Goal: Information Seeking & Learning: Learn about a topic

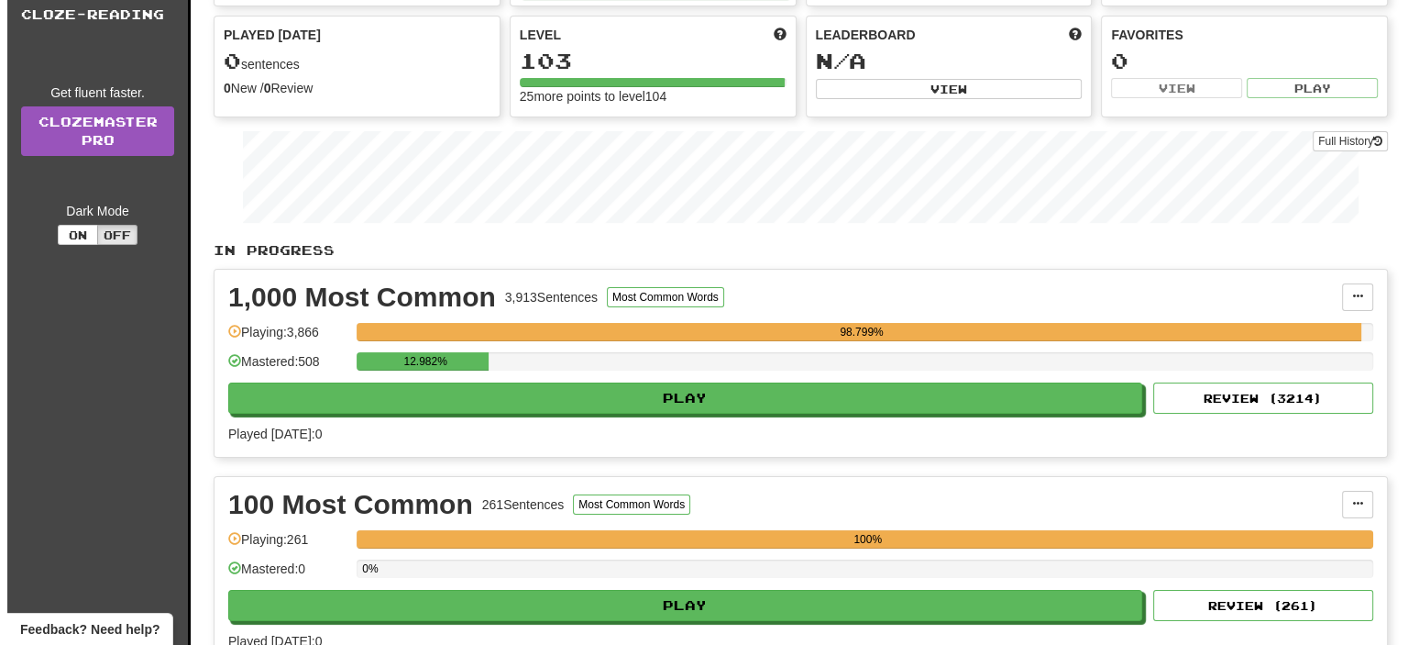
scroll to position [183, 0]
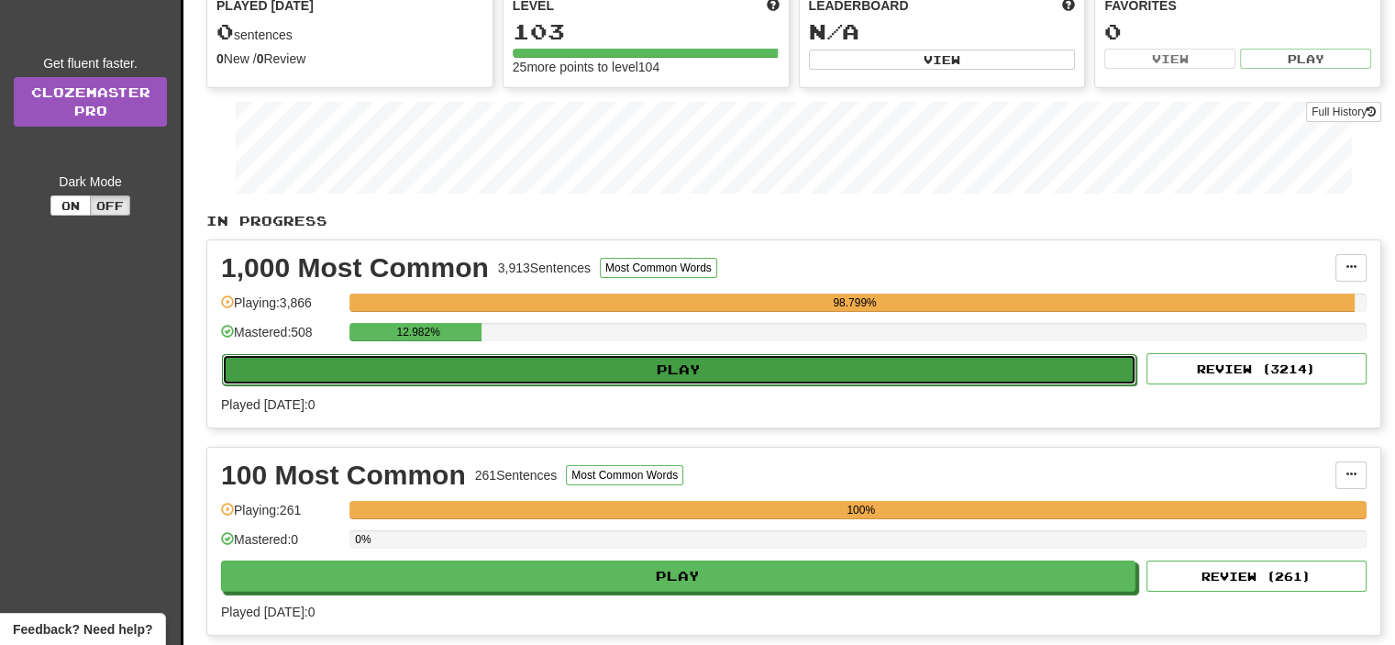
click at [662, 368] on button "Play" at bounding box center [679, 369] width 914 height 31
select select "**"
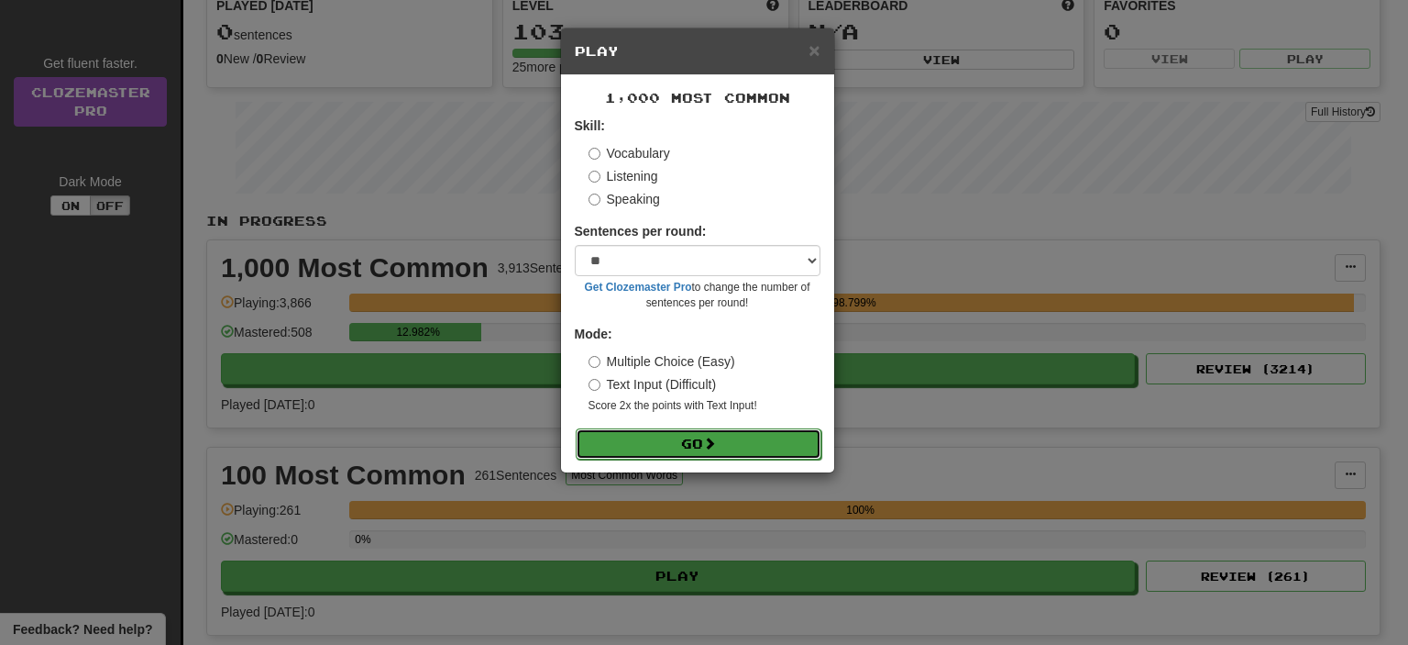
click at [669, 430] on button "Go" at bounding box center [699, 443] width 246 height 31
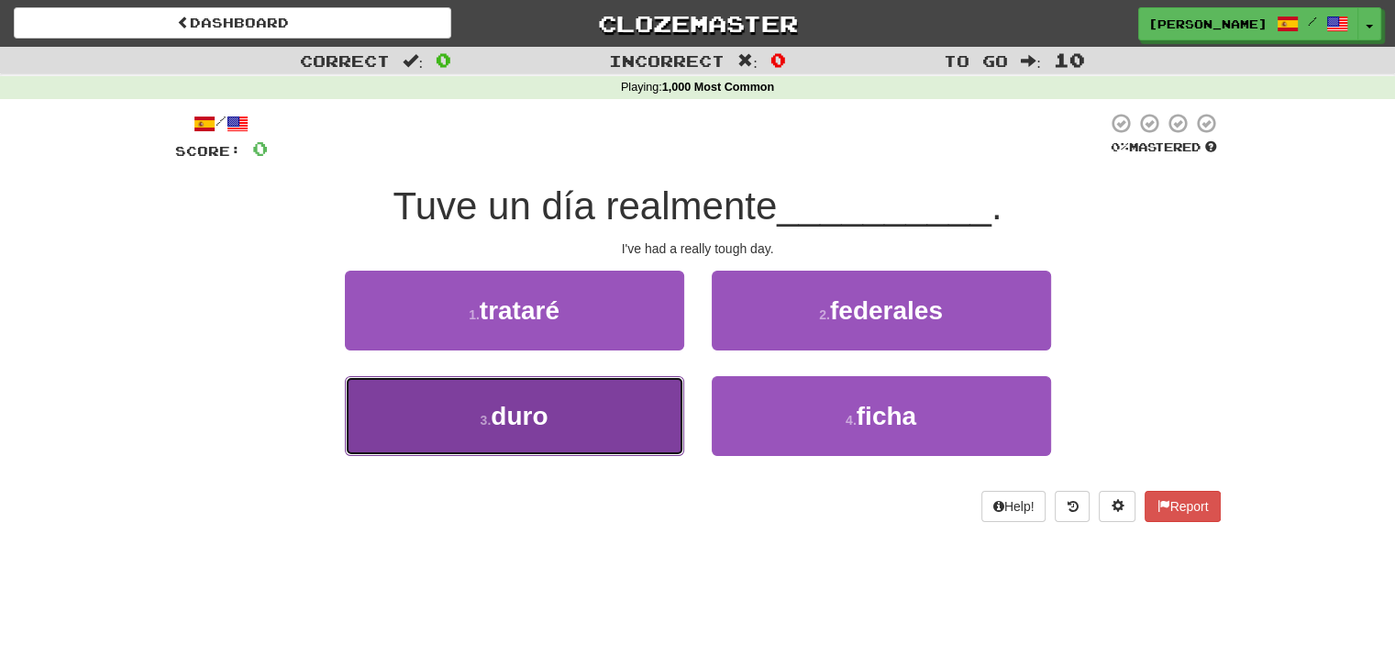
click at [603, 410] on button "3 . duro" at bounding box center [514, 416] width 339 height 80
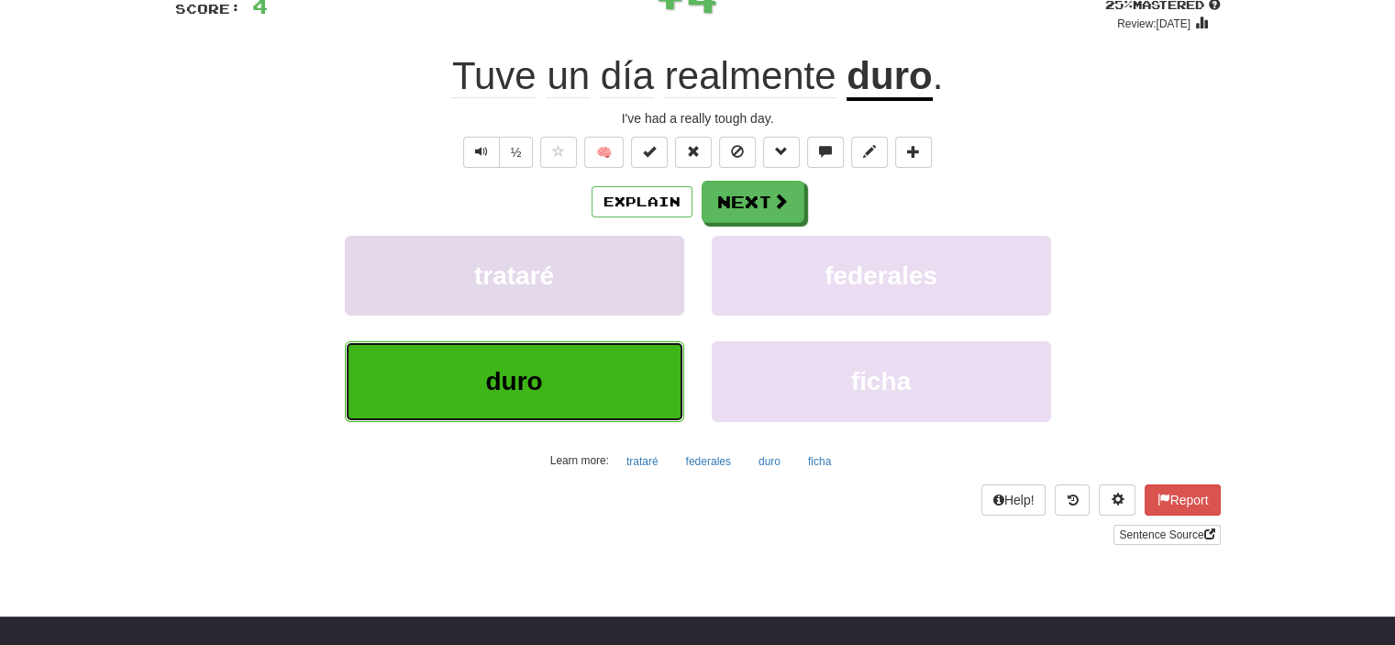
scroll to position [183, 0]
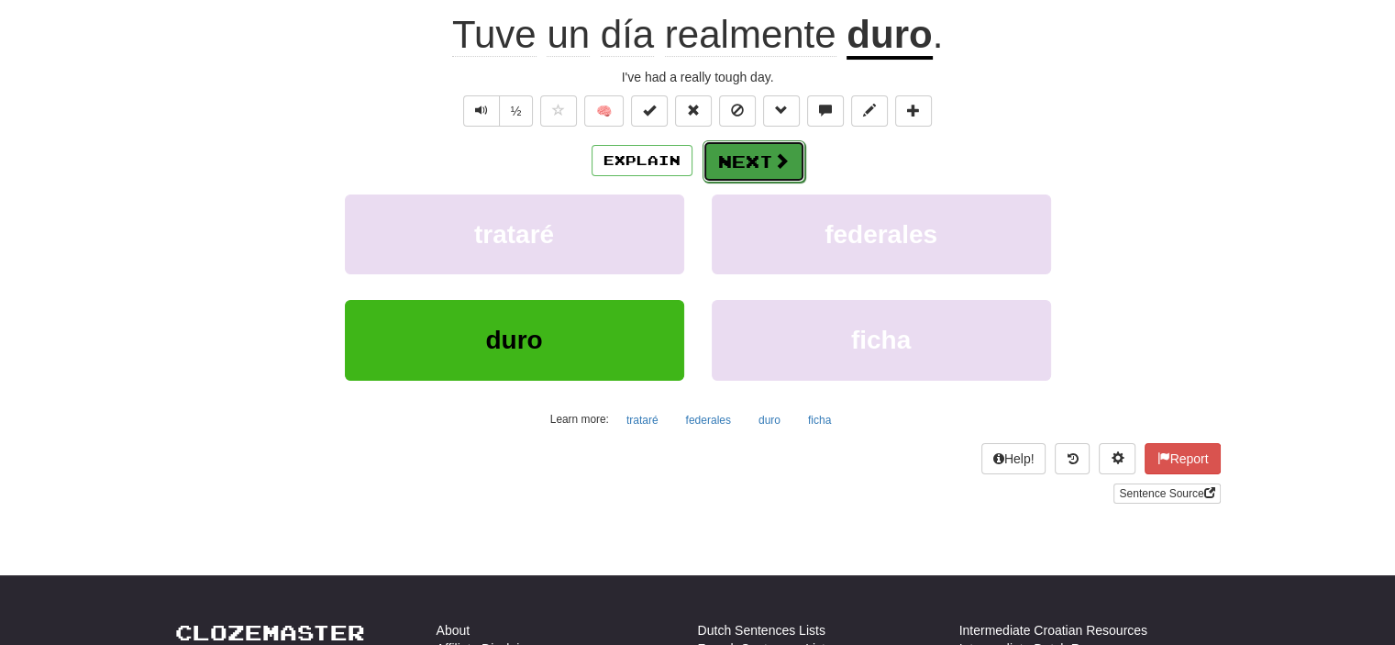
click at [767, 152] on button "Next" at bounding box center [753, 161] width 103 height 42
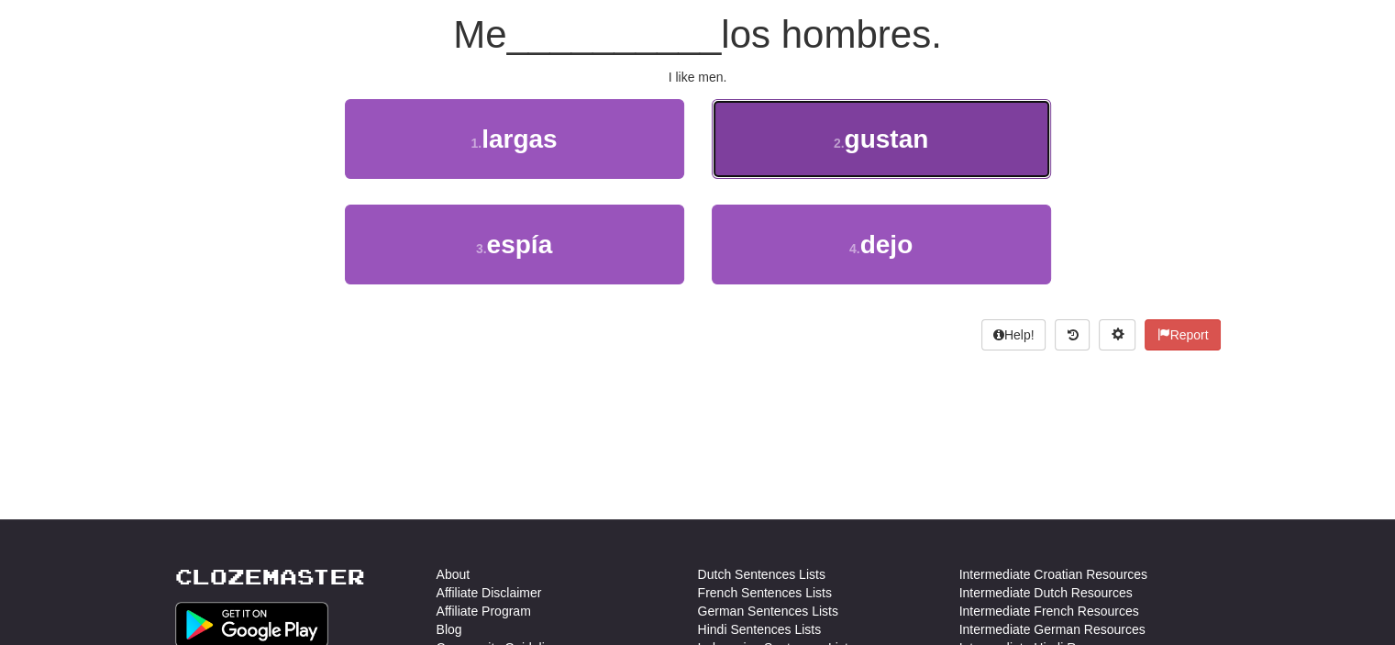
click at [787, 143] on button "2 . gustan" at bounding box center [881, 139] width 339 height 80
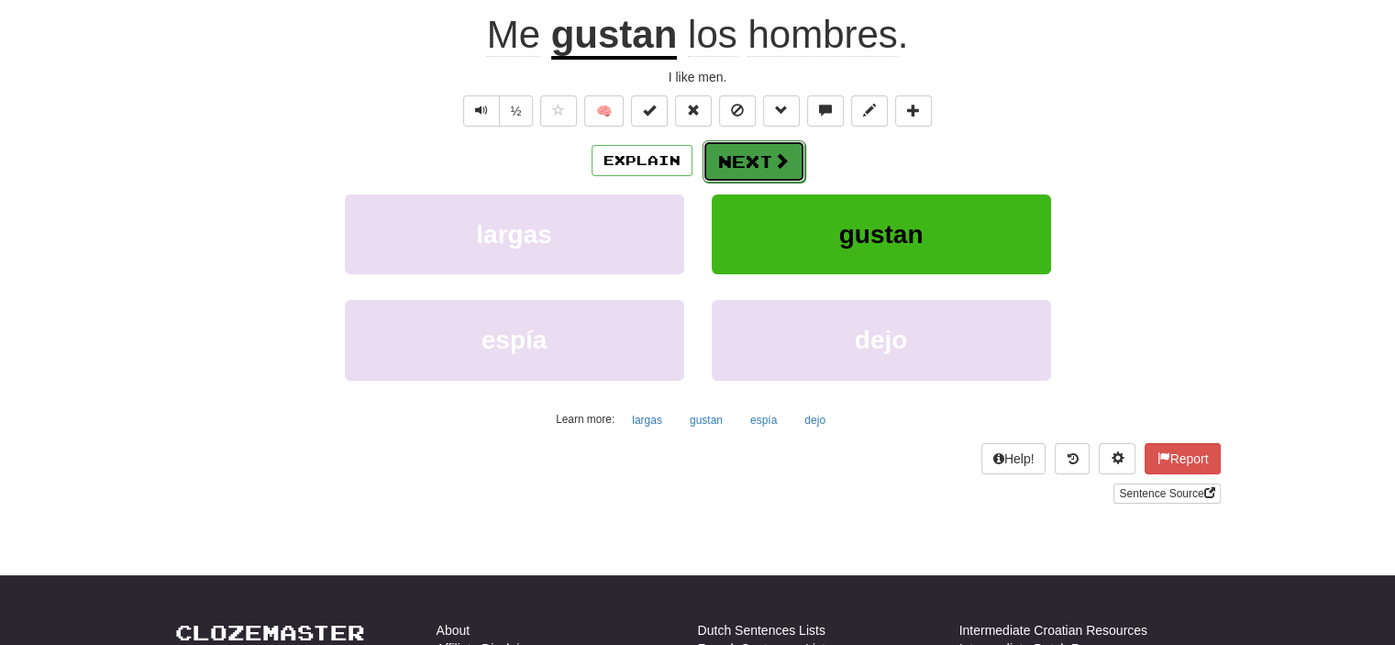
click at [736, 157] on button "Next" at bounding box center [753, 161] width 103 height 42
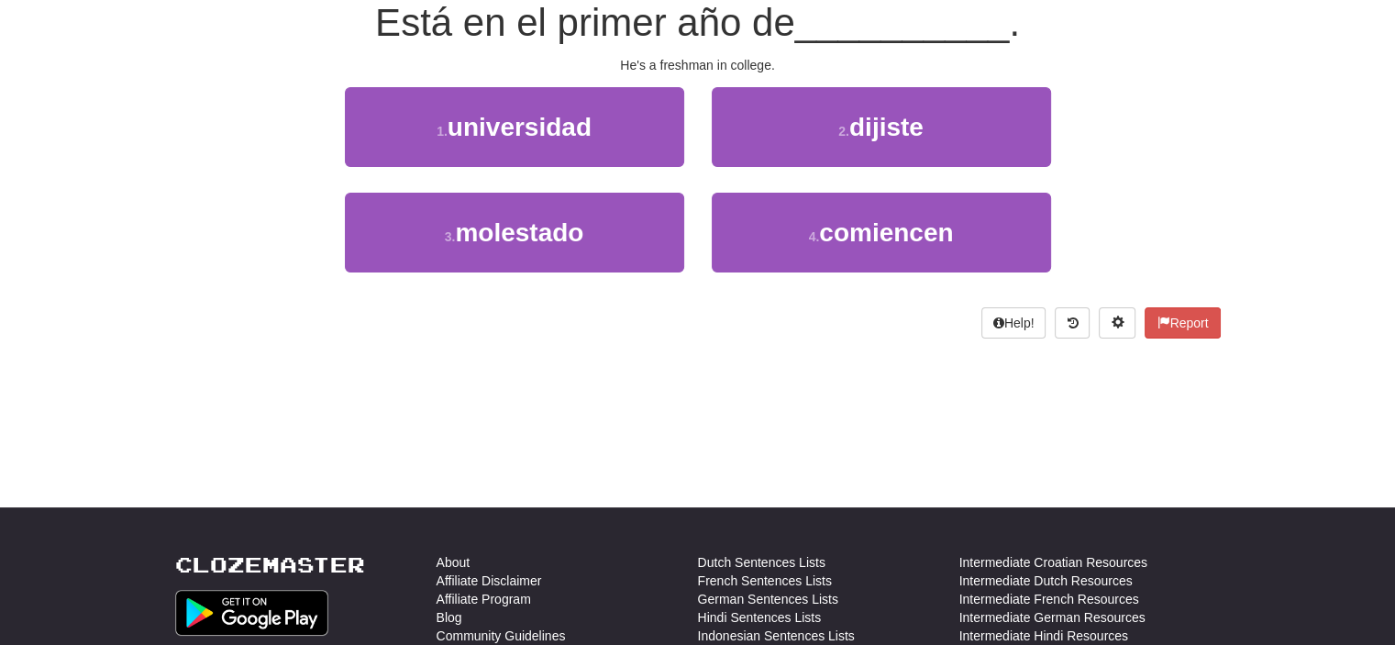
scroll to position [171, 0]
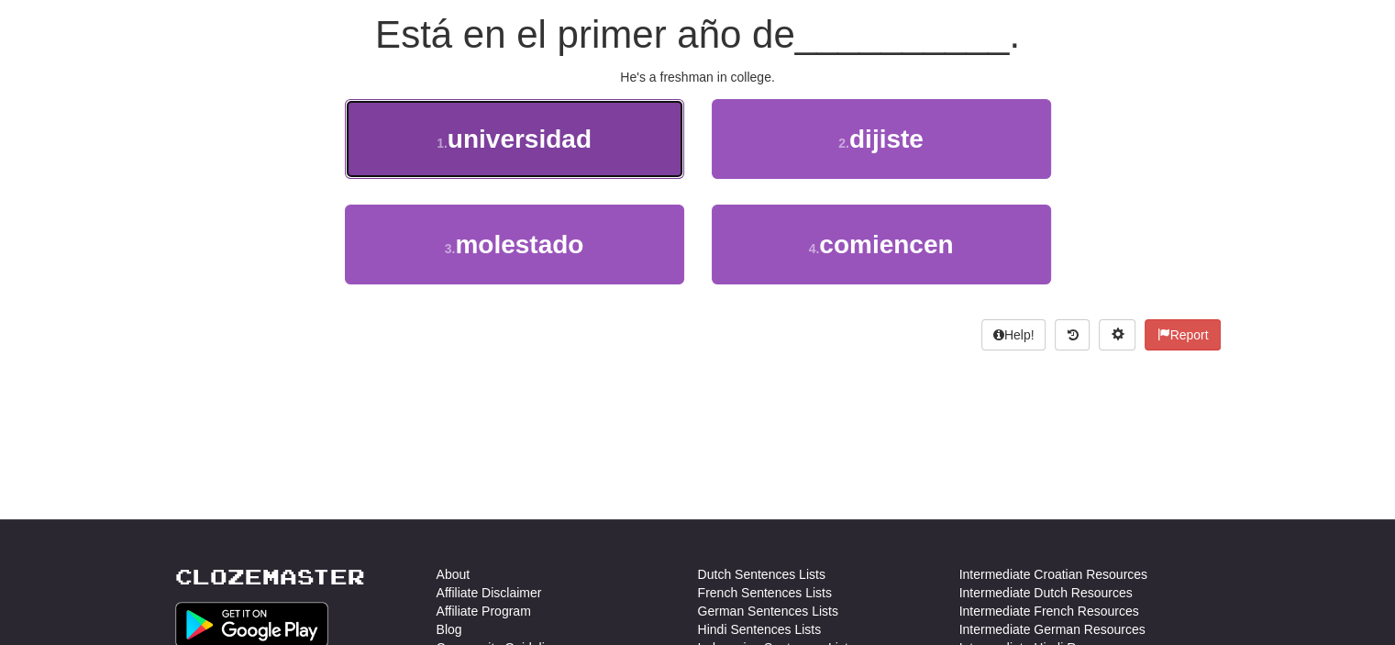
click at [597, 155] on button "1 . universidad" at bounding box center [514, 139] width 339 height 80
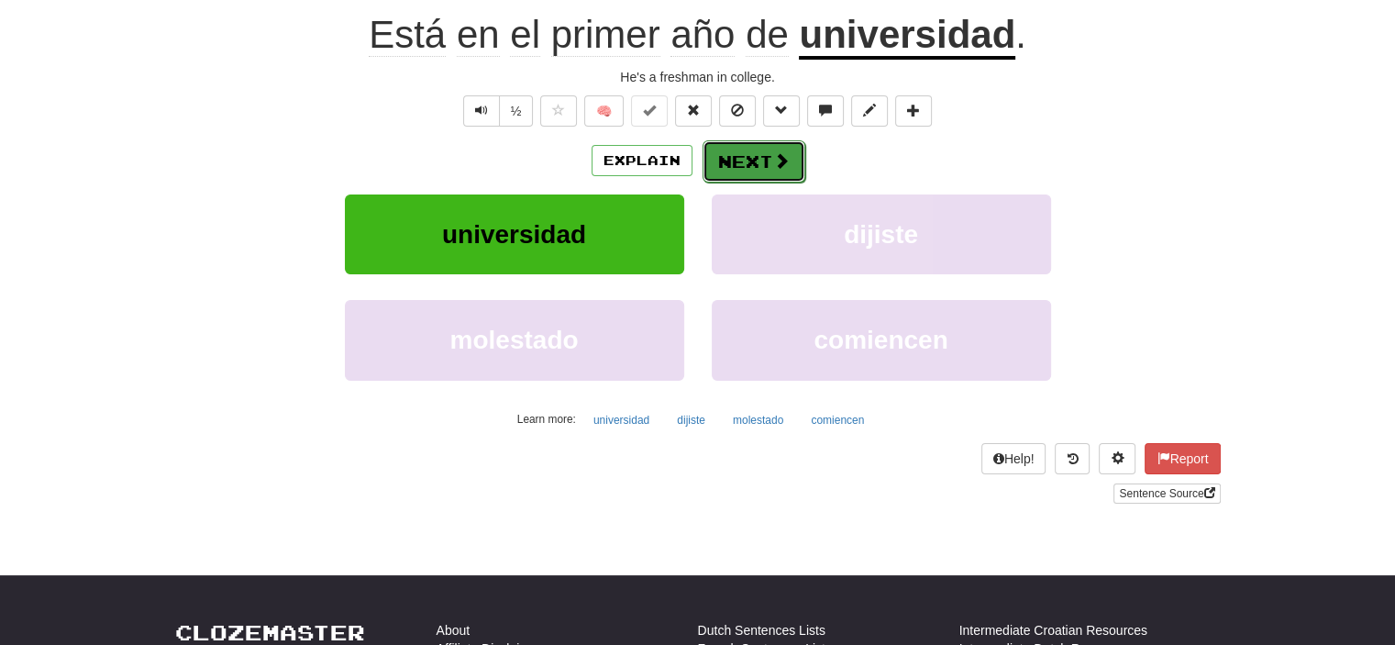
click at [733, 163] on button "Next" at bounding box center [753, 161] width 103 height 42
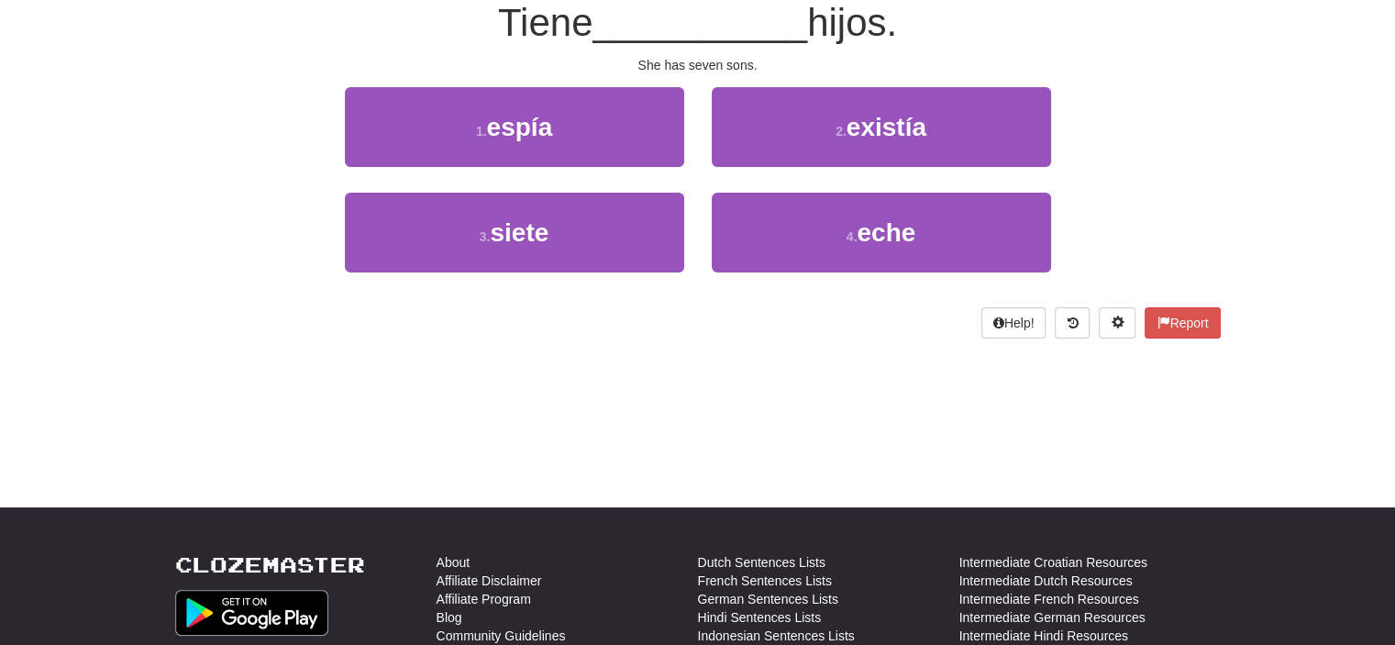
scroll to position [171, 0]
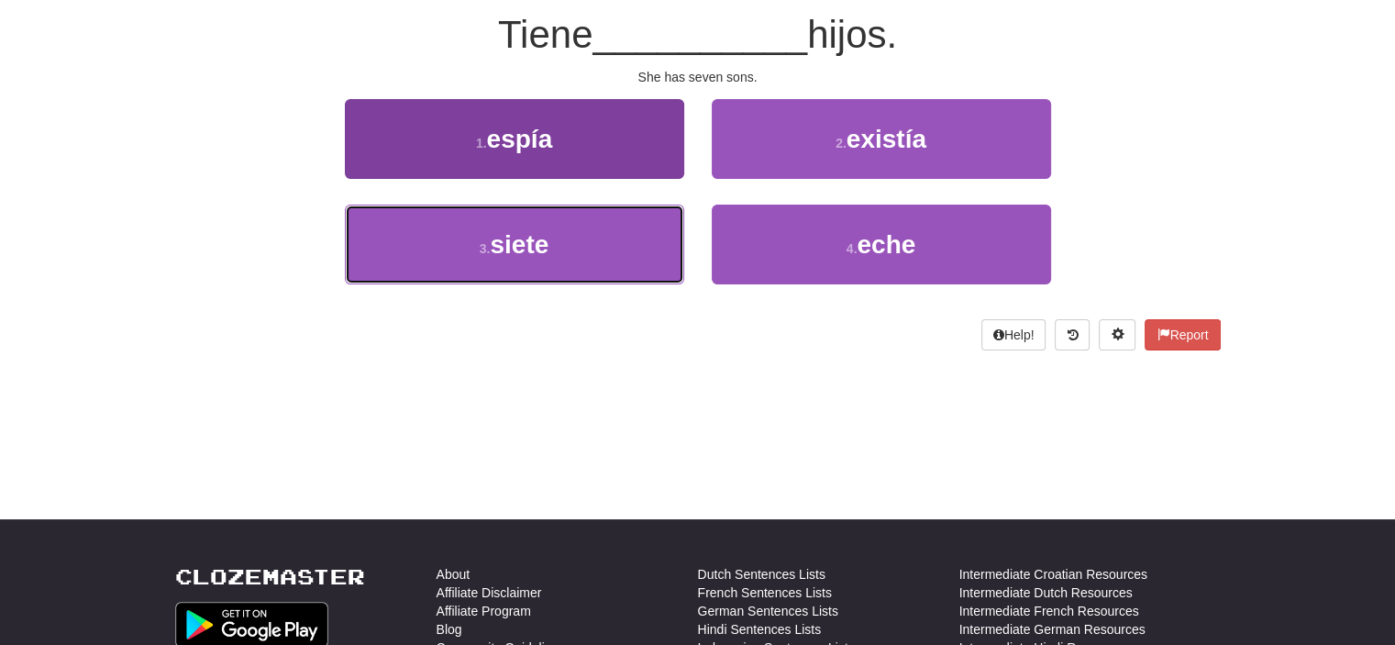
click at [594, 234] on button "3 . siete" at bounding box center [514, 244] width 339 height 80
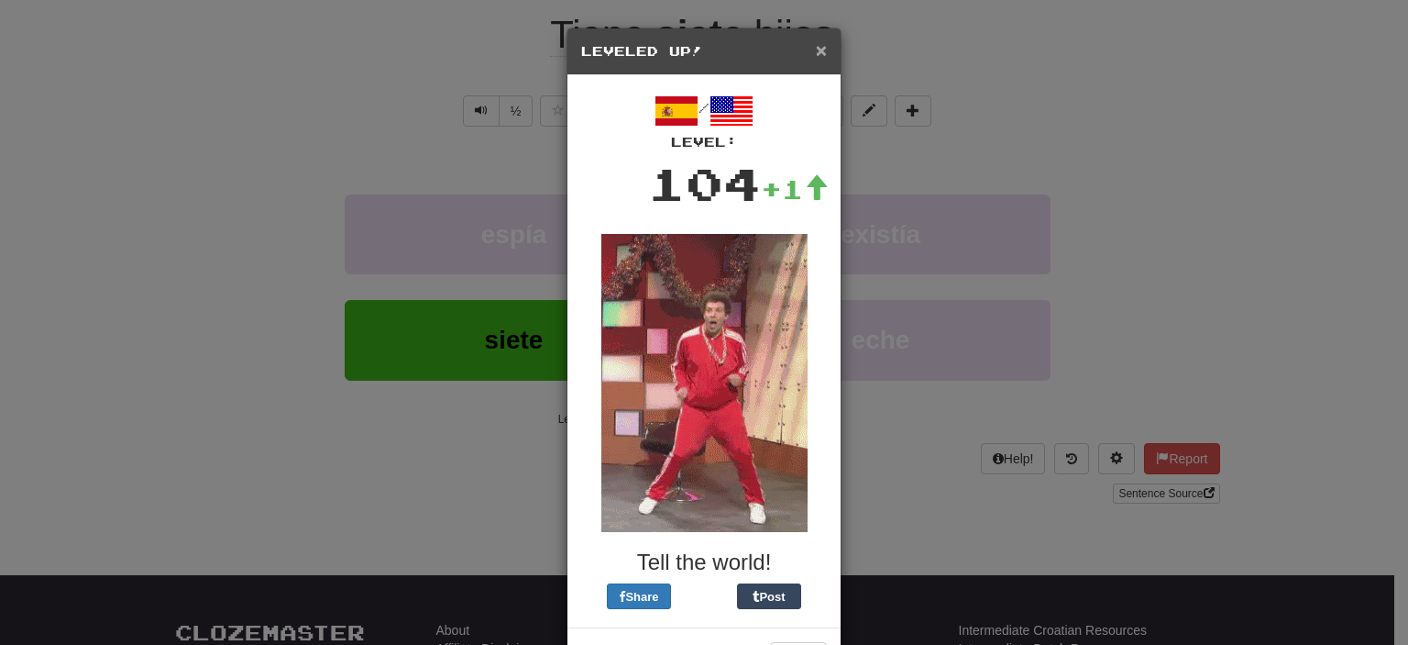
click at [818, 41] on span "×" at bounding box center [821, 49] width 11 height 21
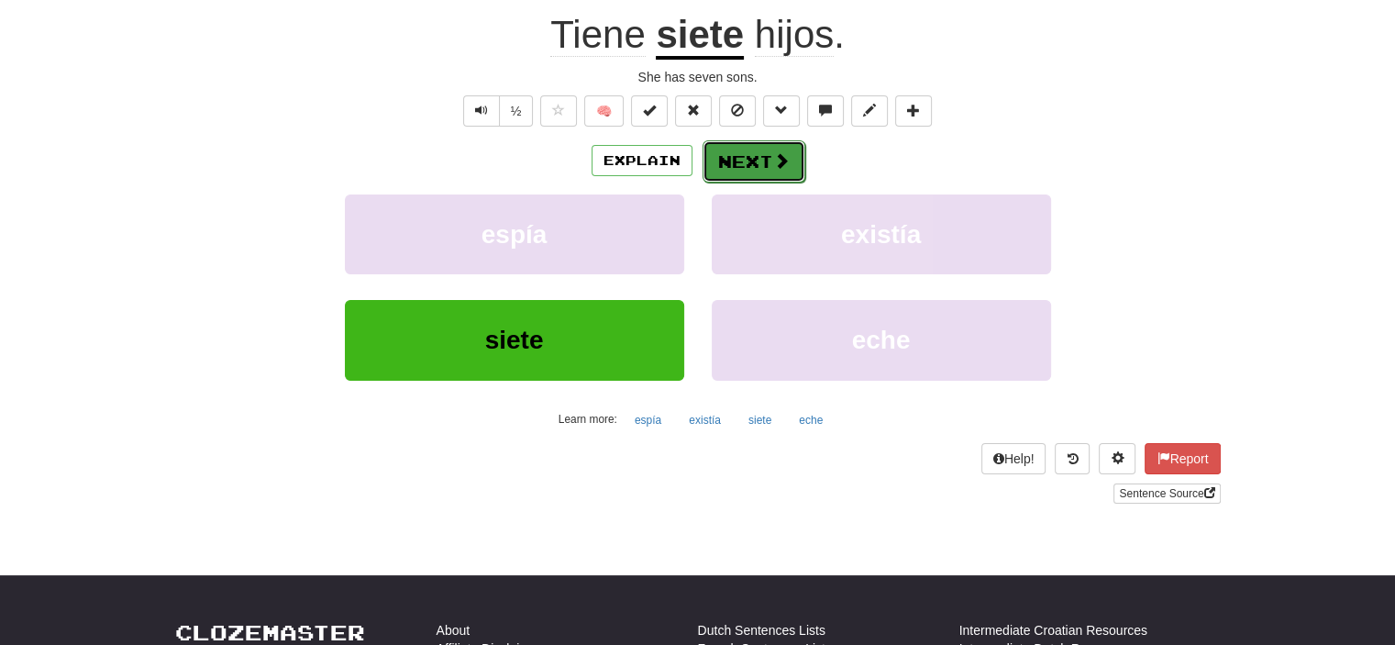
click at [747, 153] on button "Next" at bounding box center [753, 161] width 103 height 42
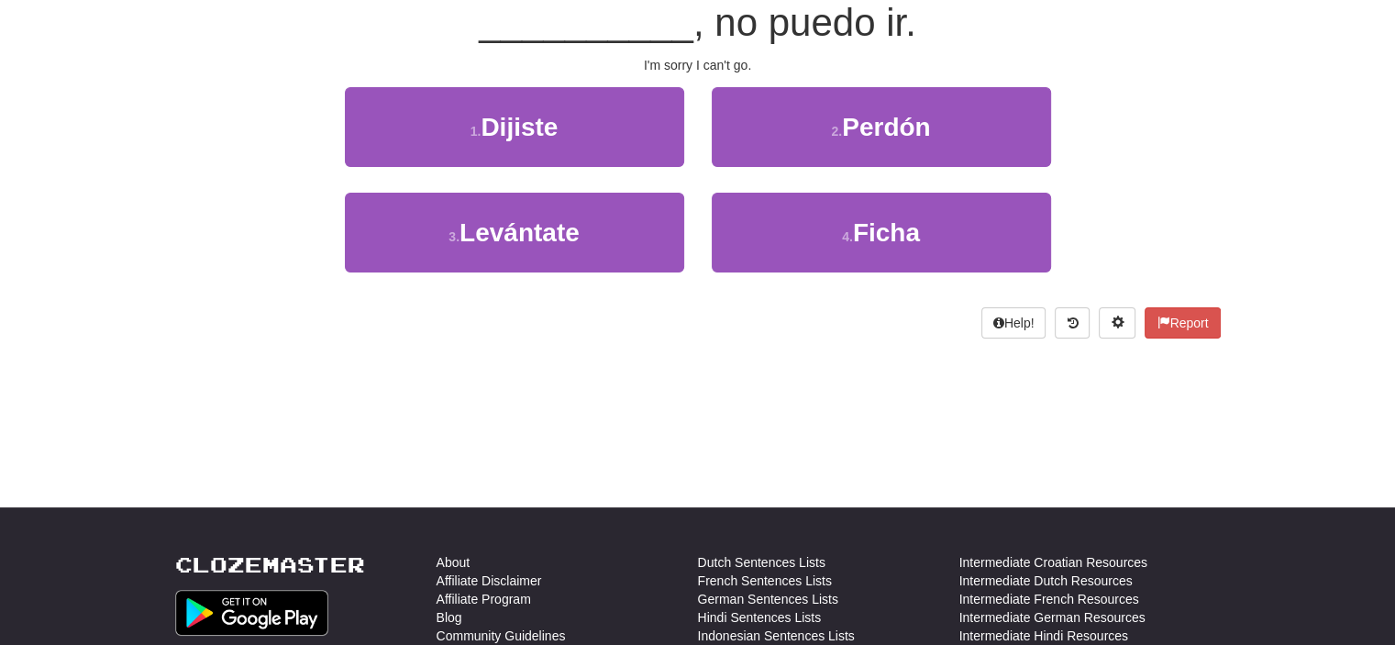
scroll to position [171, 0]
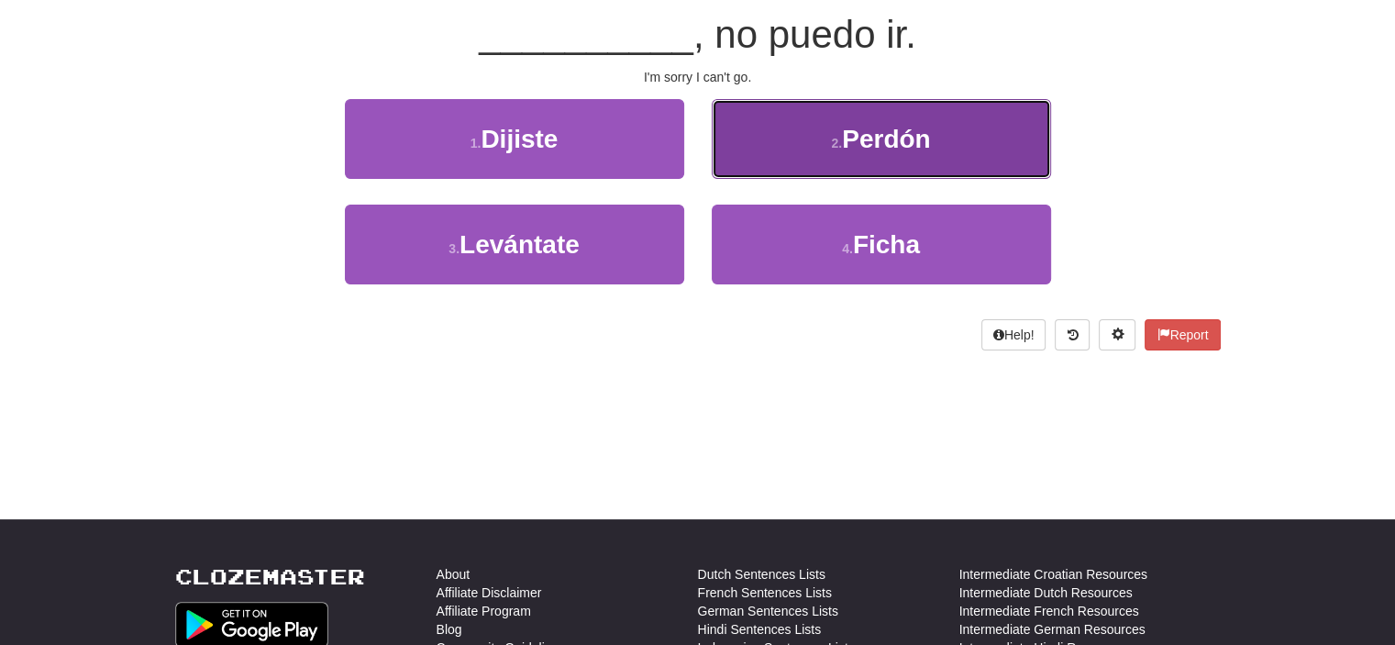
click at [767, 140] on button "2 . Perdón" at bounding box center [881, 139] width 339 height 80
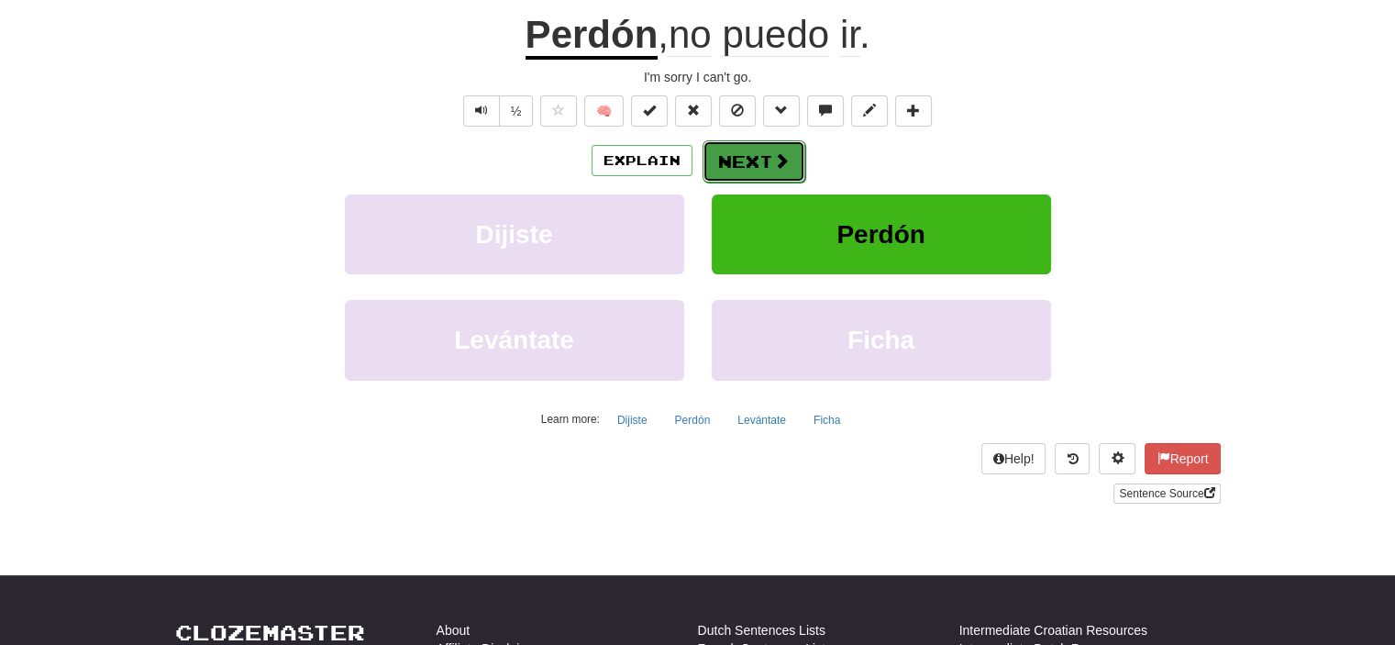
click at [759, 155] on button "Next" at bounding box center [753, 161] width 103 height 42
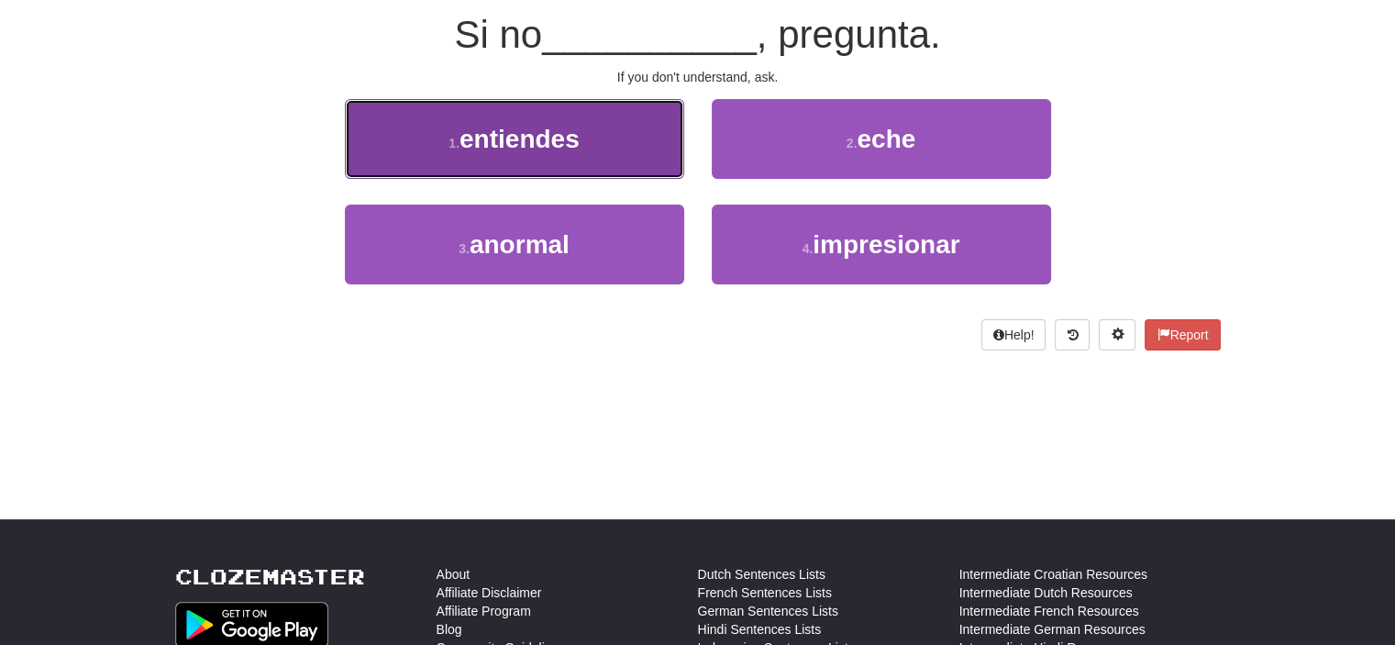
click at [609, 167] on button "1 . entiendes" at bounding box center [514, 139] width 339 height 80
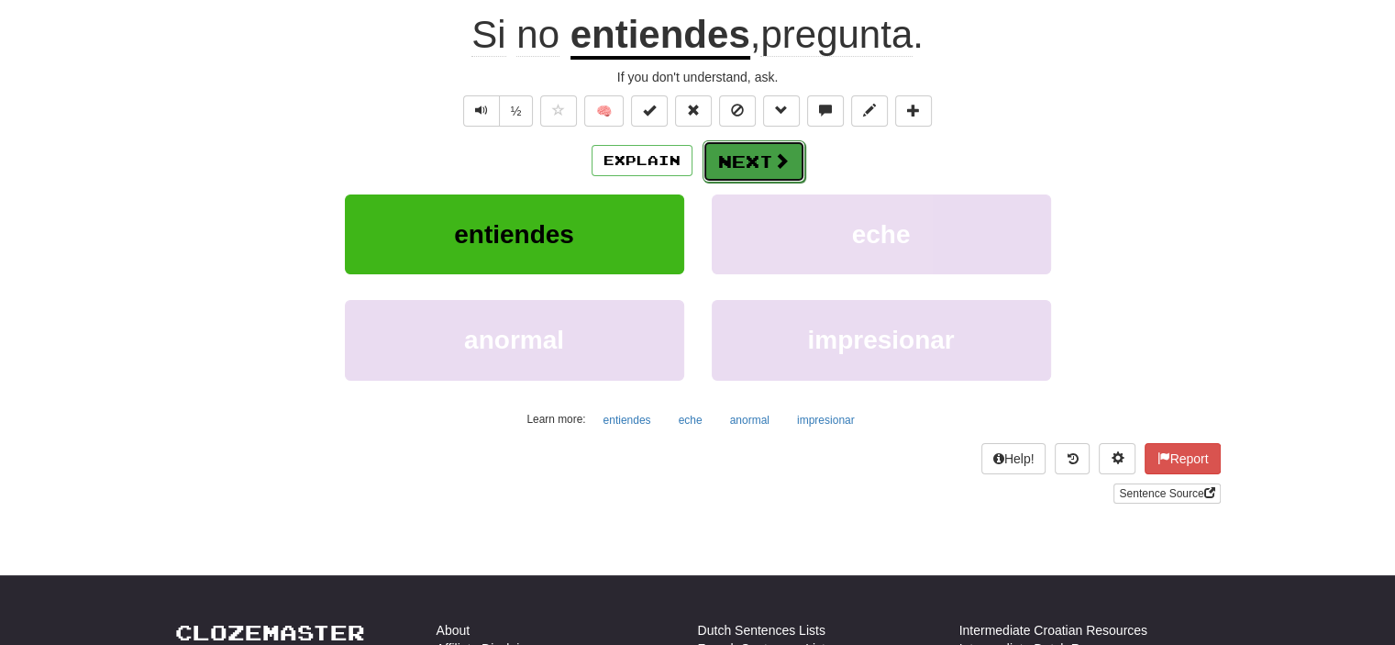
click at [737, 156] on button "Next" at bounding box center [753, 161] width 103 height 42
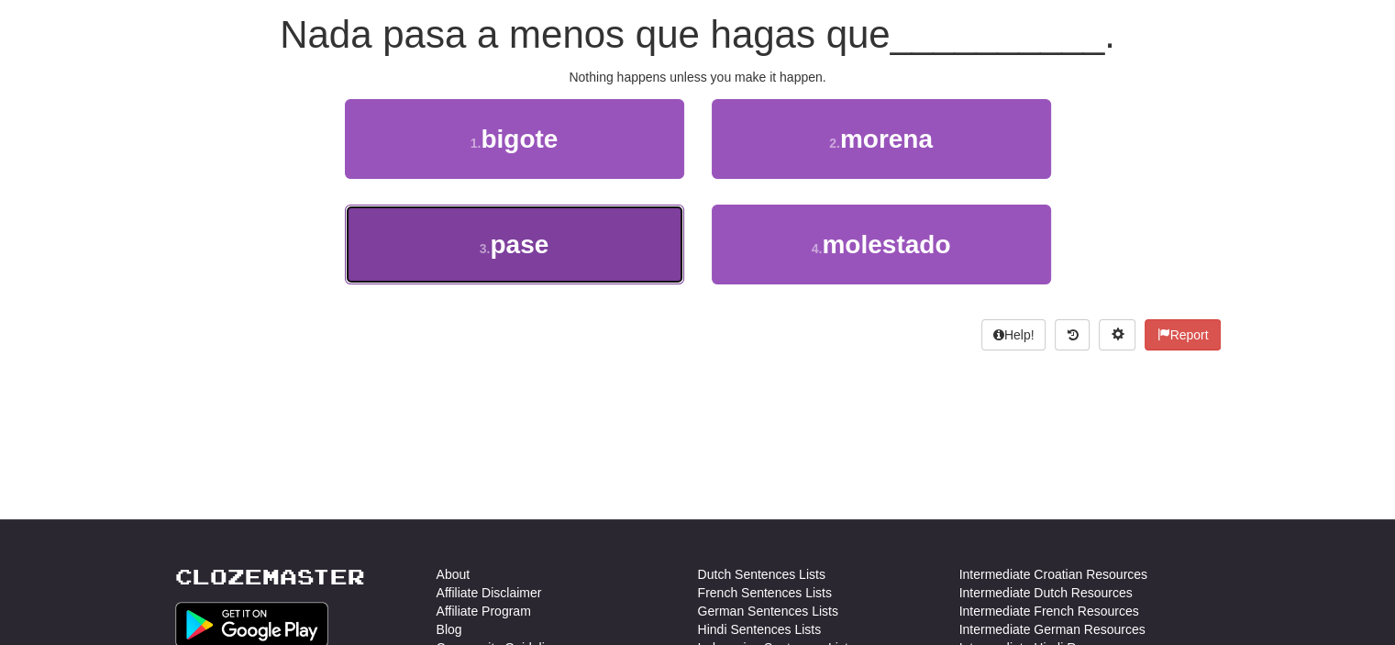
click at [618, 226] on button "3 . pase" at bounding box center [514, 244] width 339 height 80
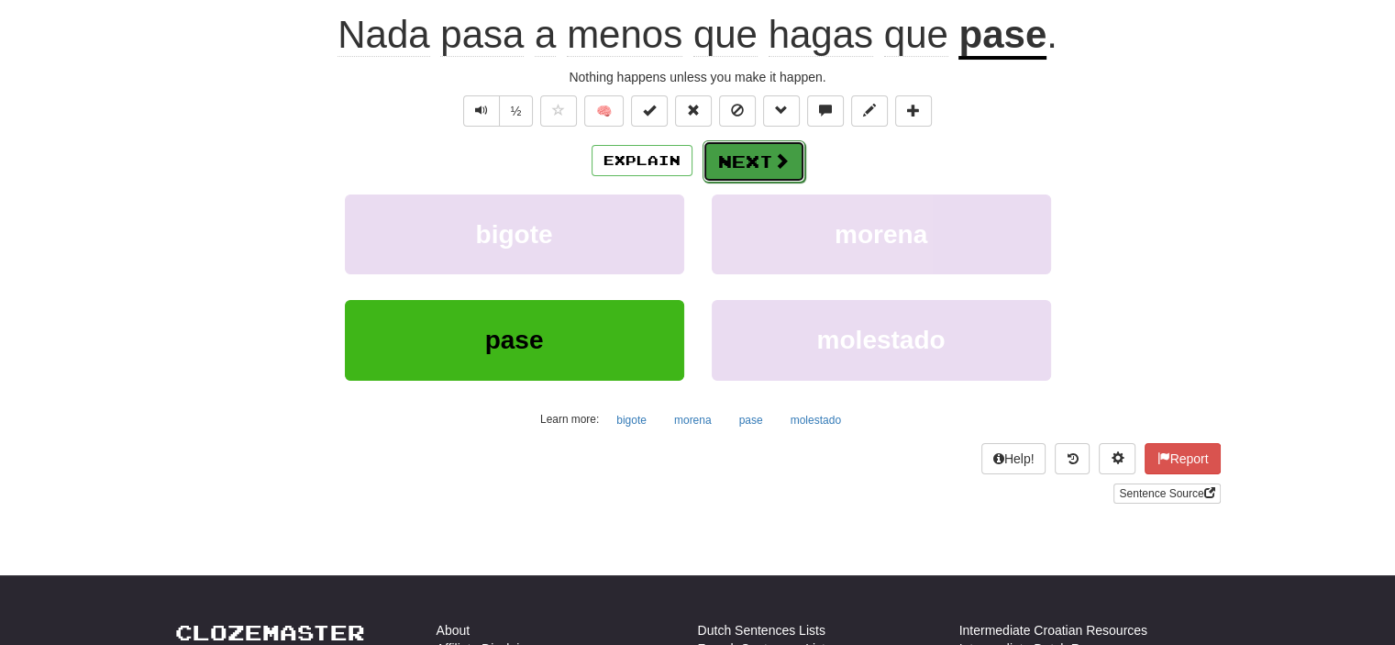
click at [726, 165] on button "Next" at bounding box center [753, 161] width 103 height 42
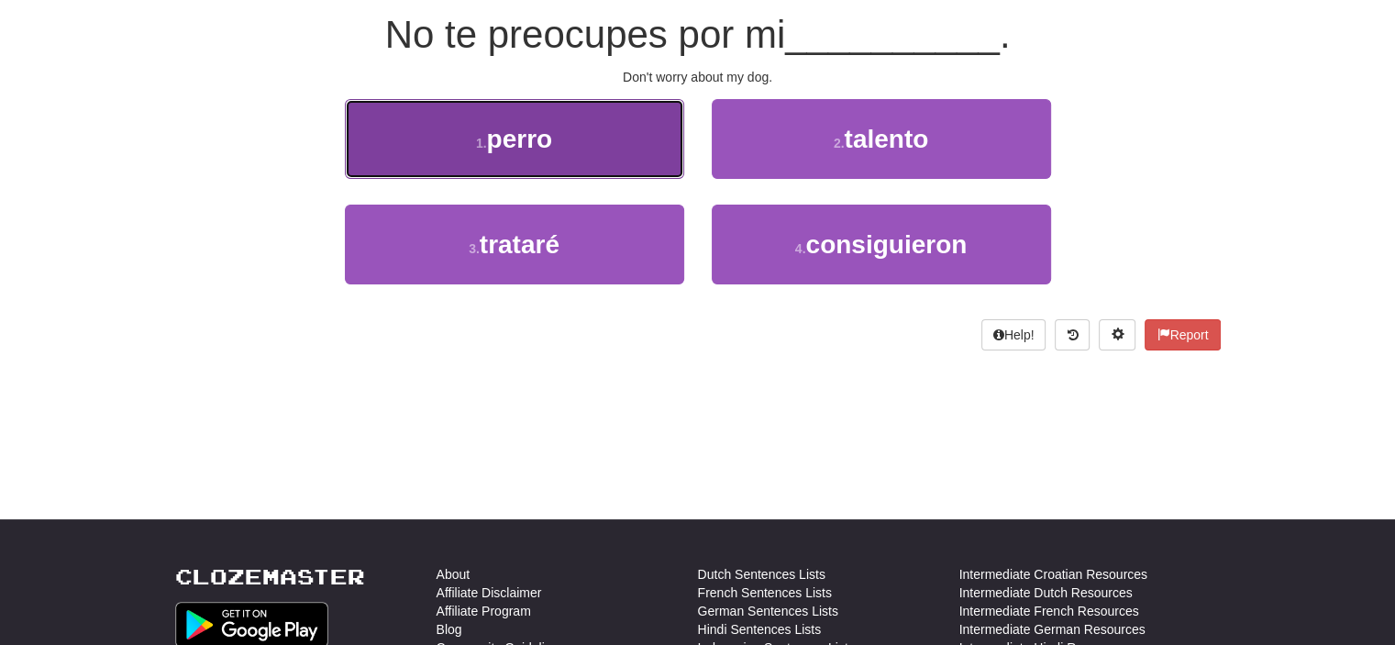
click at [655, 159] on button "1 . perro" at bounding box center [514, 139] width 339 height 80
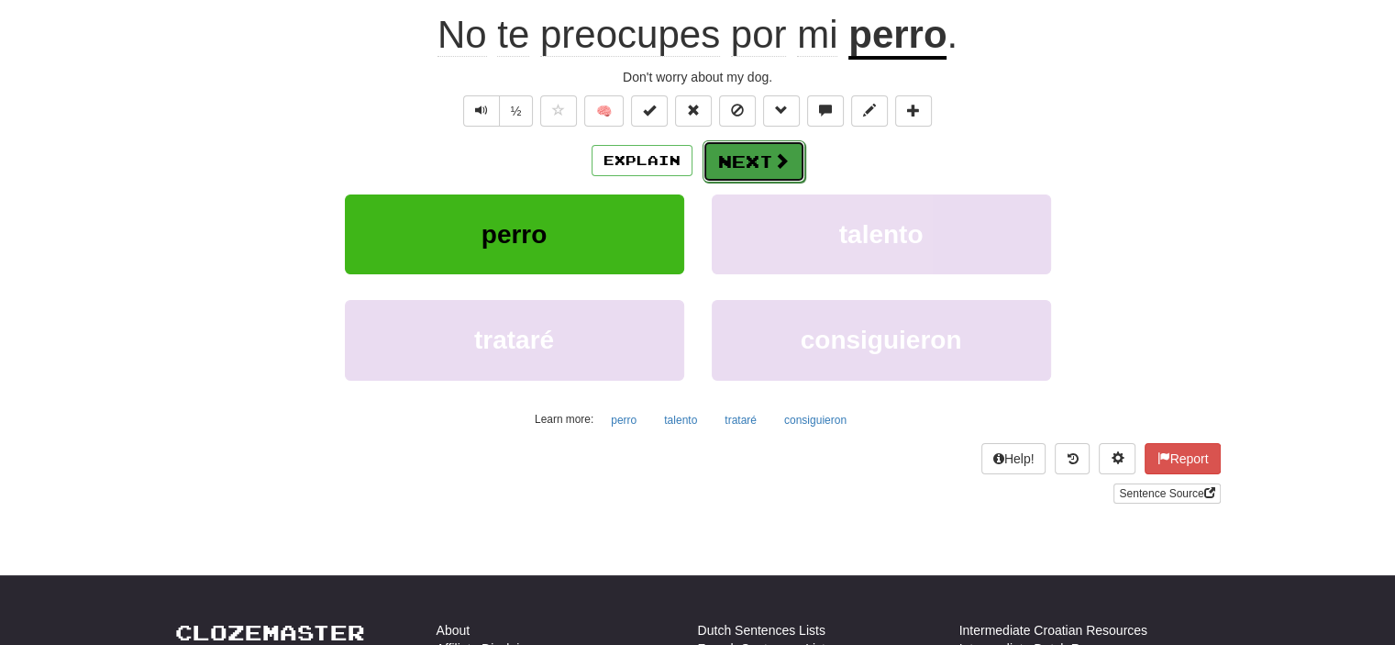
click at [734, 161] on button "Next" at bounding box center [753, 161] width 103 height 42
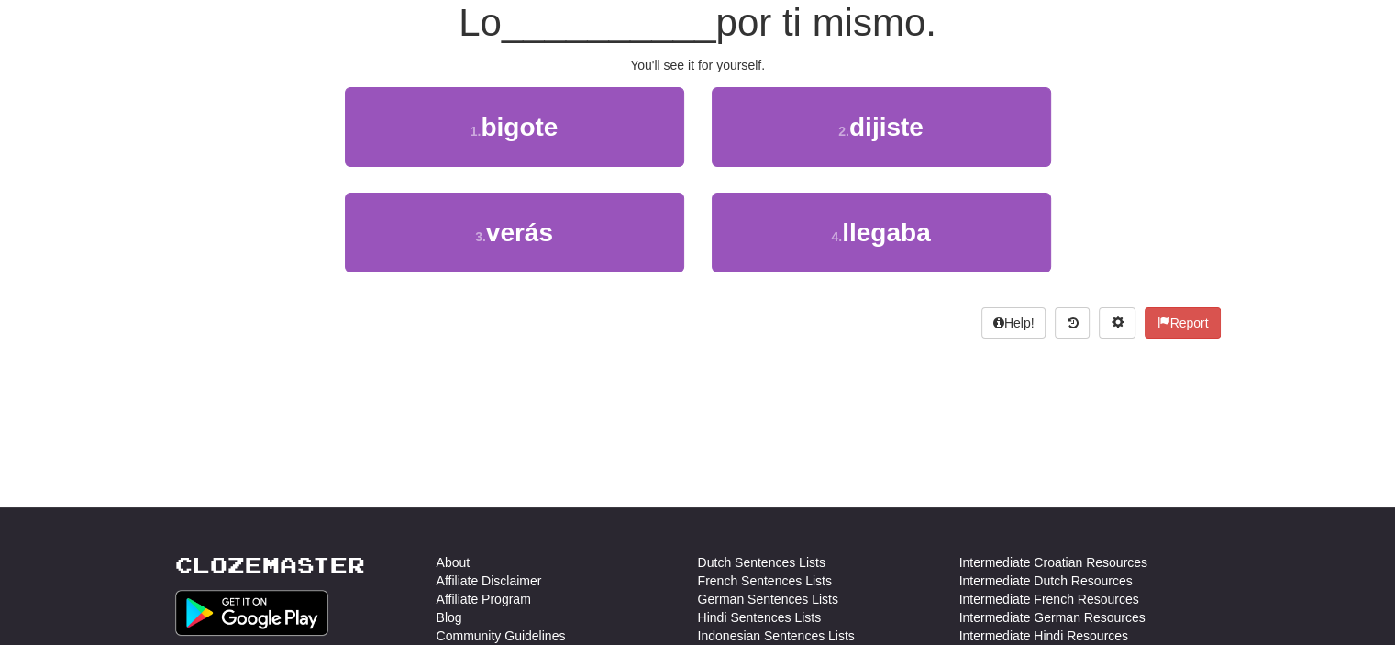
scroll to position [171, 0]
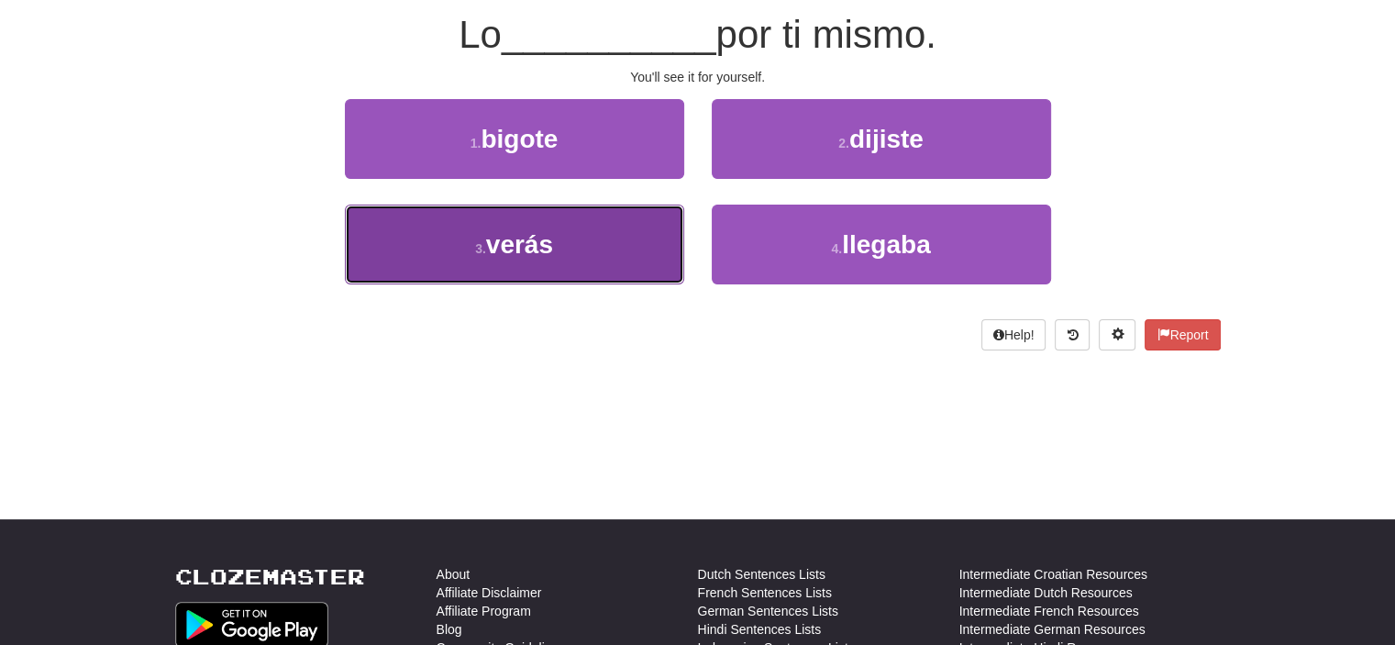
click at [571, 234] on button "3 . verás" at bounding box center [514, 244] width 339 height 80
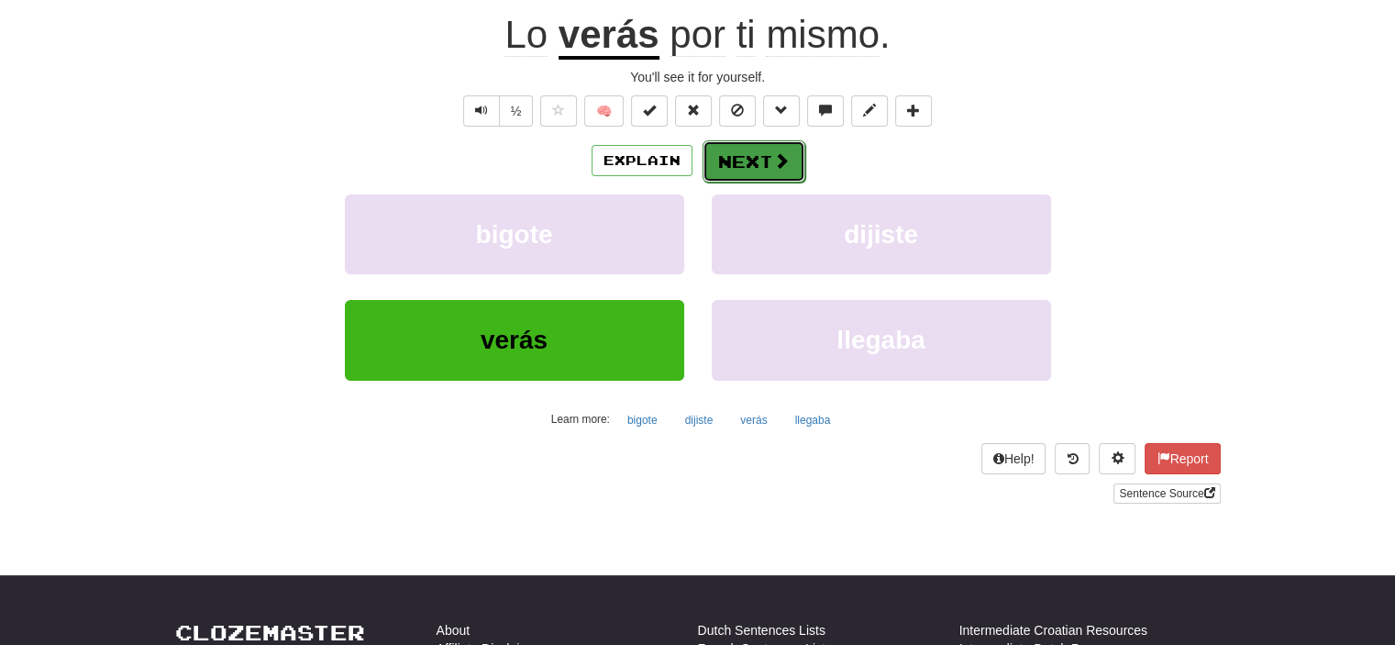
click at [740, 173] on button "Next" at bounding box center [753, 161] width 103 height 42
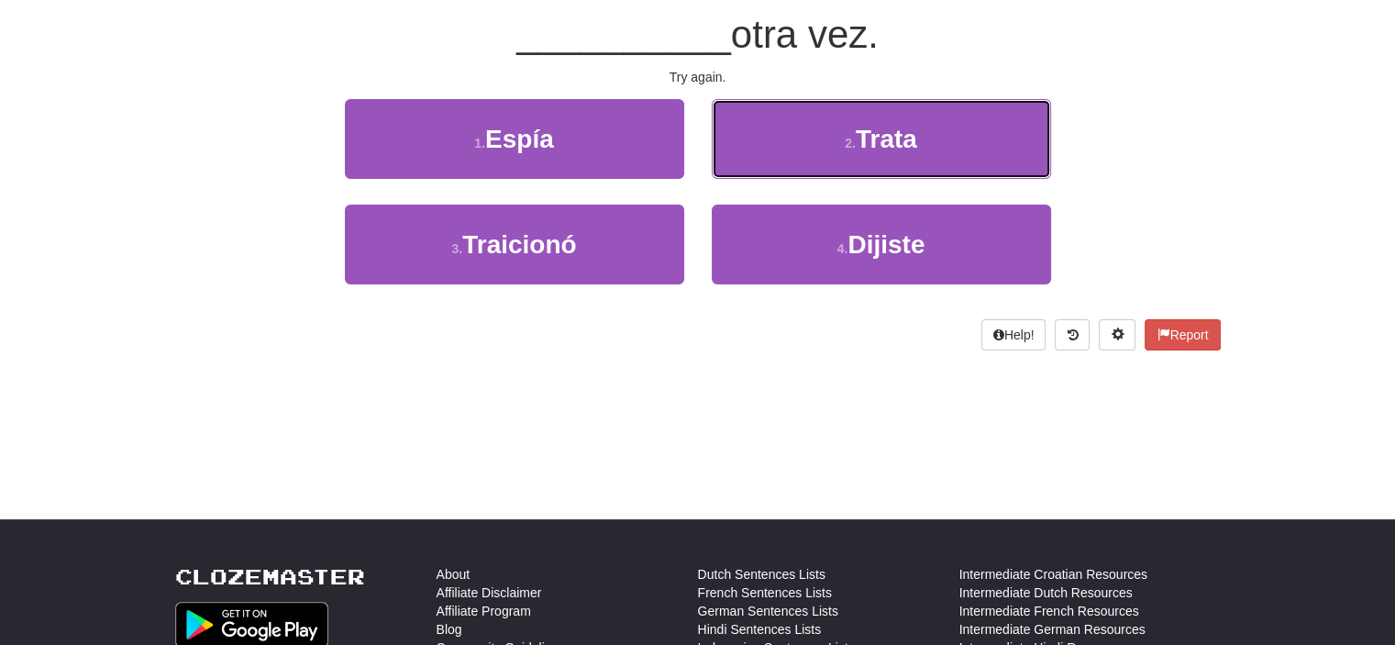
click at [740, 173] on button "2 . Trata" at bounding box center [881, 139] width 339 height 80
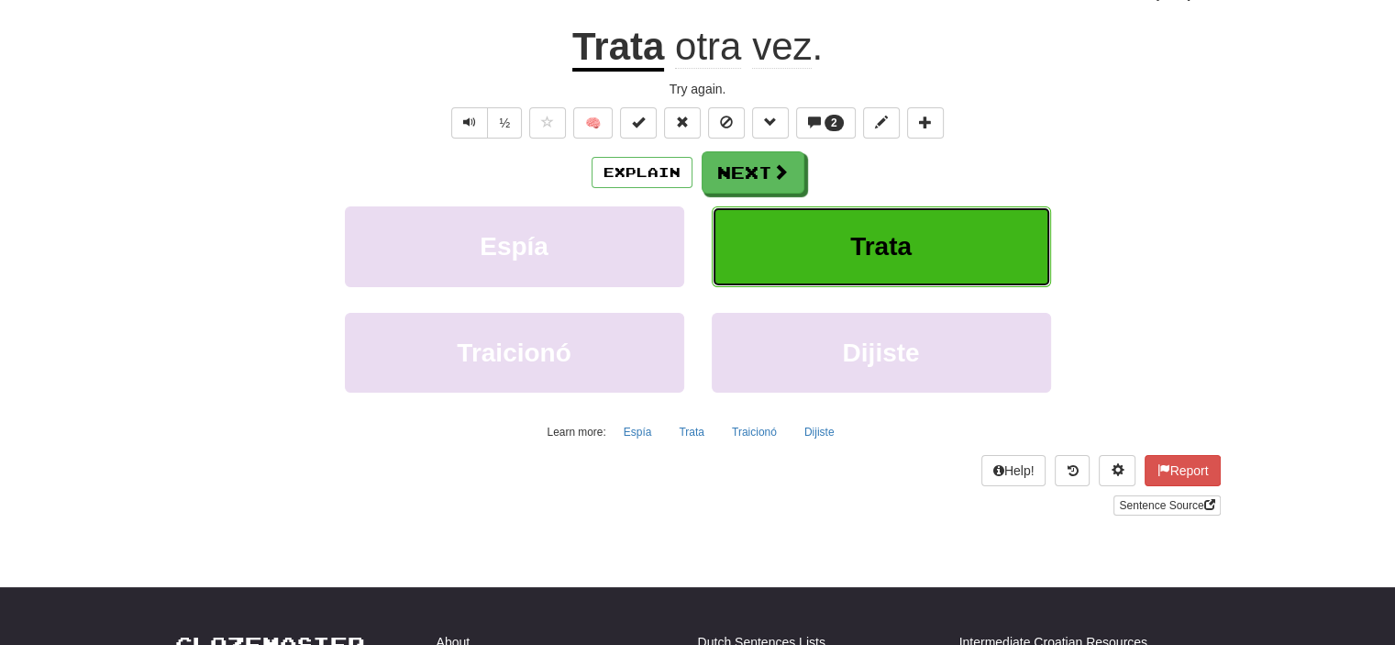
scroll to position [183, 0]
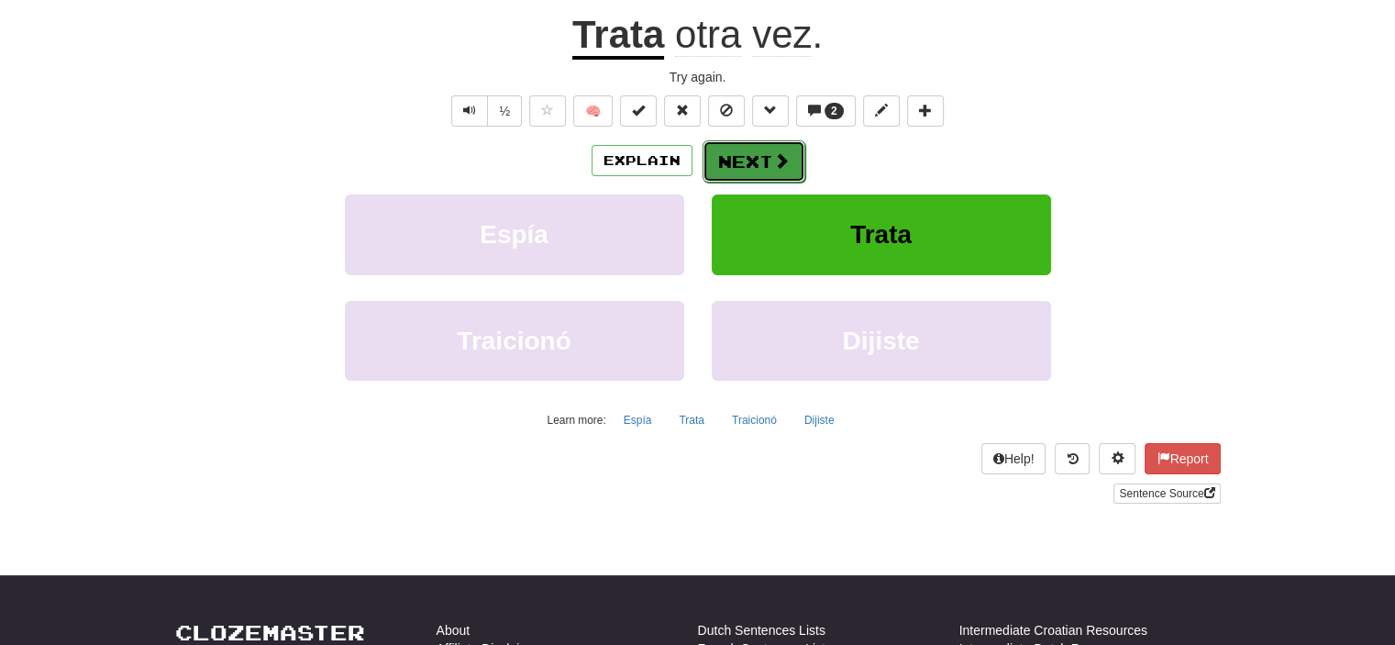
click at [740, 166] on button "Next" at bounding box center [753, 161] width 103 height 42
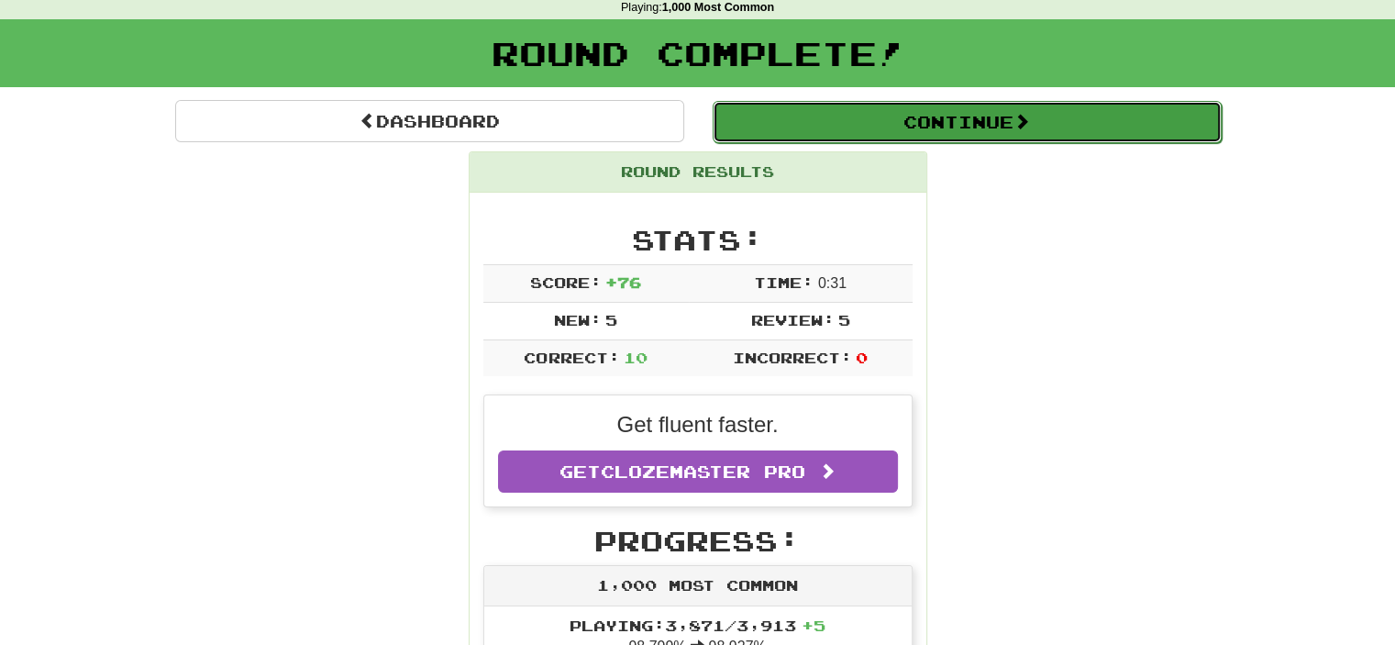
click at [977, 135] on button "Continue" at bounding box center [966, 122] width 509 height 42
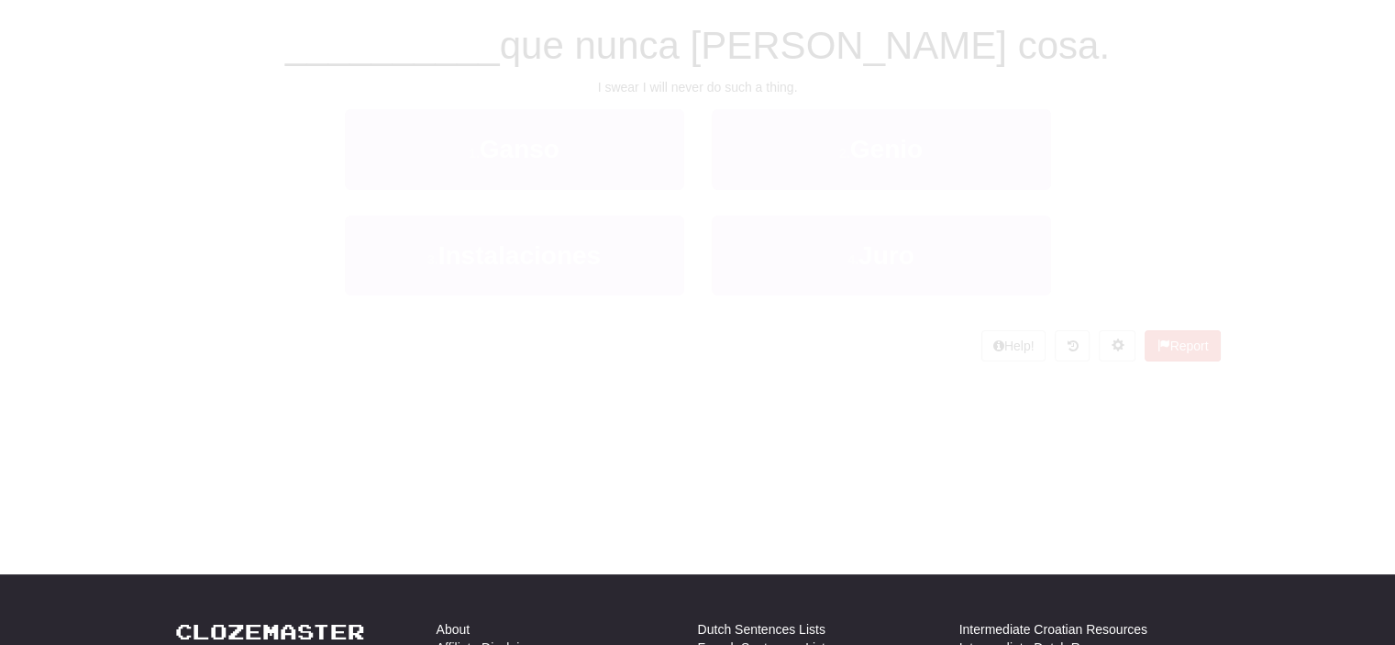
scroll to position [80, 0]
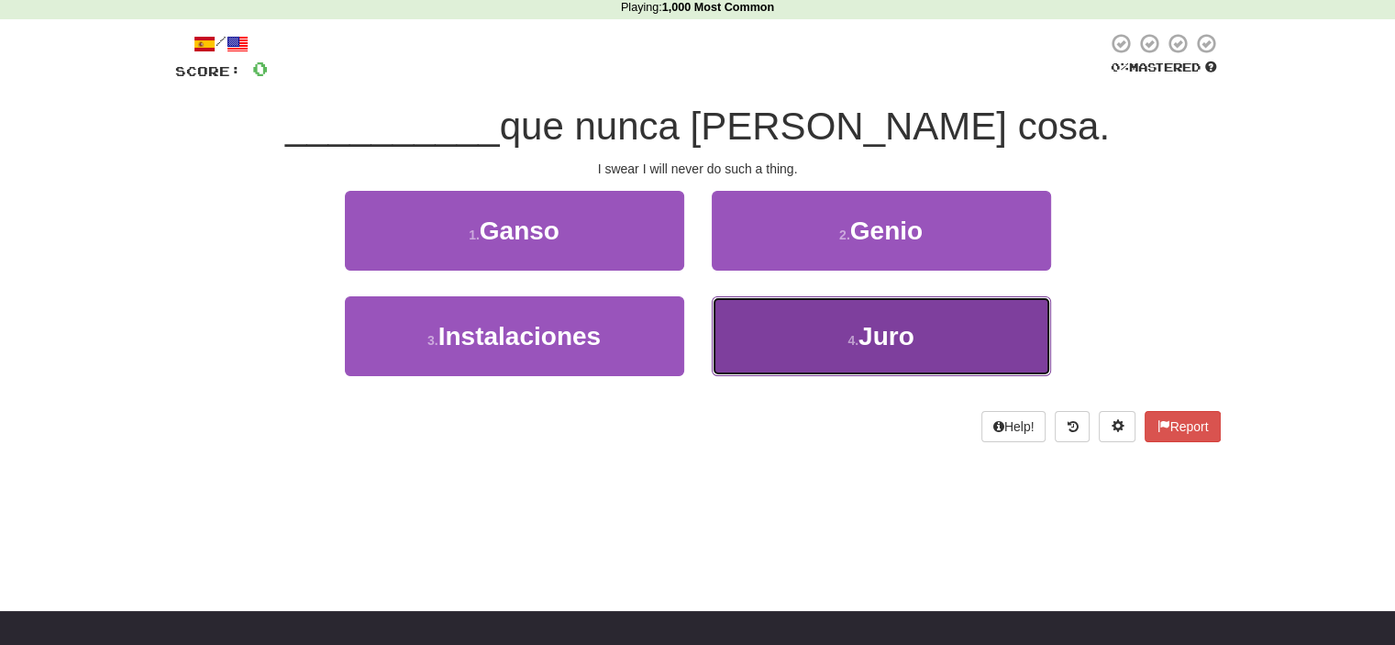
click at [825, 327] on button "4 . Juro" at bounding box center [881, 336] width 339 height 80
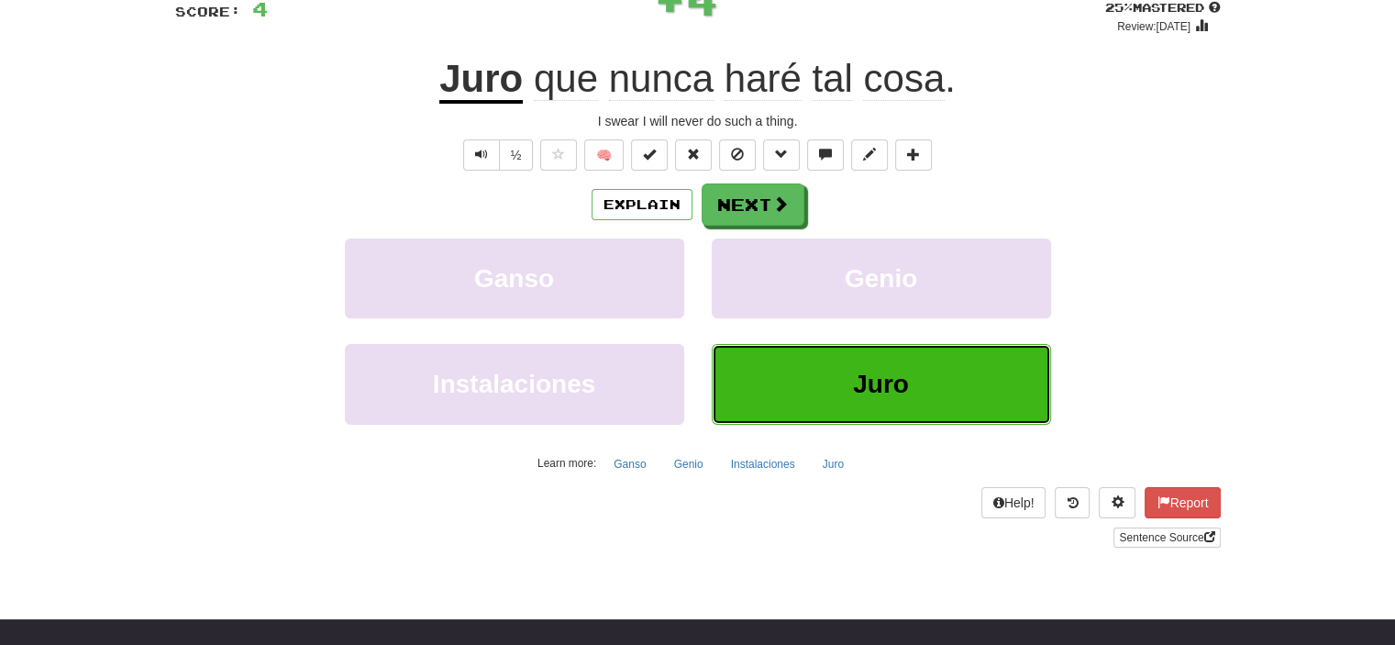
scroll to position [171, 0]
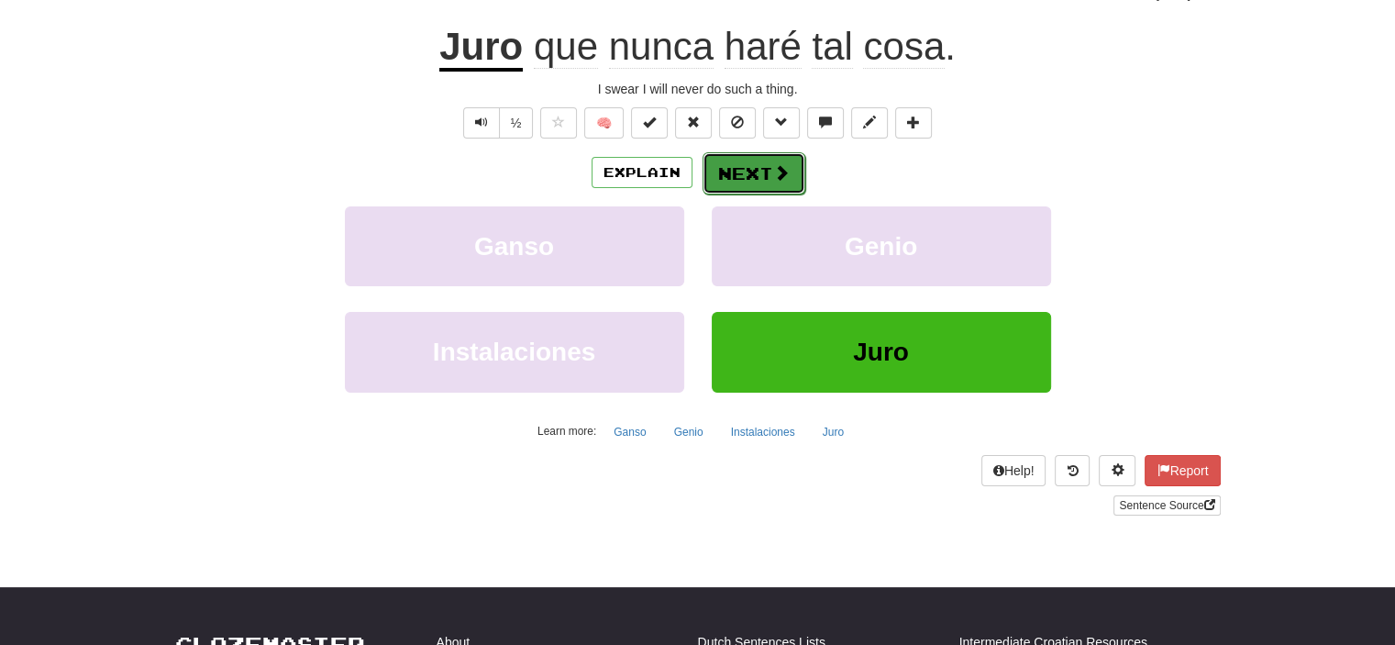
click at [737, 175] on button "Next" at bounding box center [753, 173] width 103 height 42
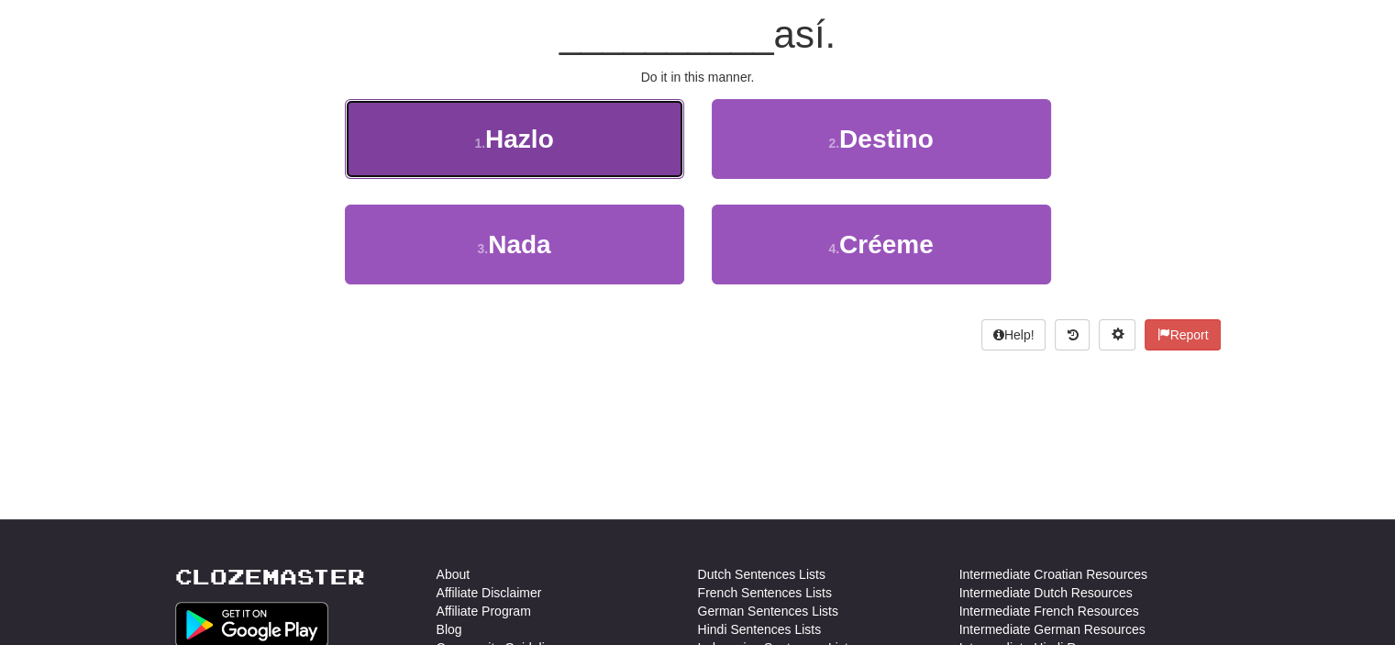
click at [598, 131] on button "1 . Hazlo" at bounding box center [514, 139] width 339 height 80
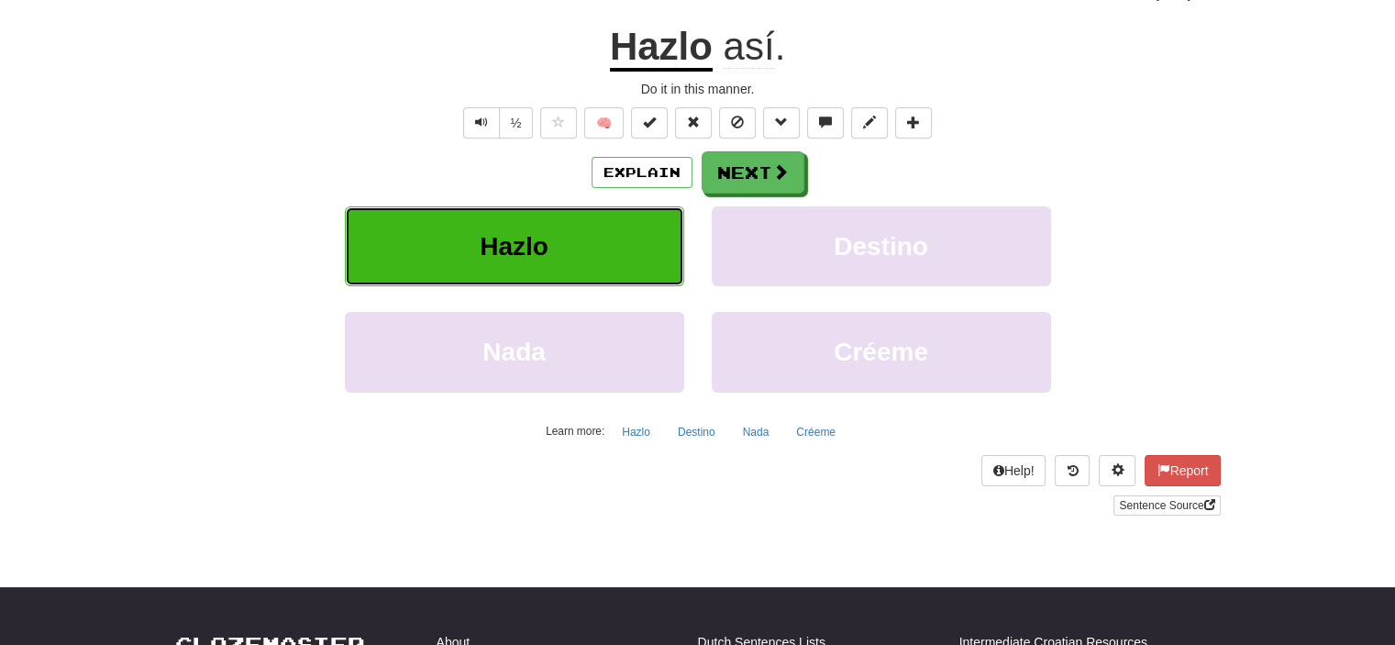
scroll to position [183, 0]
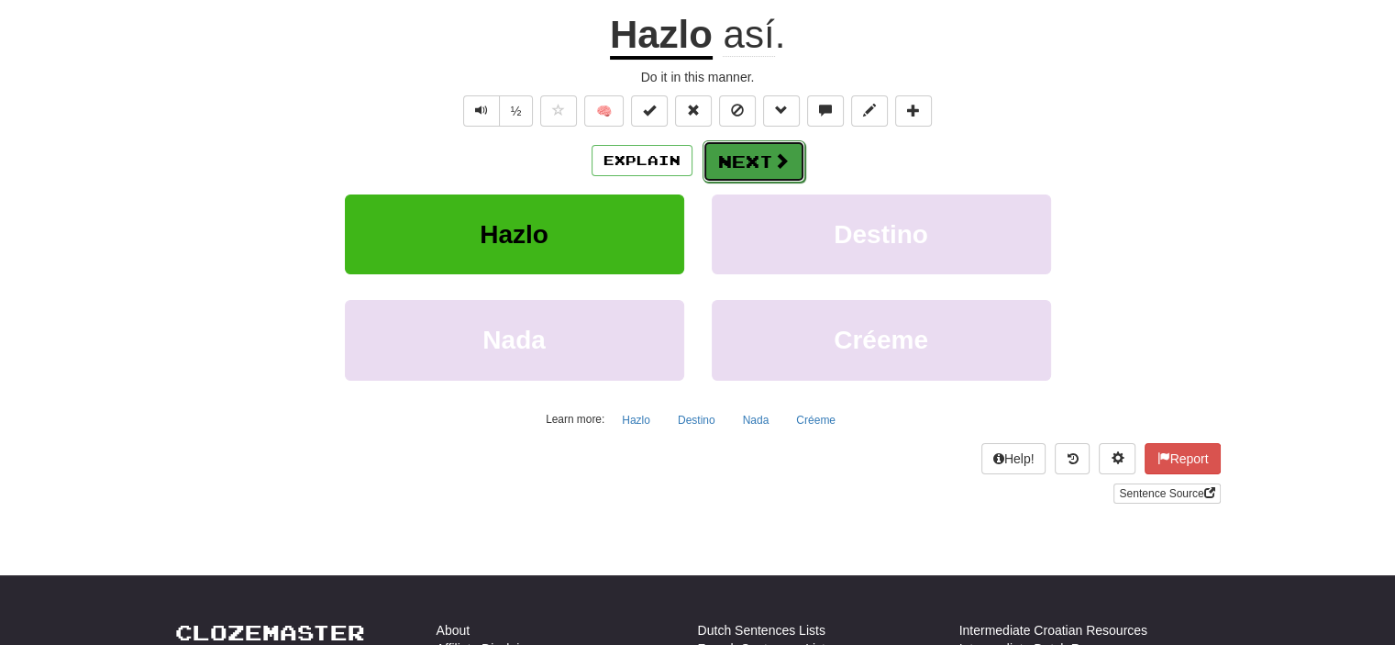
click at [757, 165] on button "Next" at bounding box center [753, 161] width 103 height 42
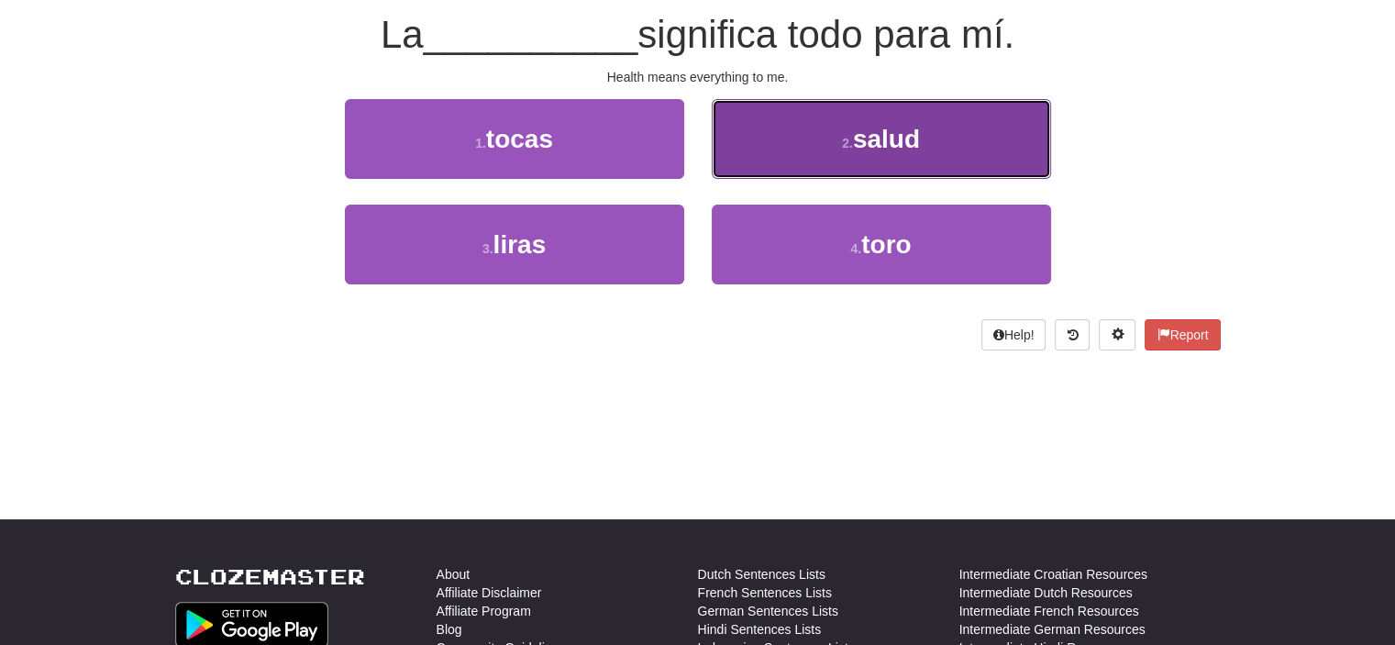
click at [788, 149] on button "2 . salud" at bounding box center [881, 139] width 339 height 80
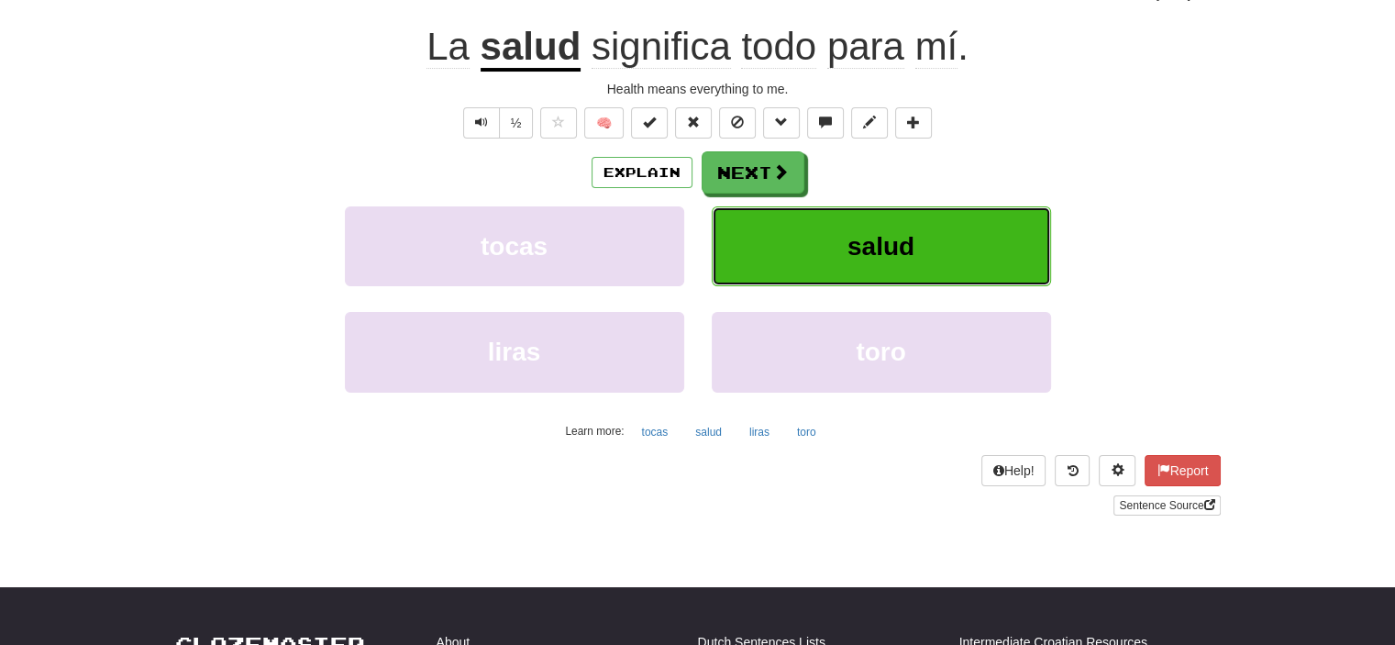
scroll to position [183, 0]
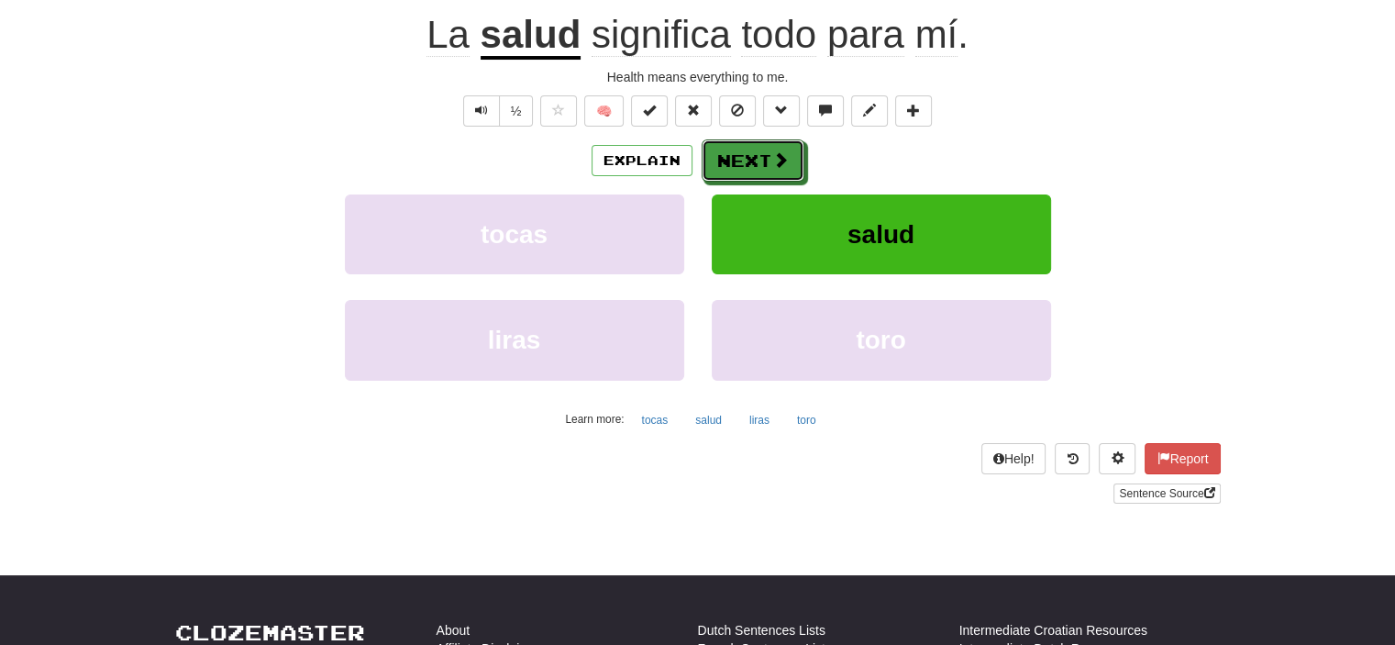
click at [788, 149] on button "Next" at bounding box center [752, 160] width 103 height 42
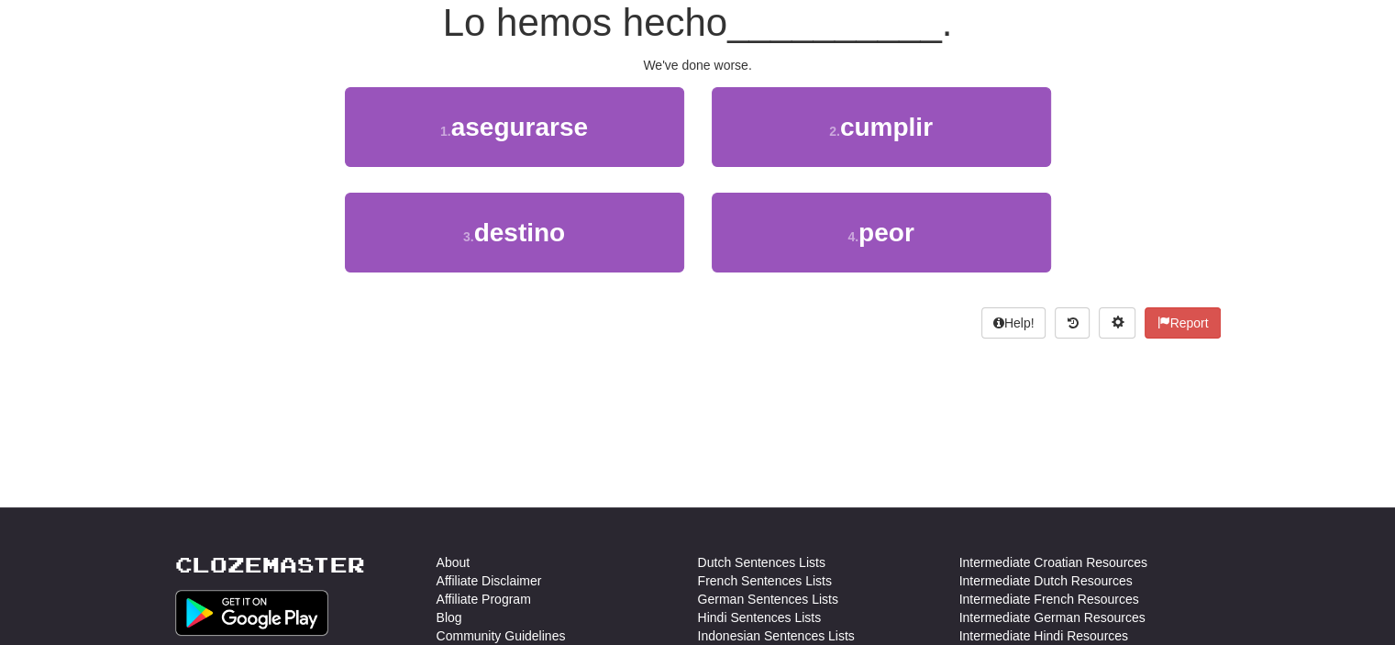
scroll to position [171, 0]
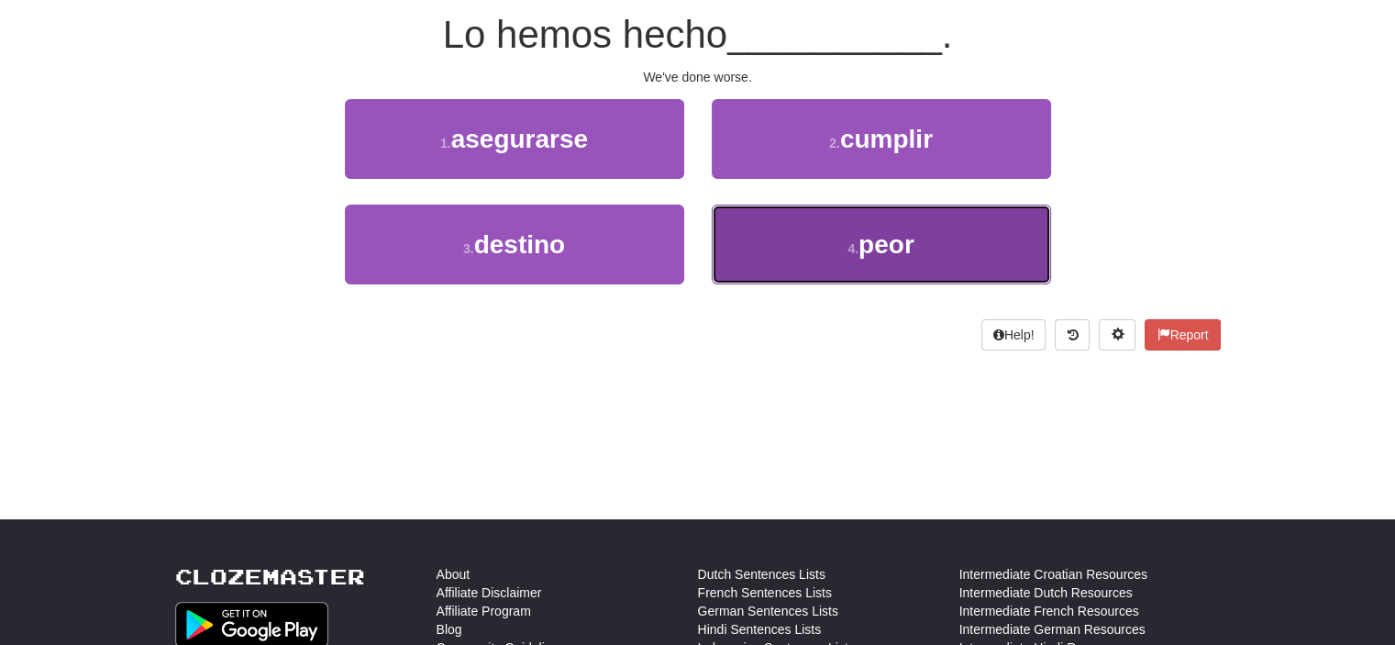
click at [806, 237] on button "4 . peor" at bounding box center [881, 244] width 339 height 80
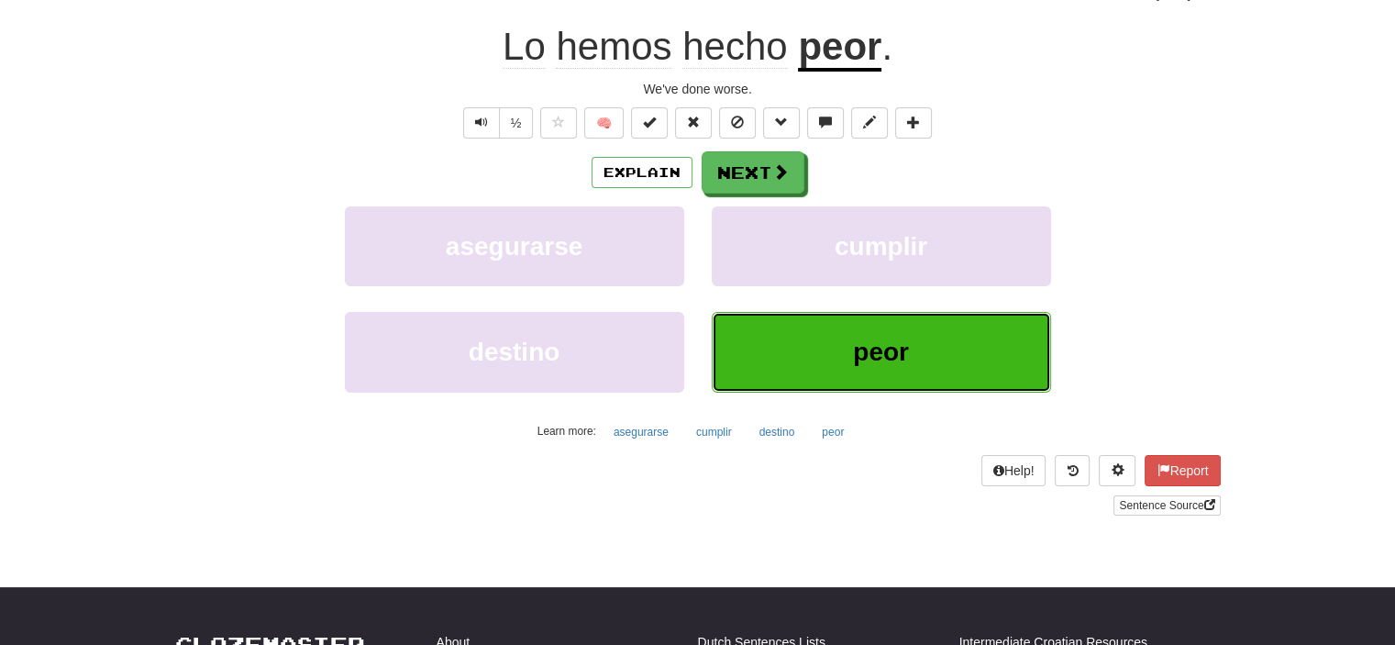
scroll to position [183, 0]
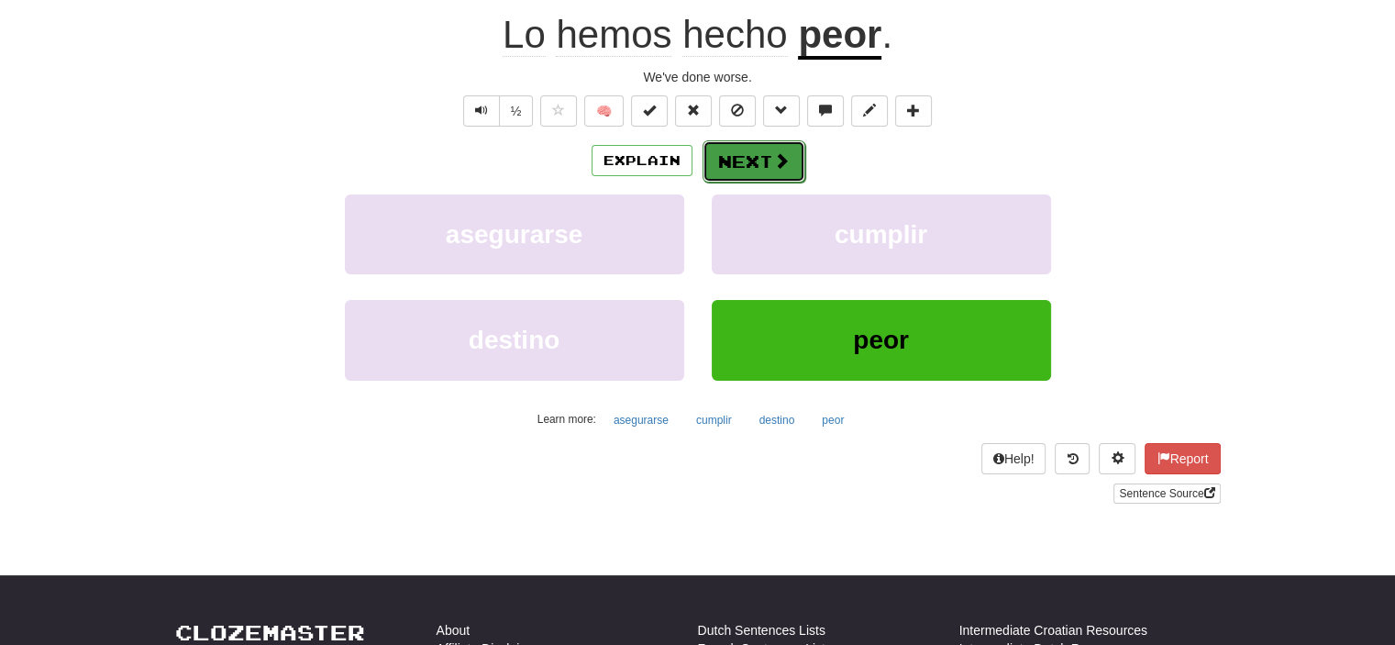
click at [760, 149] on button "Next" at bounding box center [753, 161] width 103 height 42
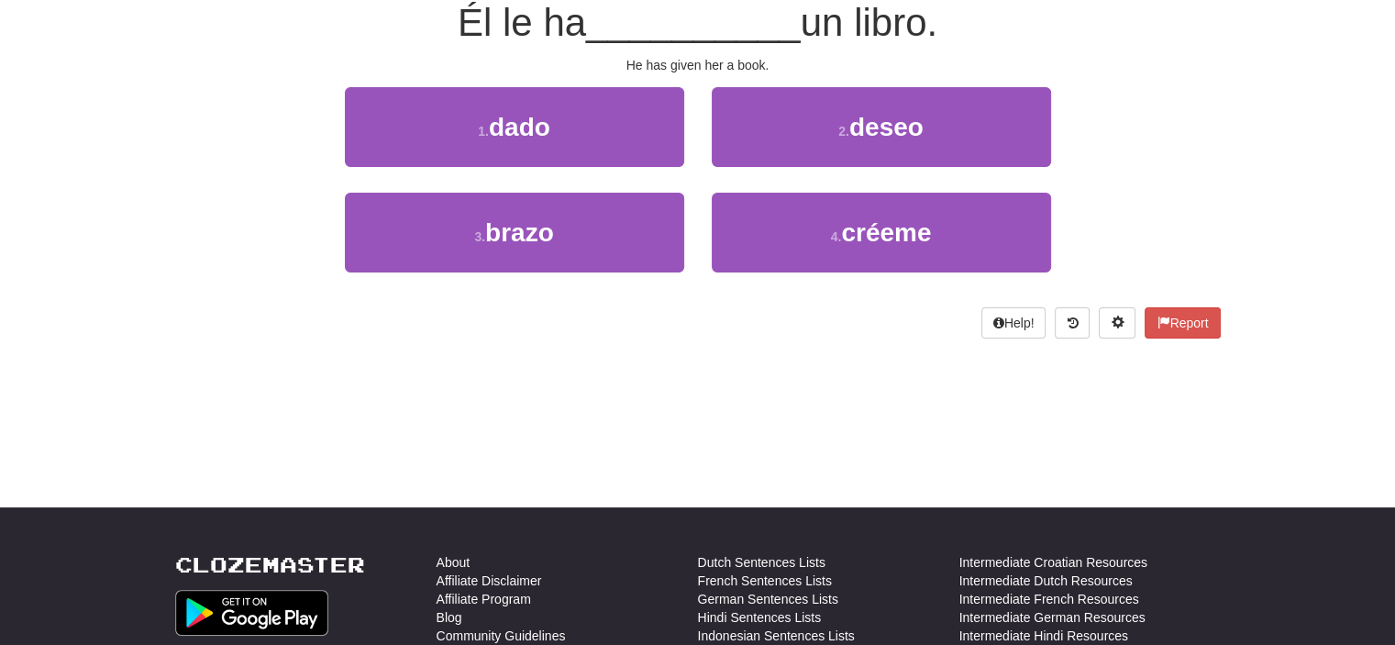
scroll to position [171, 0]
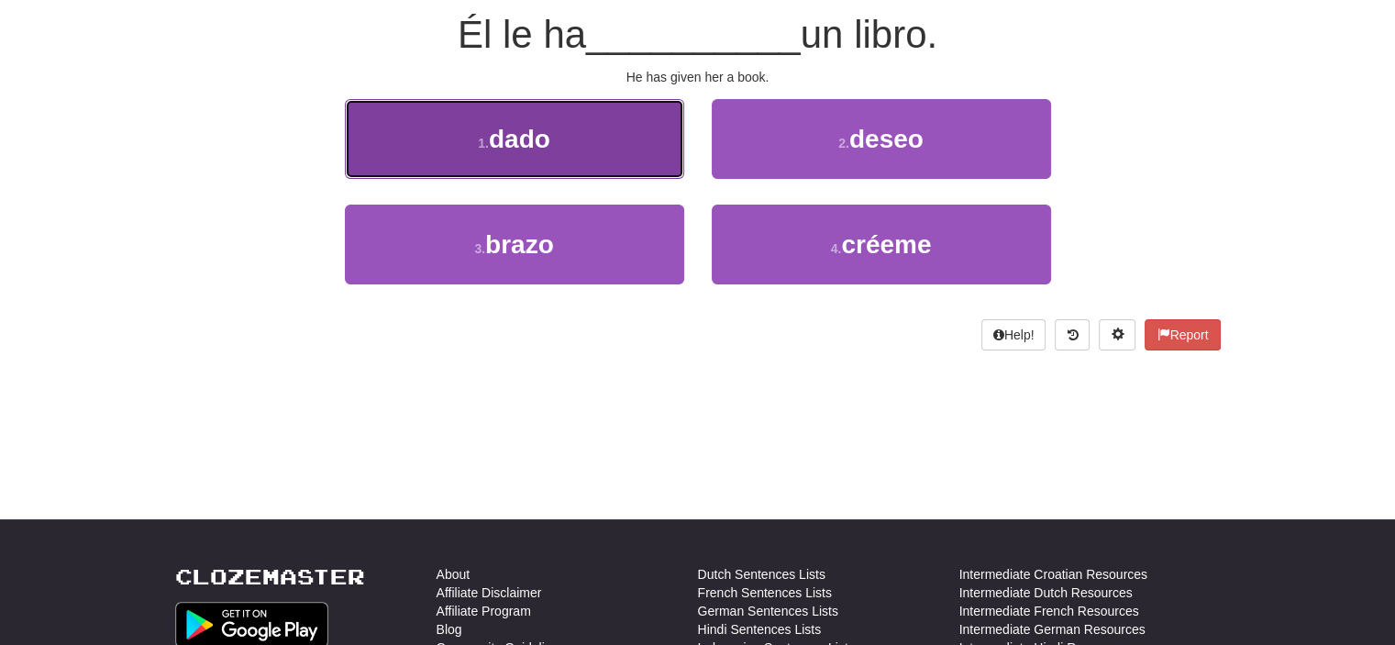
click at [623, 149] on button "1 . dado" at bounding box center [514, 139] width 339 height 80
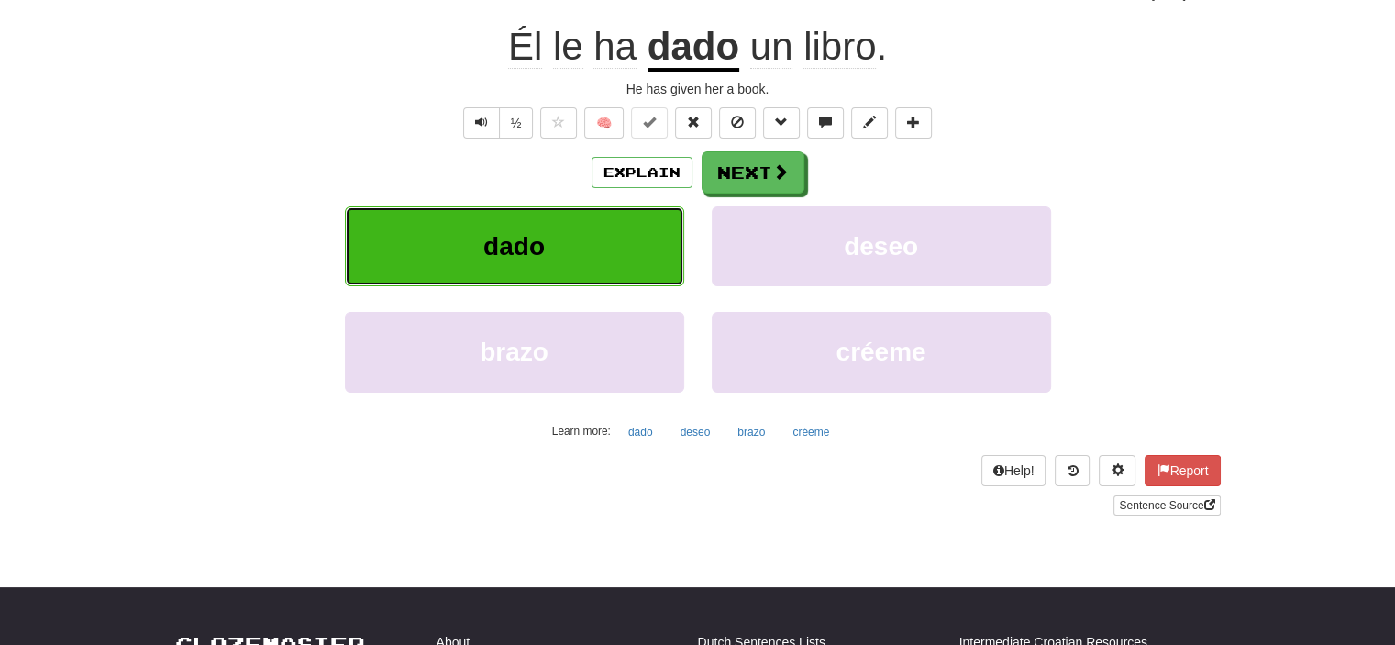
scroll to position [183, 0]
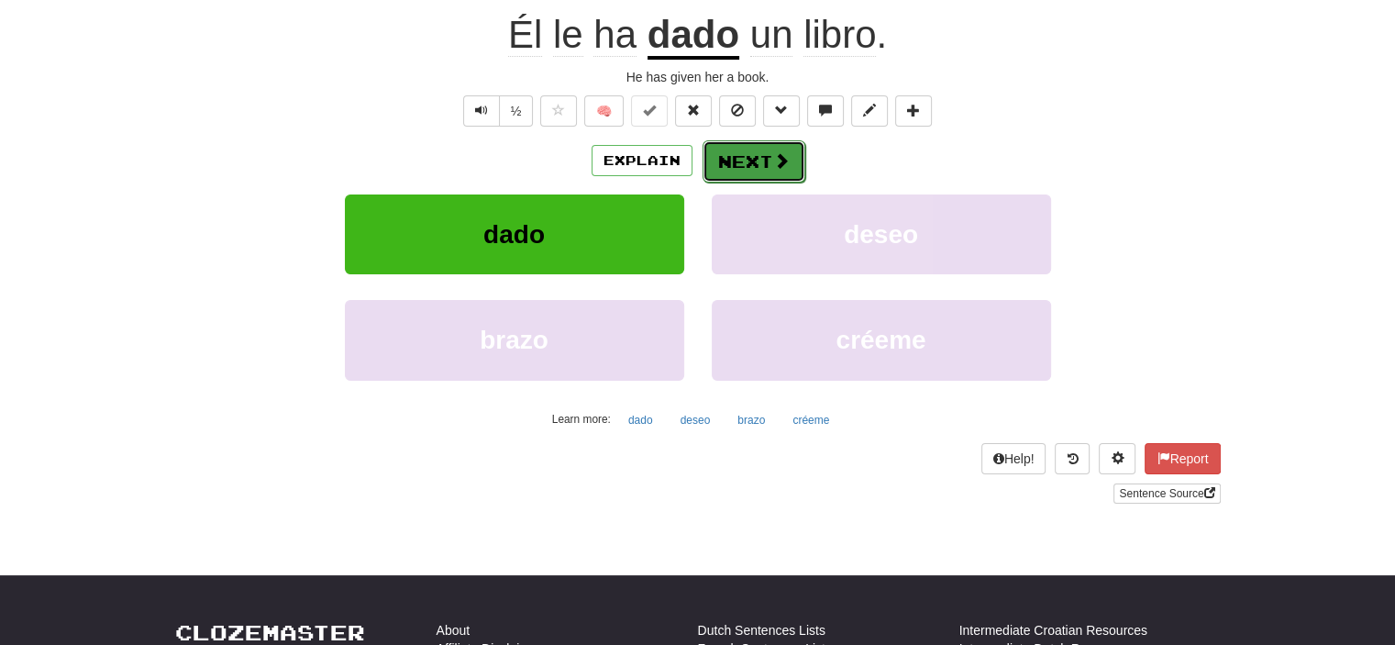
click at [752, 157] on button "Next" at bounding box center [753, 161] width 103 height 42
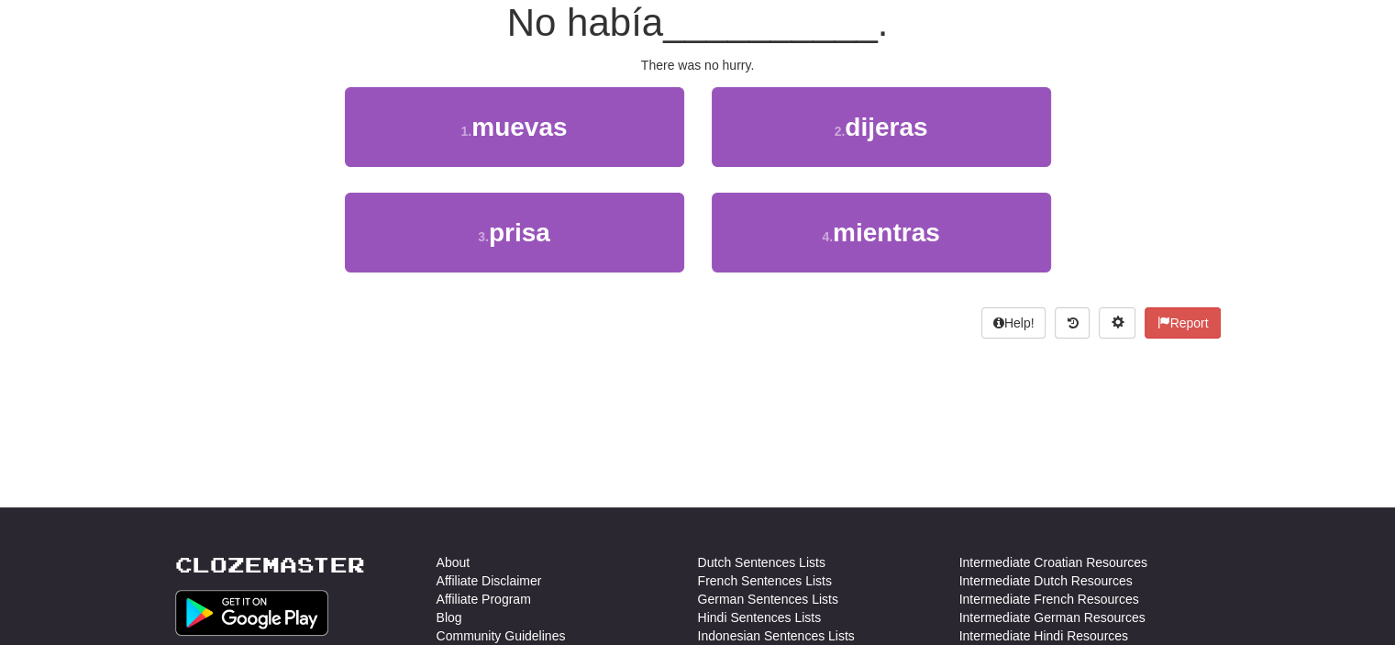
scroll to position [171, 0]
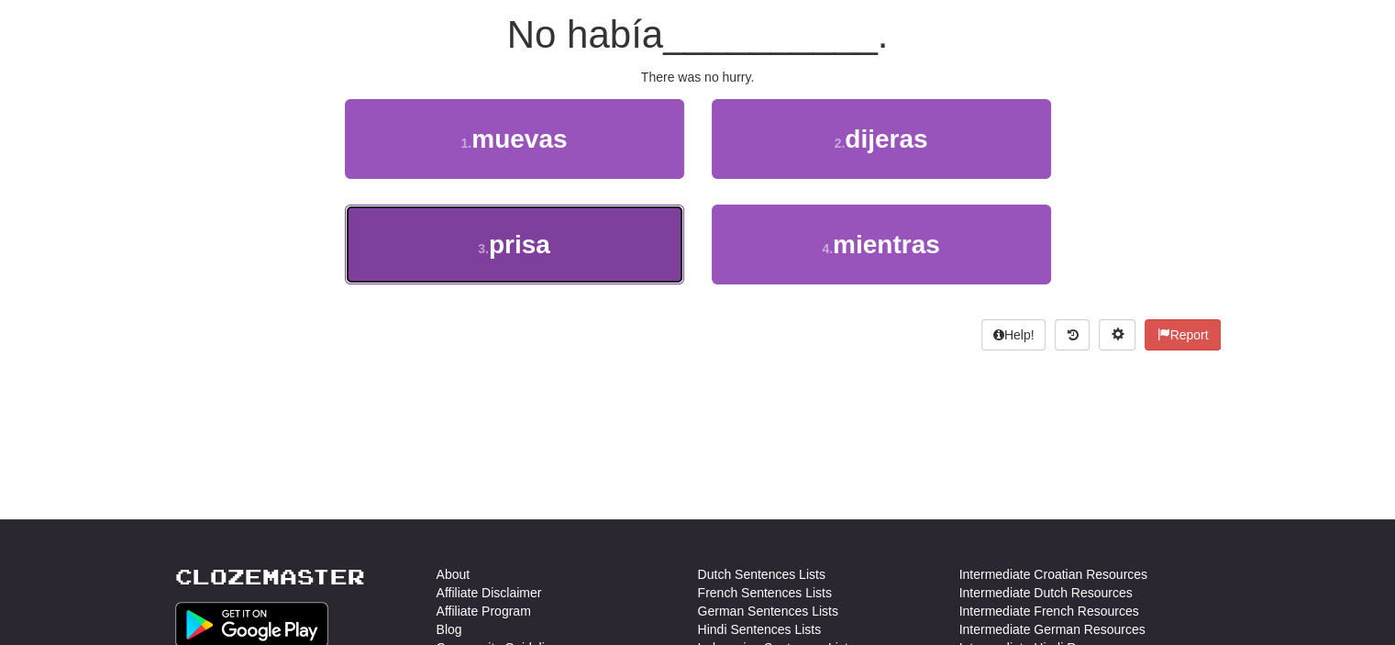
click at [634, 245] on button "3 . prisa" at bounding box center [514, 244] width 339 height 80
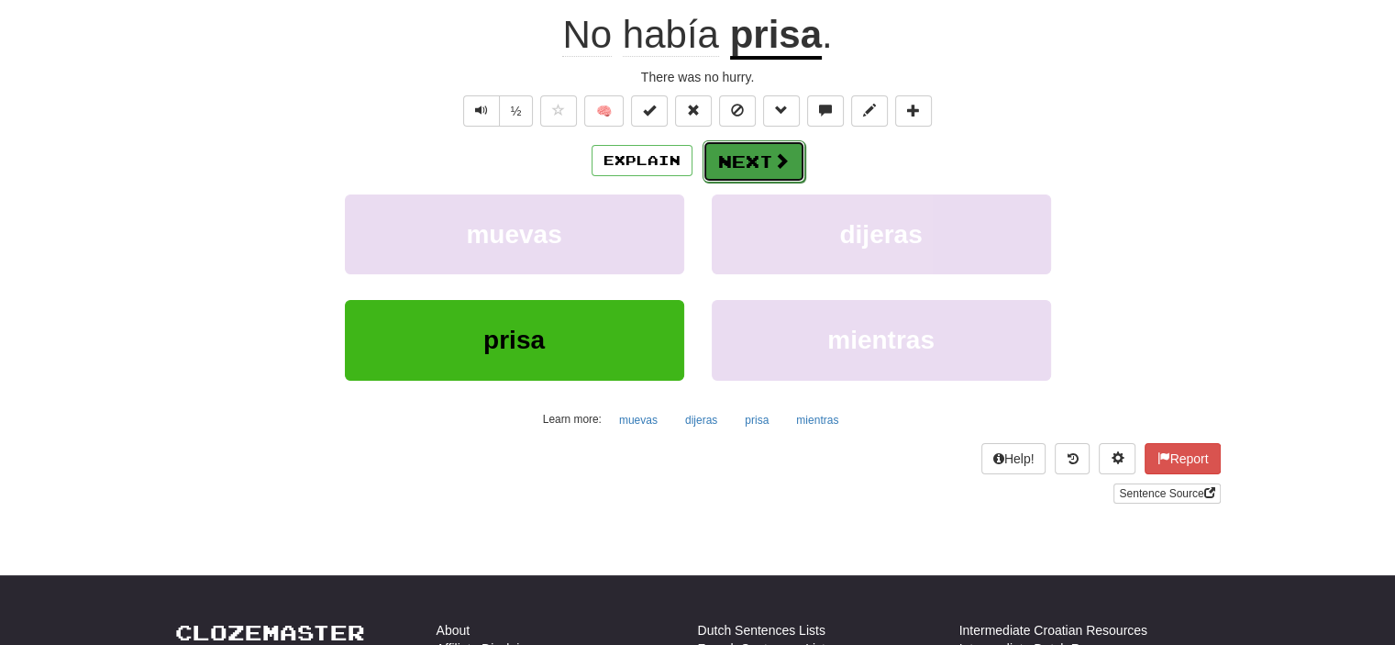
click at [734, 158] on button "Next" at bounding box center [753, 161] width 103 height 42
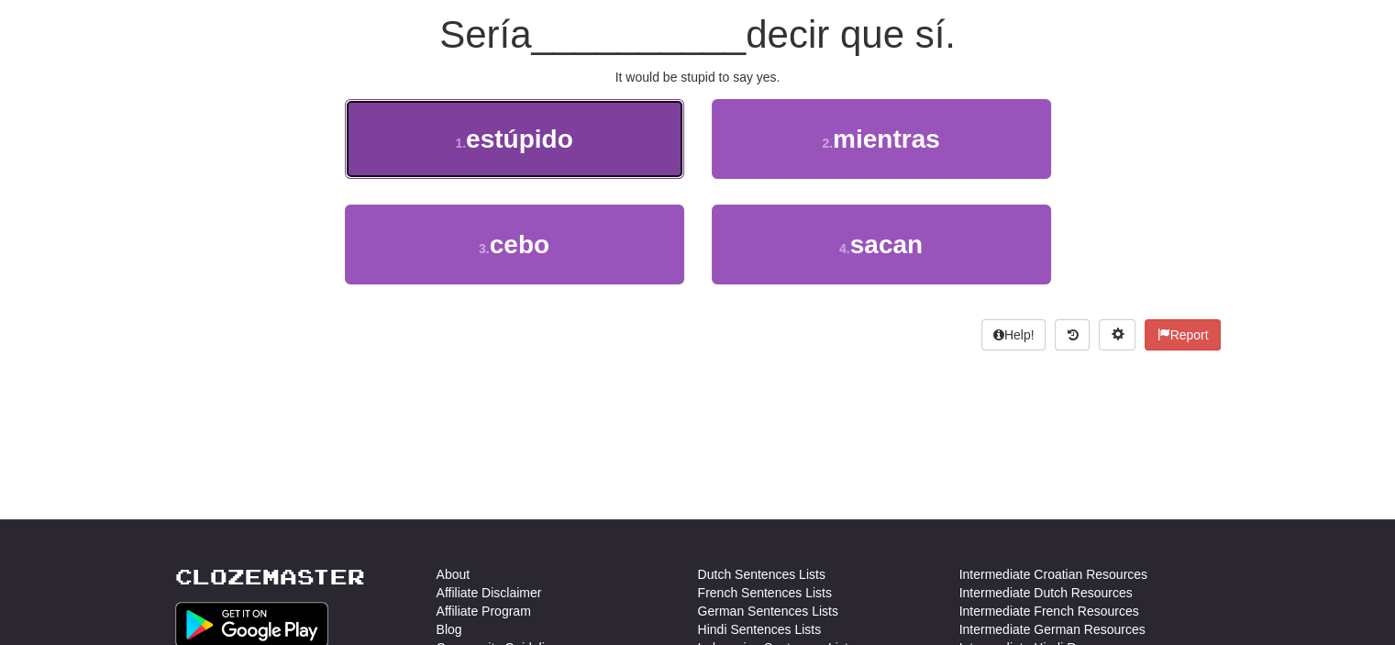
click at [651, 138] on button "1 . estúpido" at bounding box center [514, 139] width 339 height 80
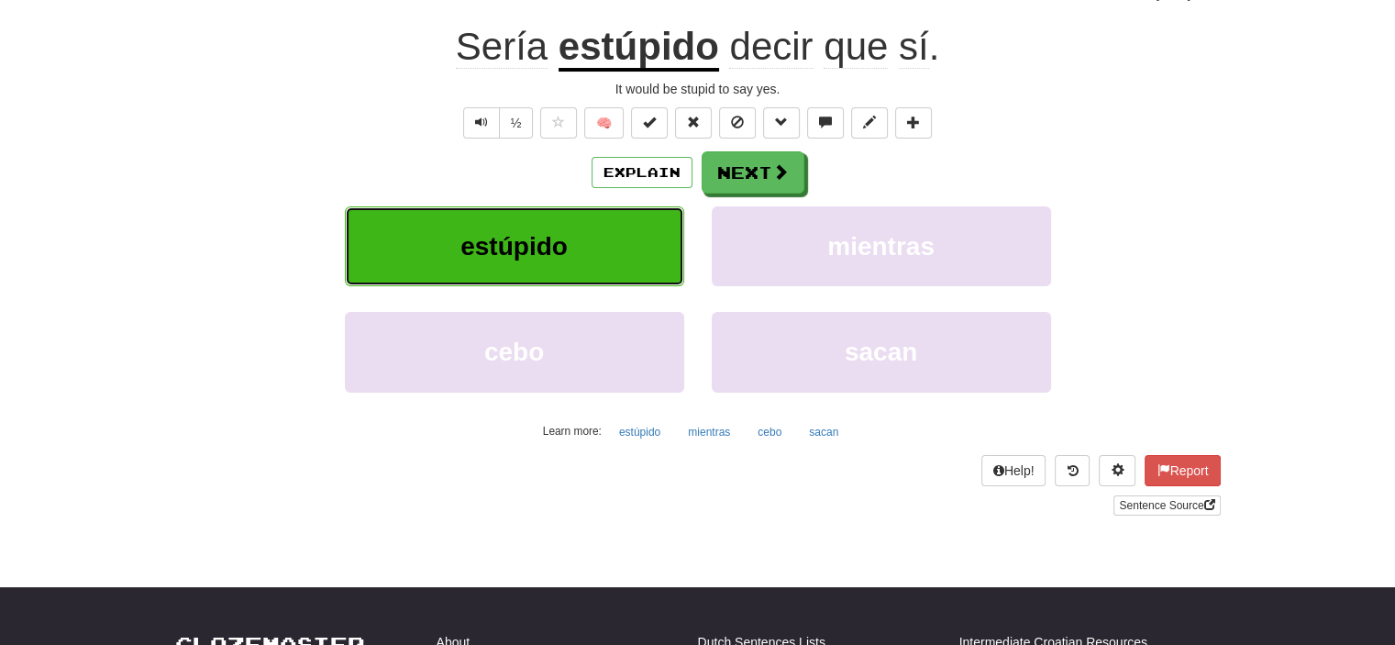
scroll to position [183, 0]
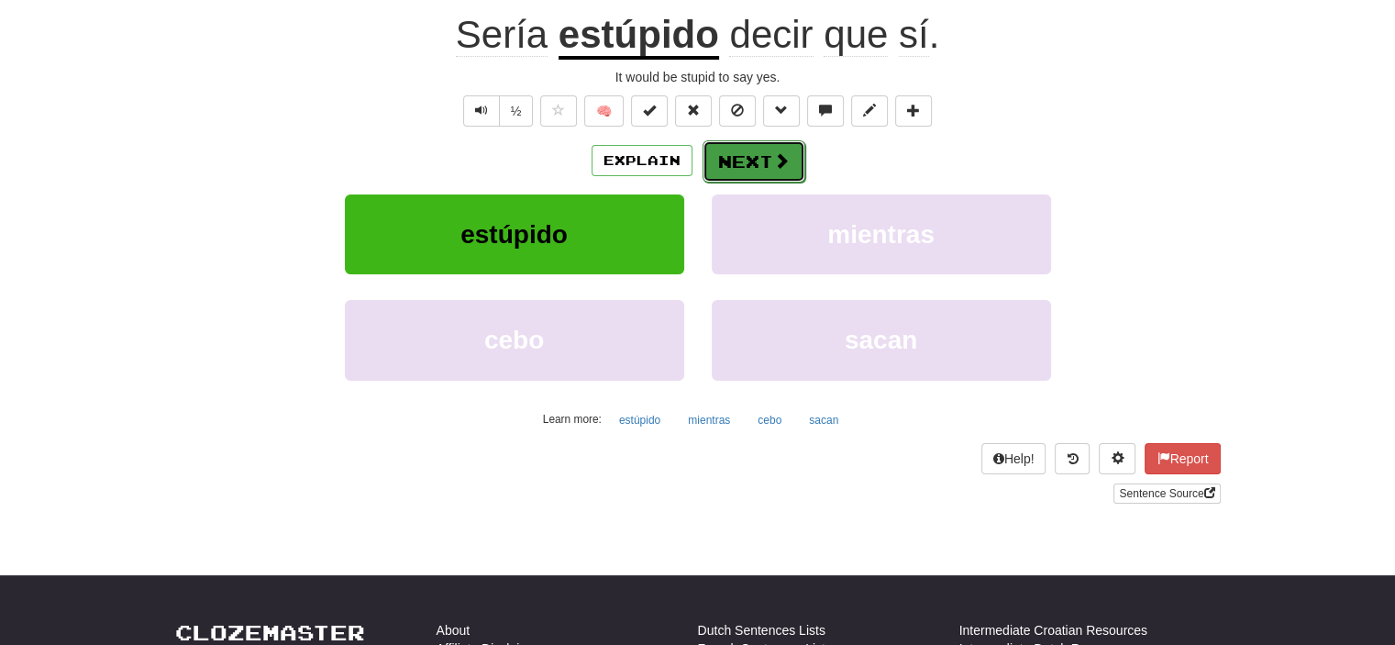
click at [750, 145] on button "Next" at bounding box center [753, 161] width 103 height 42
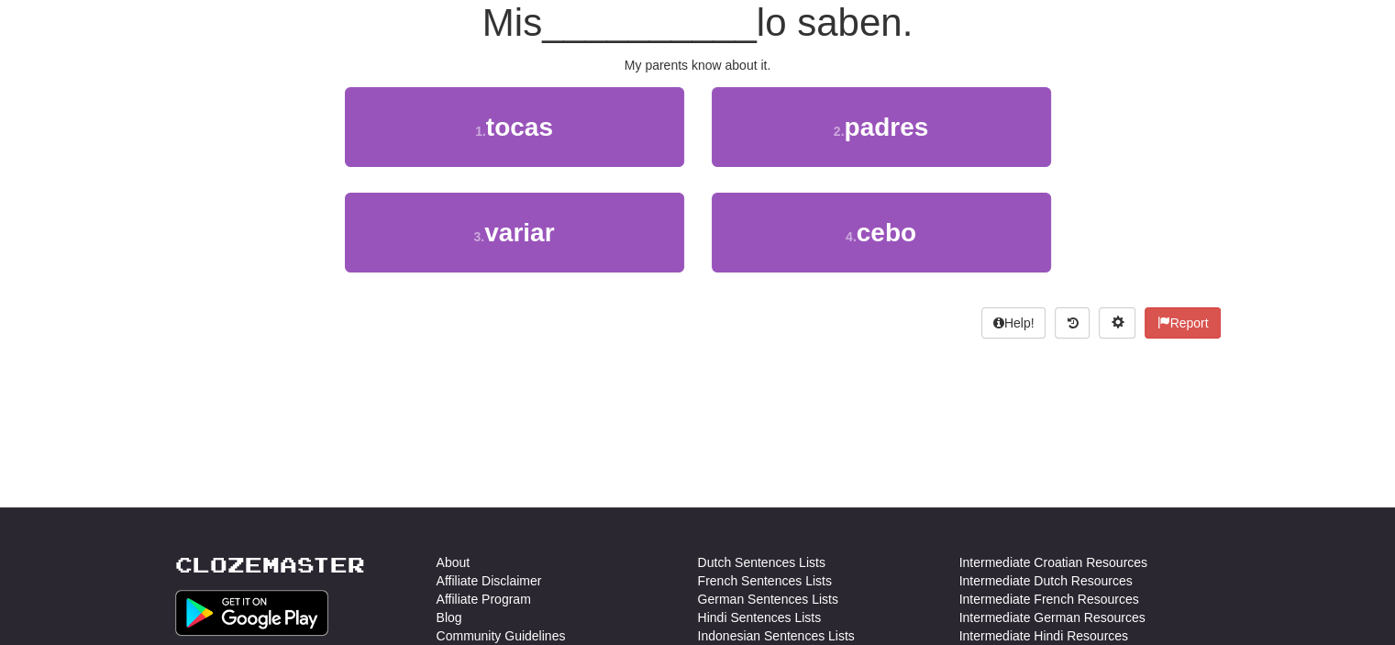
scroll to position [171, 0]
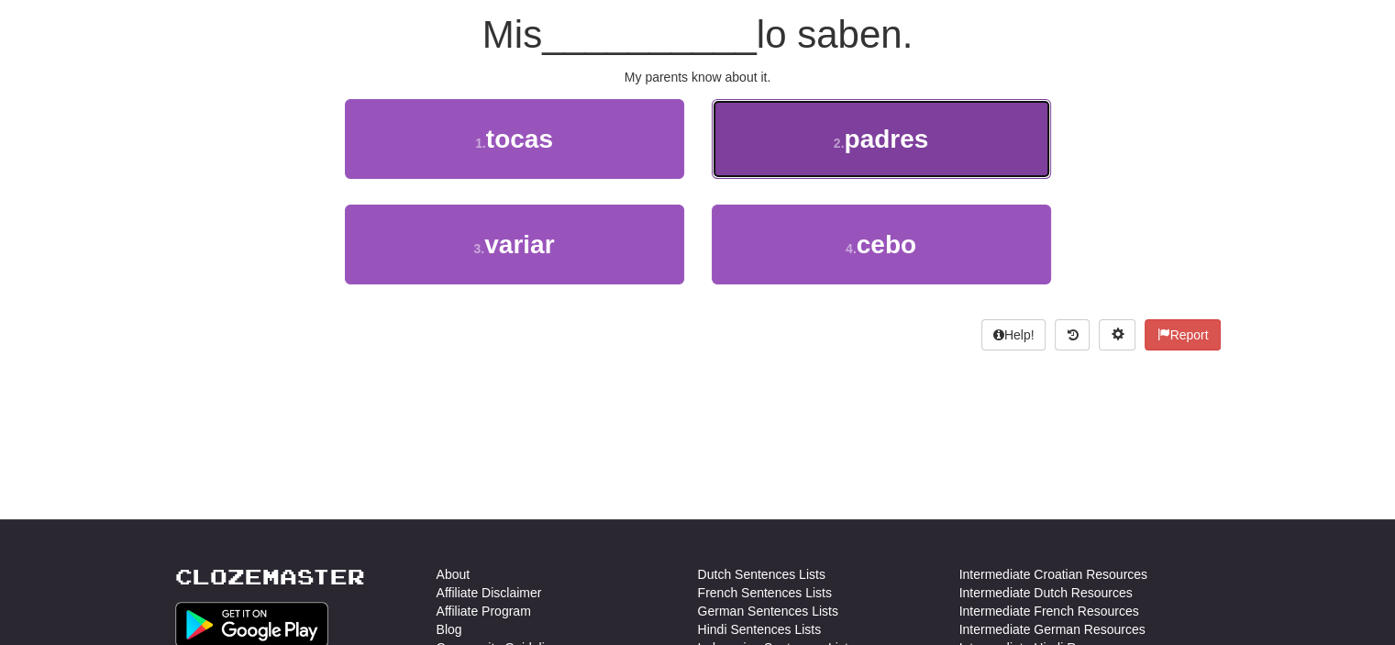
click at [807, 140] on button "2 . padres" at bounding box center [881, 139] width 339 height 80
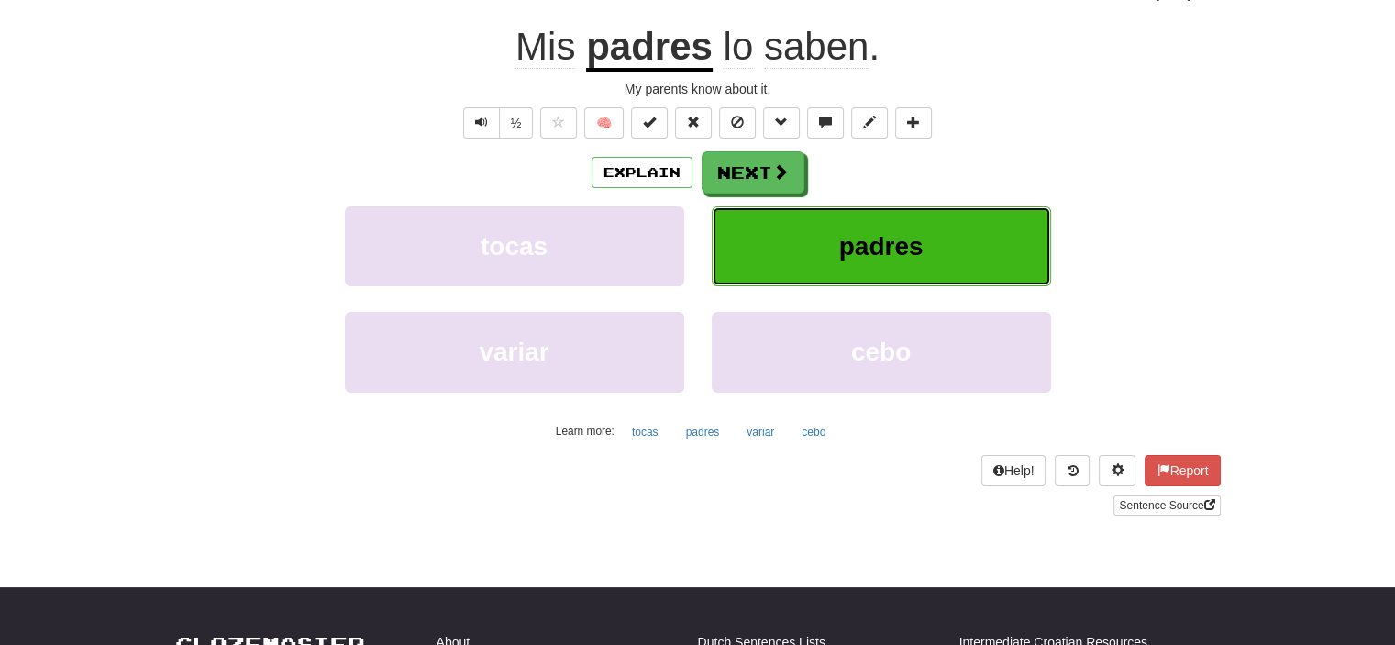
scroll to position [183, 0]
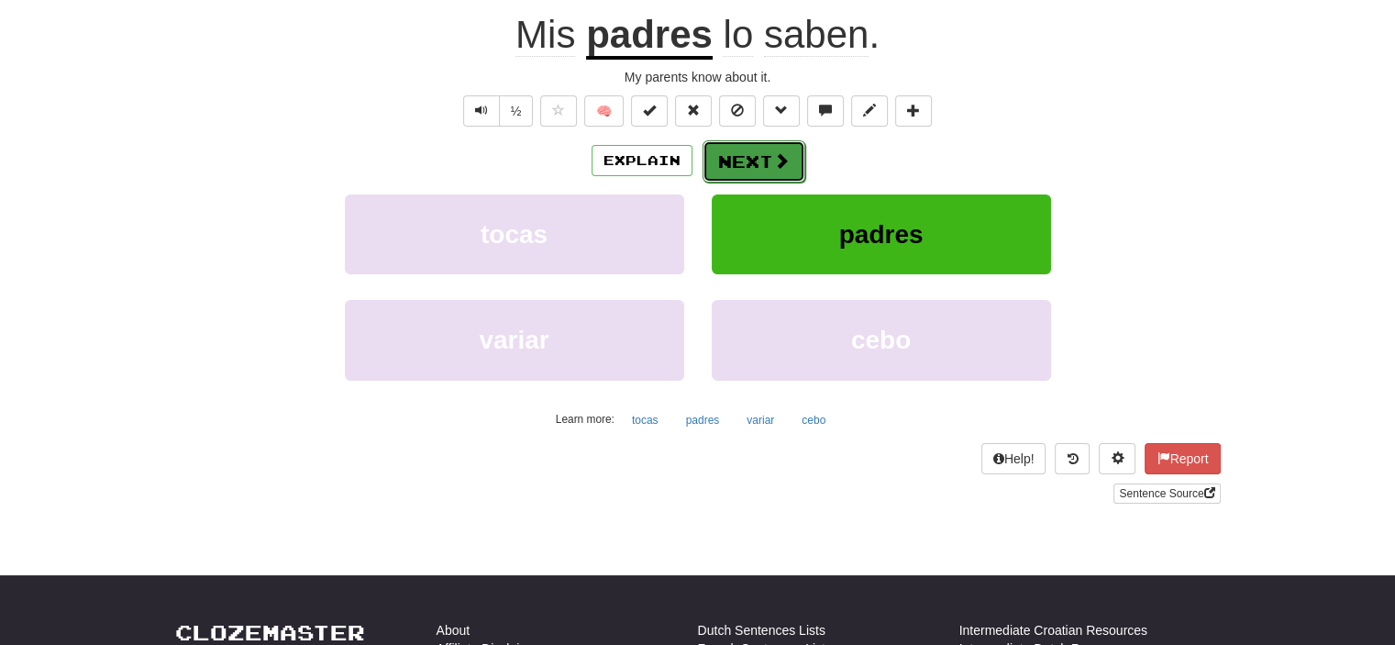
click at [746, 160] on button "Next" at bounding box center [753, 161] width 103 height 42
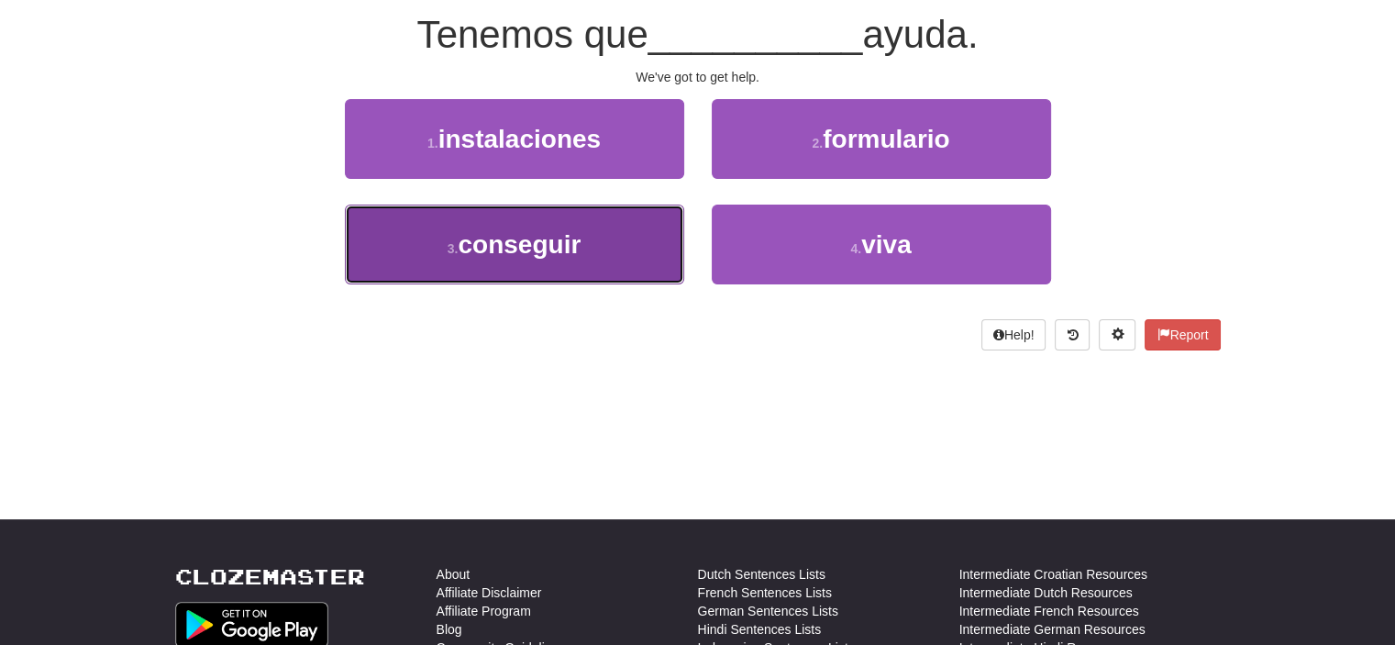
click at [627, 252] on button "3 . conseguir" at bounding box center [514, 244] width 339 height 80
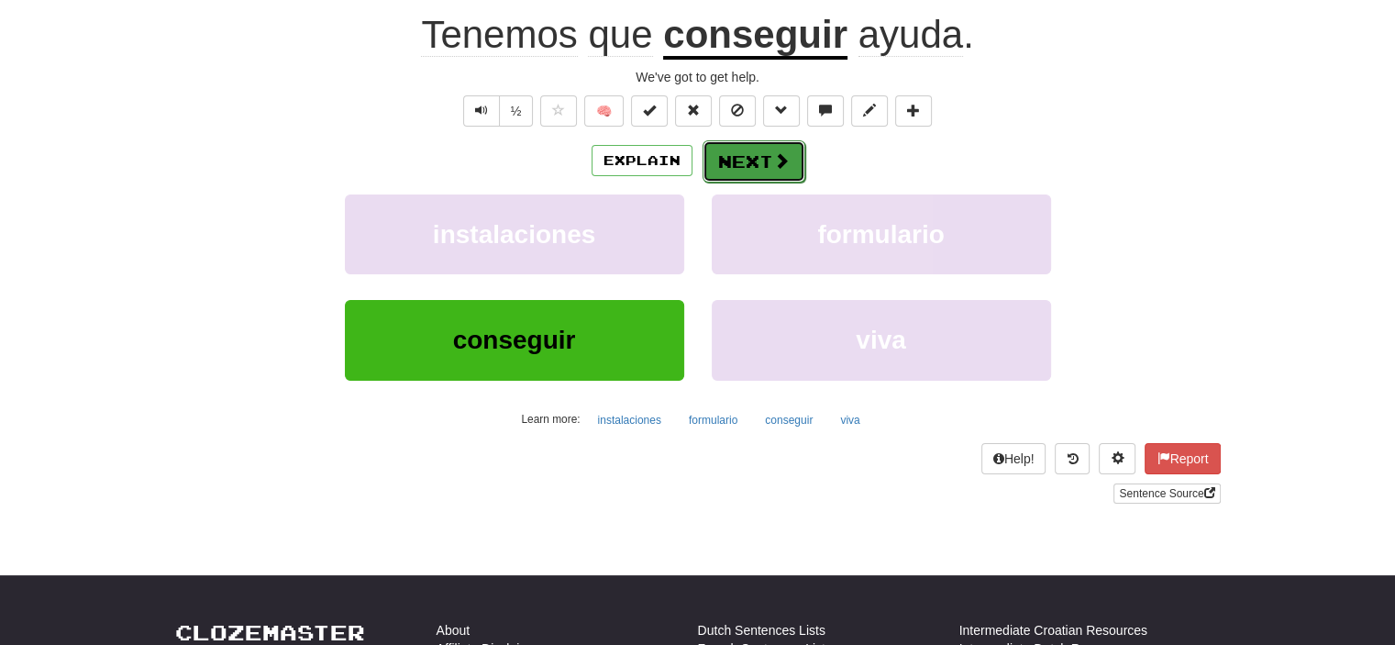
click at [787, 153] on span at bounding box center [781, 160] width 17 height 17
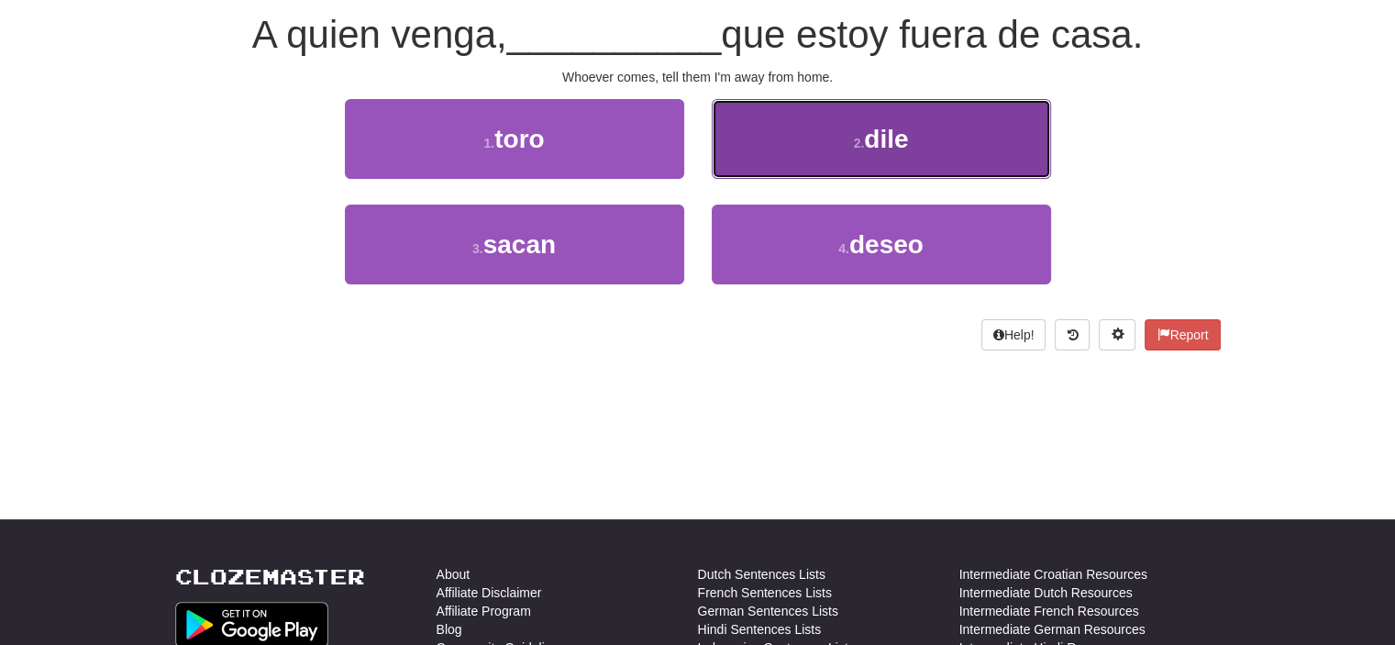
click at [755, 138] on button "2 . dile" at bounding box center [881, 139] width 339 height 80
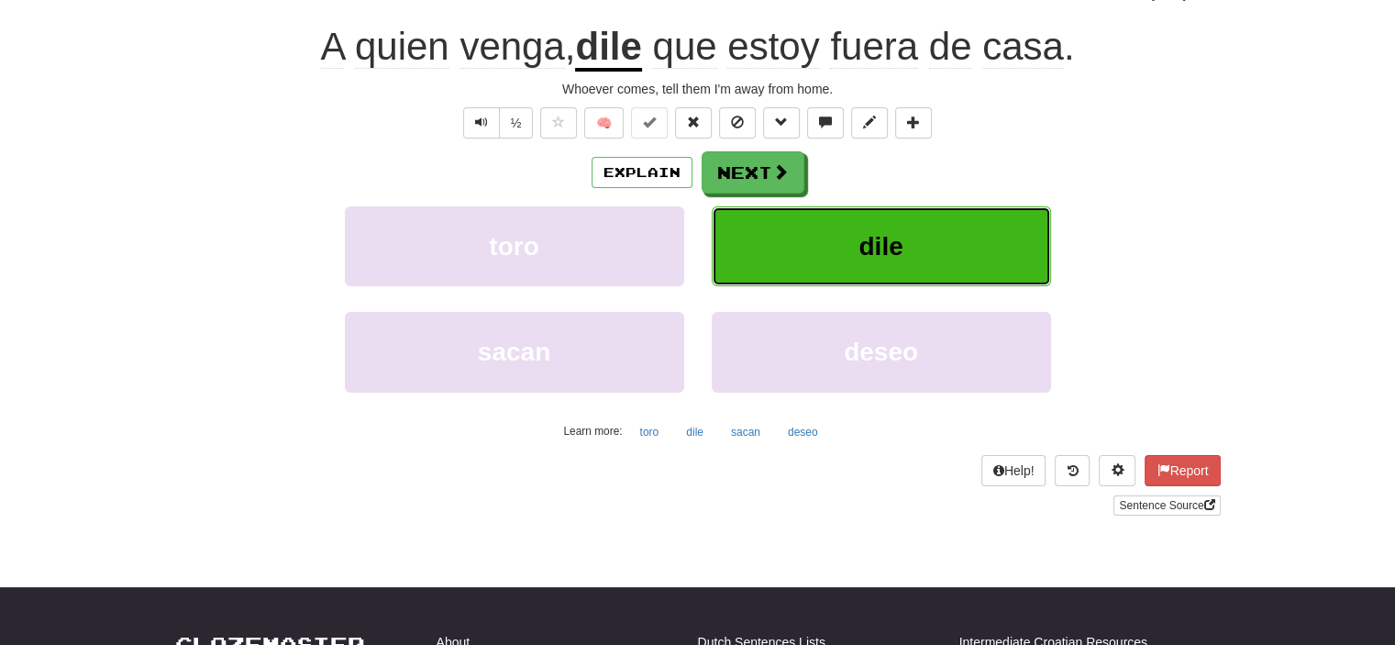
scroll to position [183, 0]
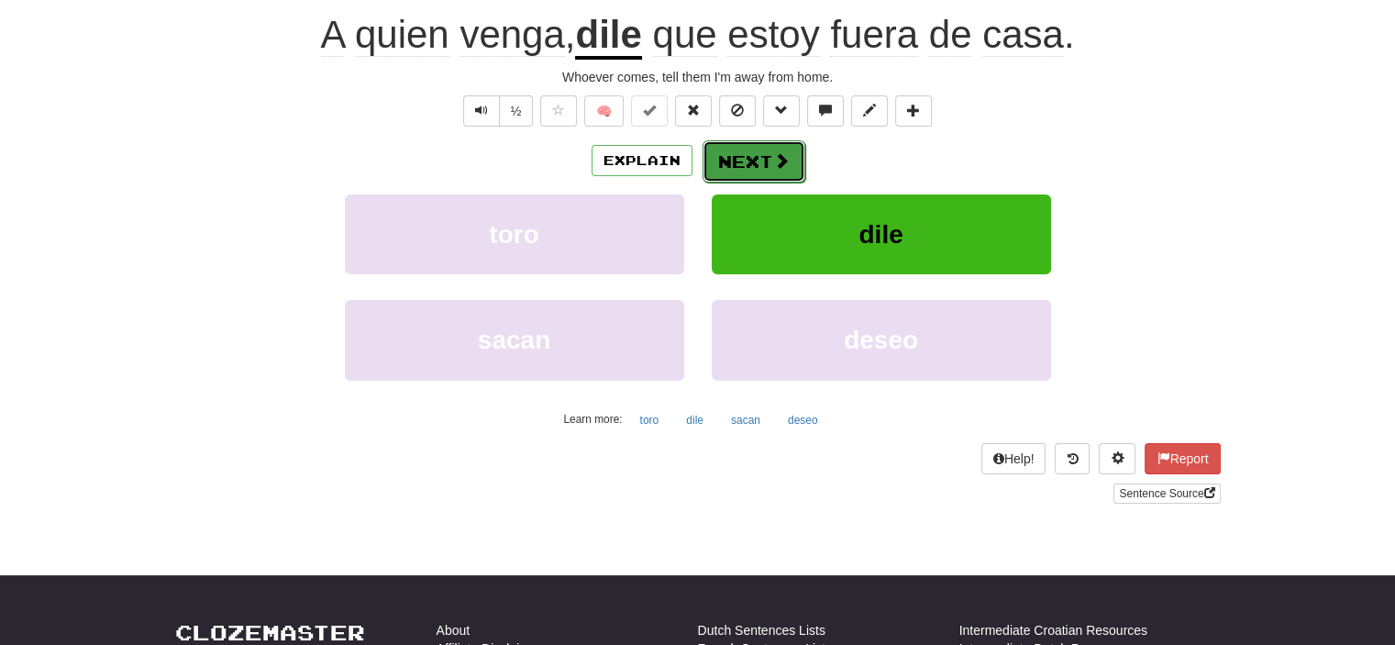
click at [759, 153] on button "Next" at bounding box center [753, 161] width 103 height 42
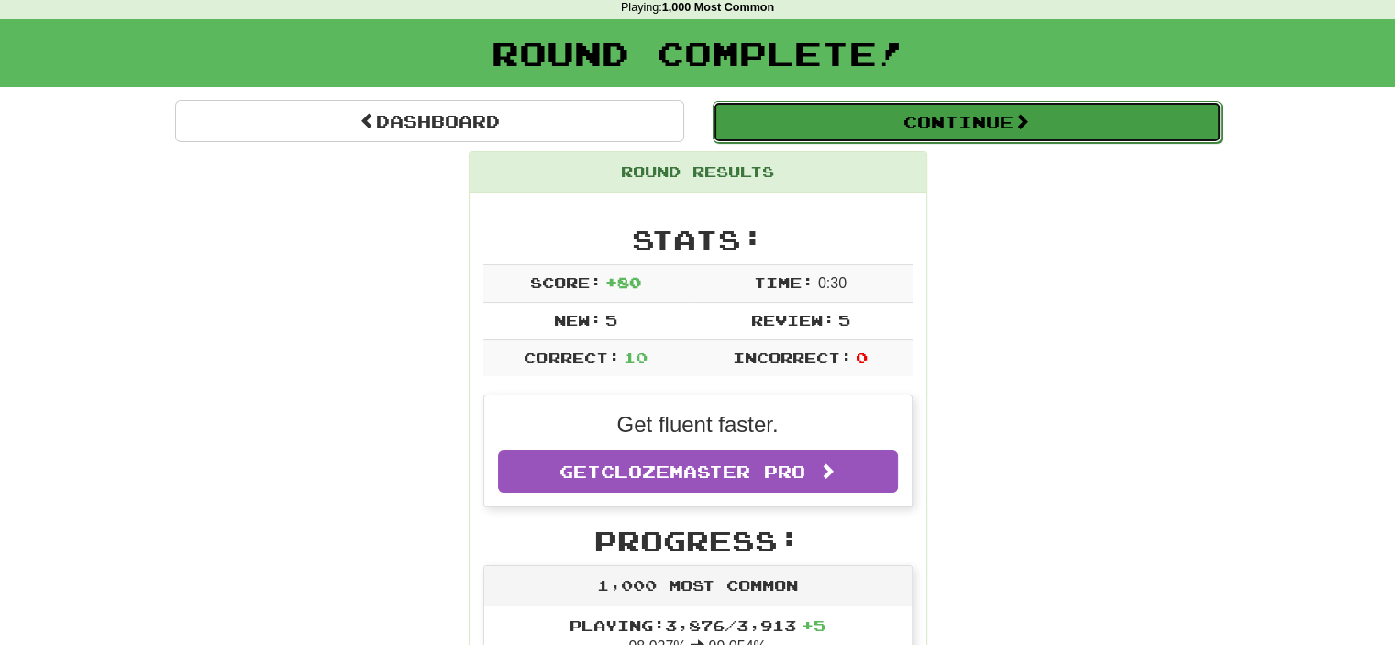
click at [1029, 124] on span at bounding box center [1021, 121] width 17 height 17
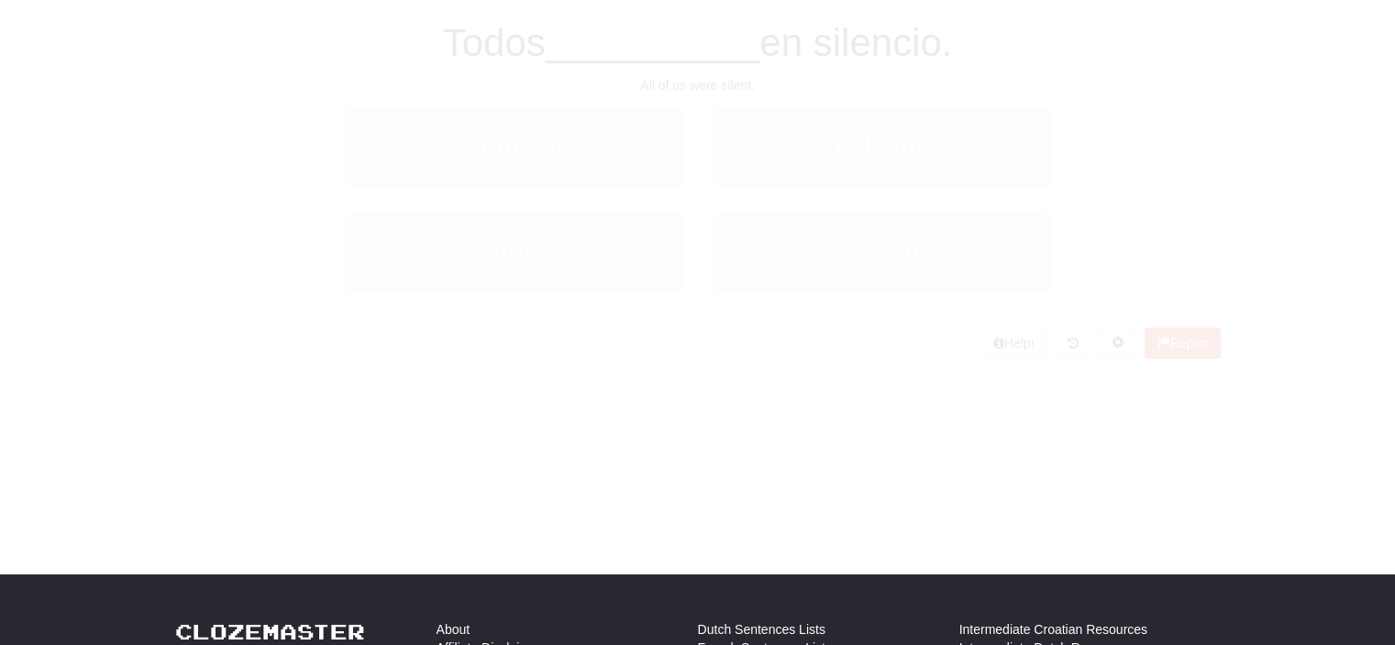
scroll to position [80, 0]
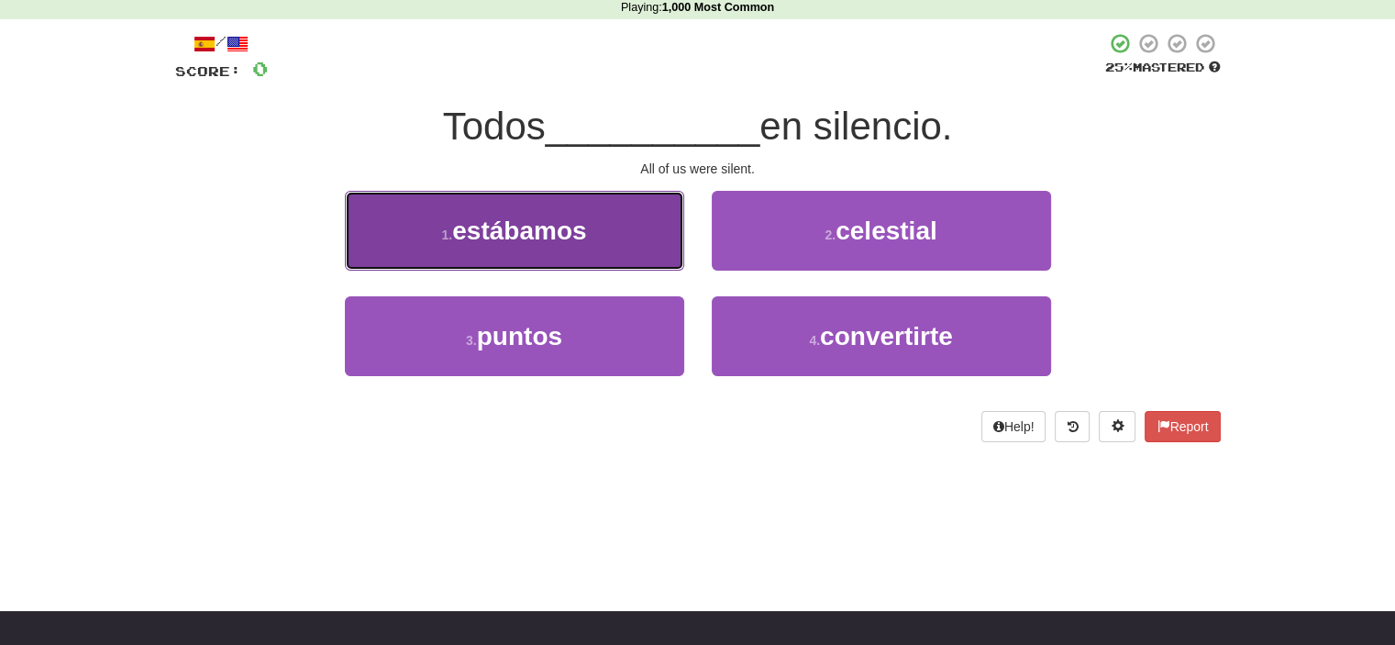
click at [565, 213] on button "1 . estábamos" at bounding box center [514, 231] width 339 height 80
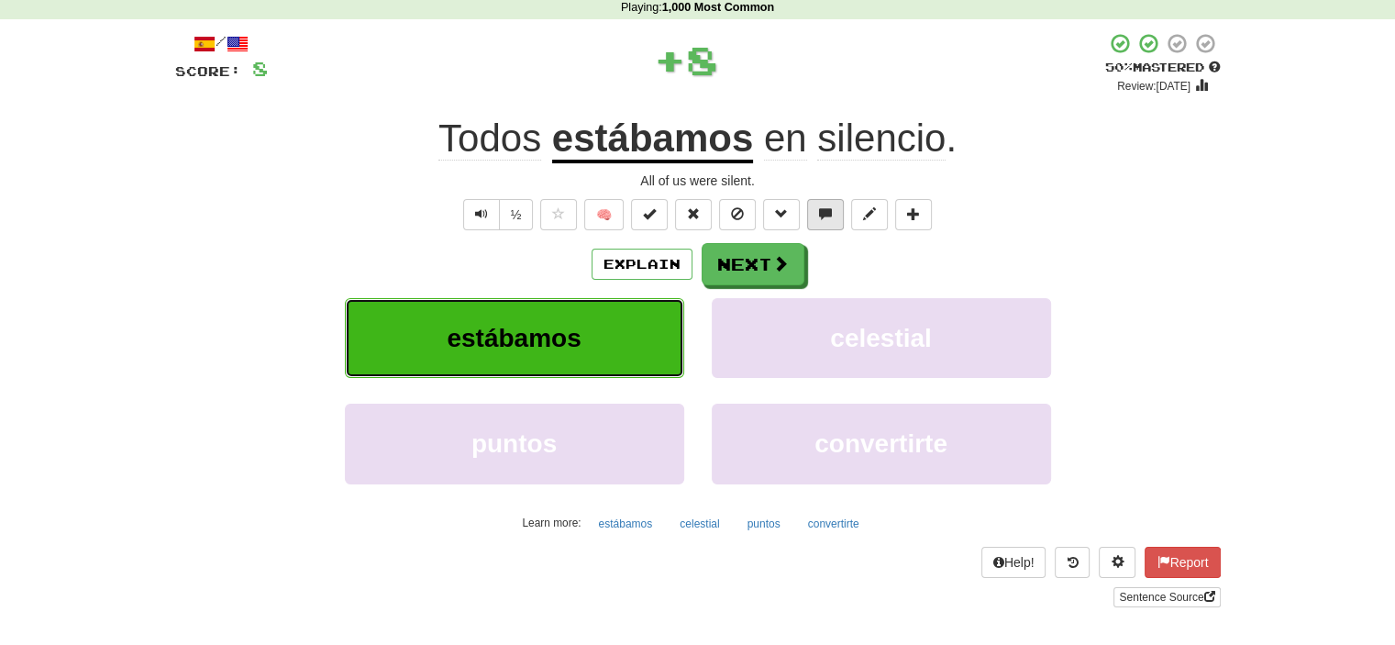
scroll to position [171, 0]
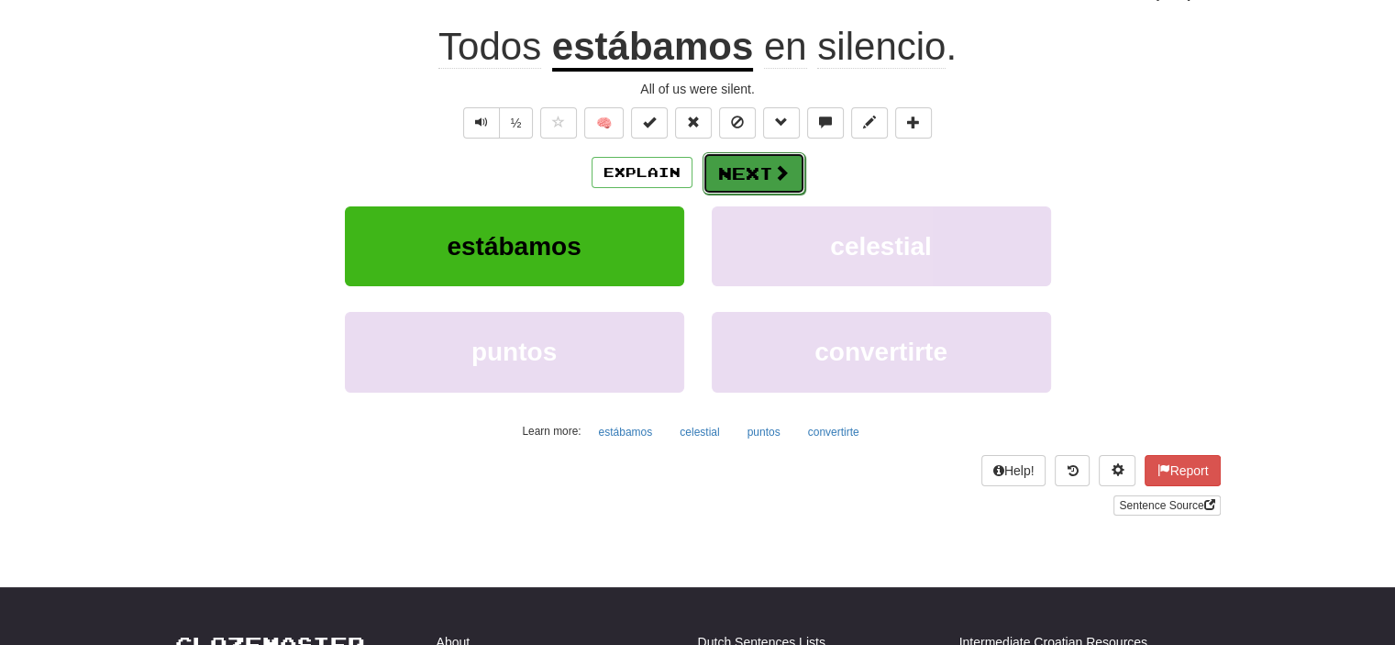
click at [778, 176] on span at bounding box center [781, 172] width 17 height 17
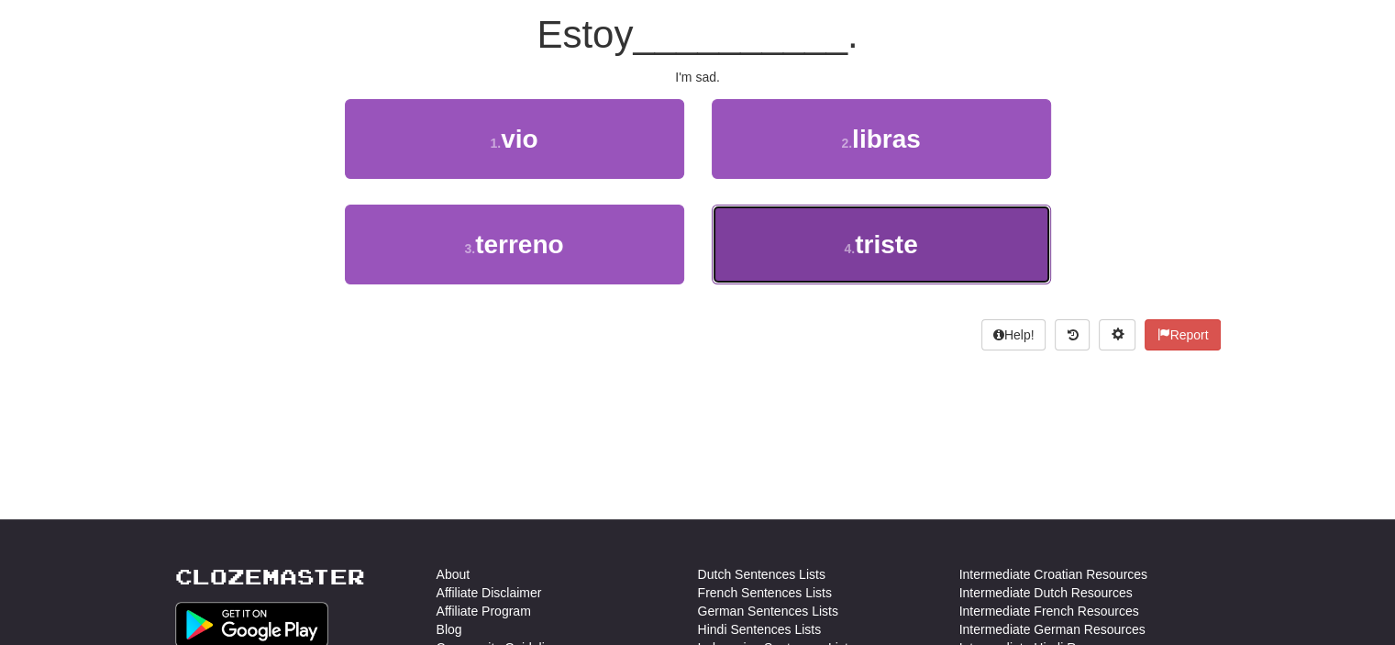
click at [849, 255] on small "4 ." at bounding box center [849, 248] width 11 height 15
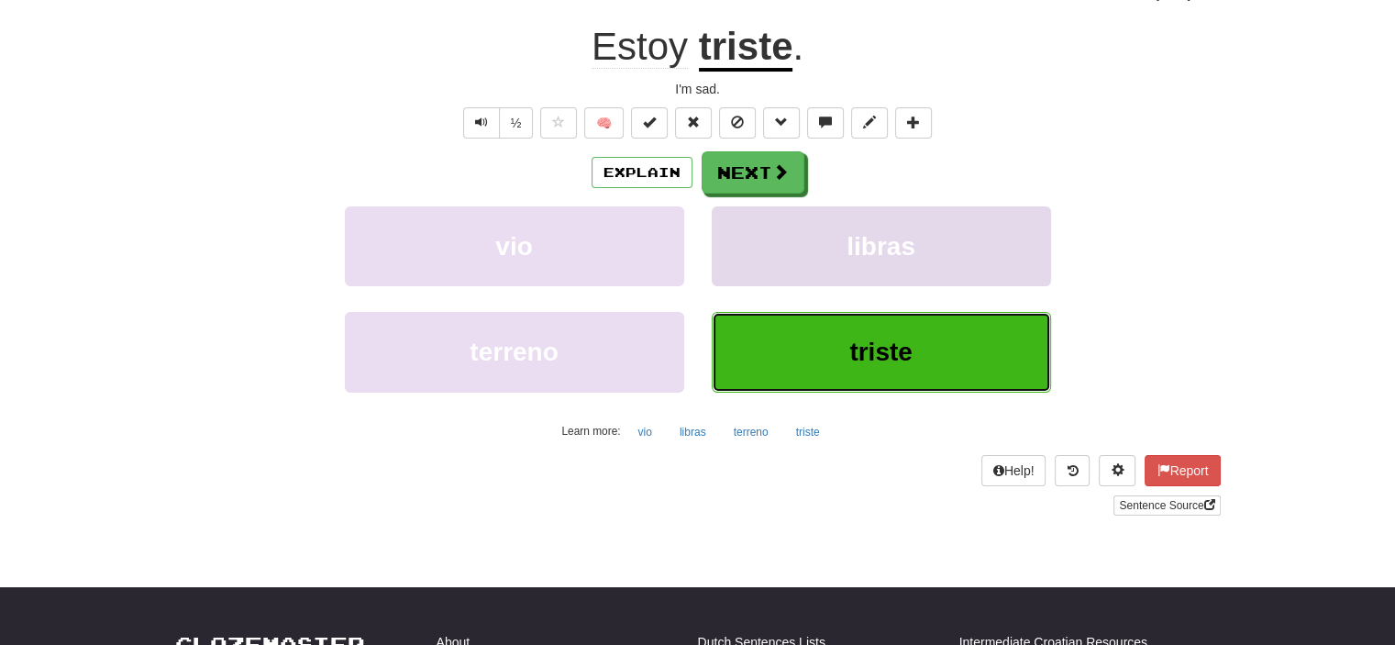
scroll to position [183, 0]
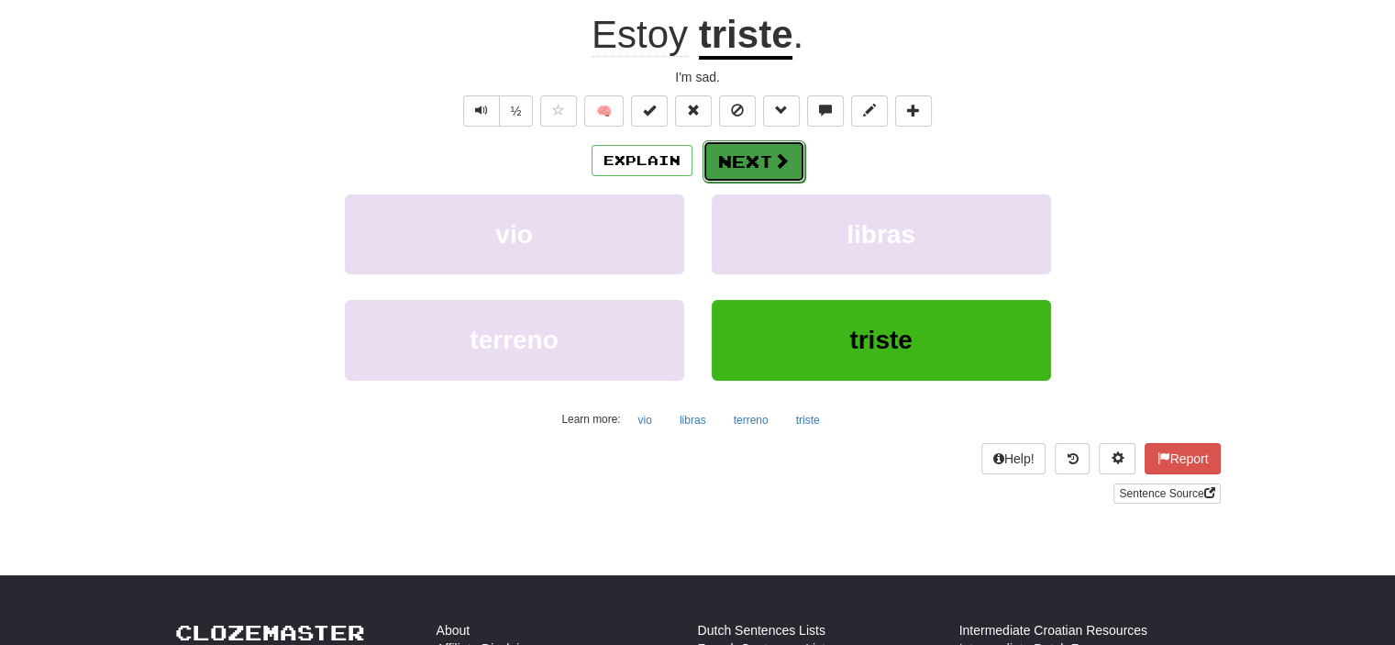
click at [747, 171] on button "Next" at bounding box center [753, 161] width 103 height 42
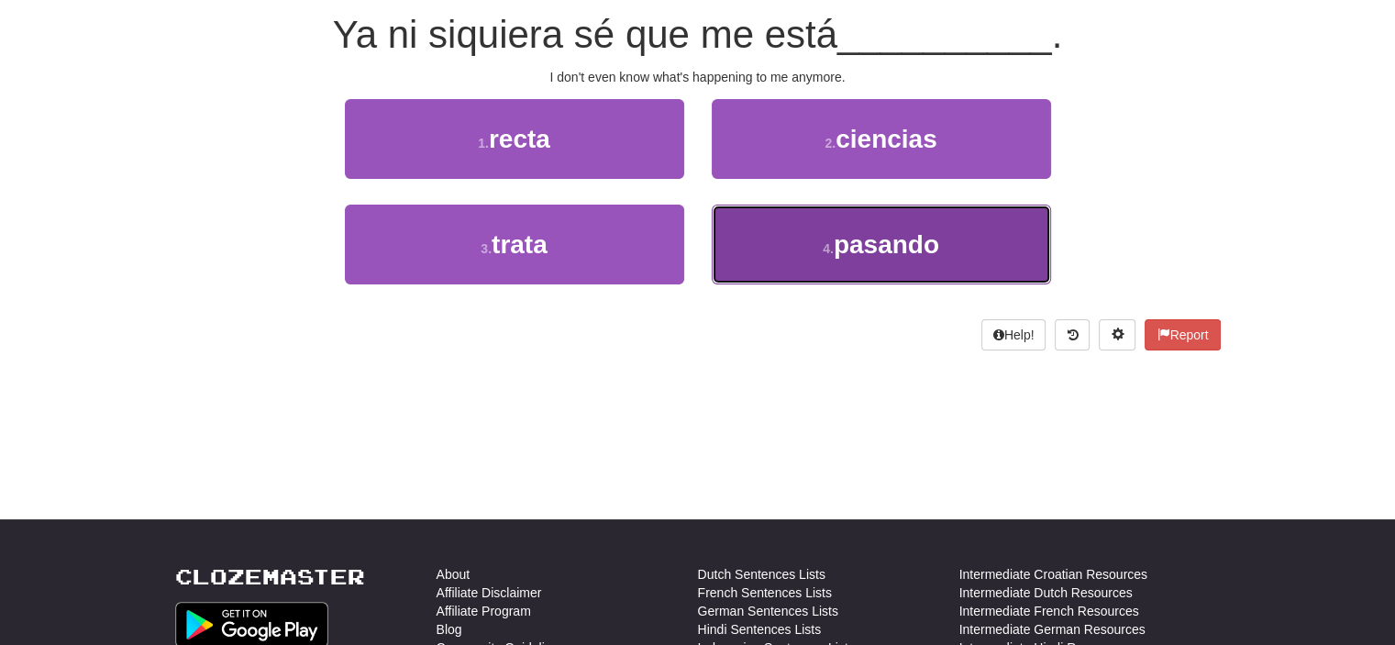
click at [812, 246] on button "4 . pasando" at bounding box center [881, 244] width 339 height 80
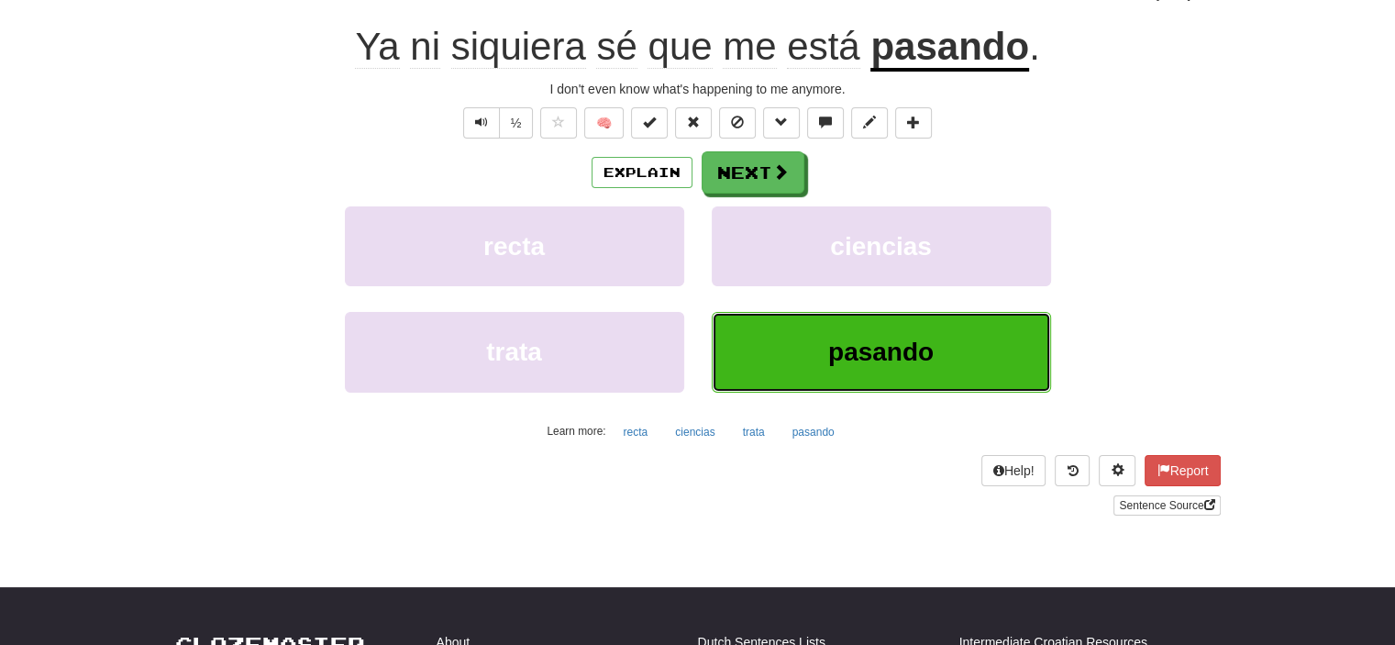
scroll to position [183, 0]
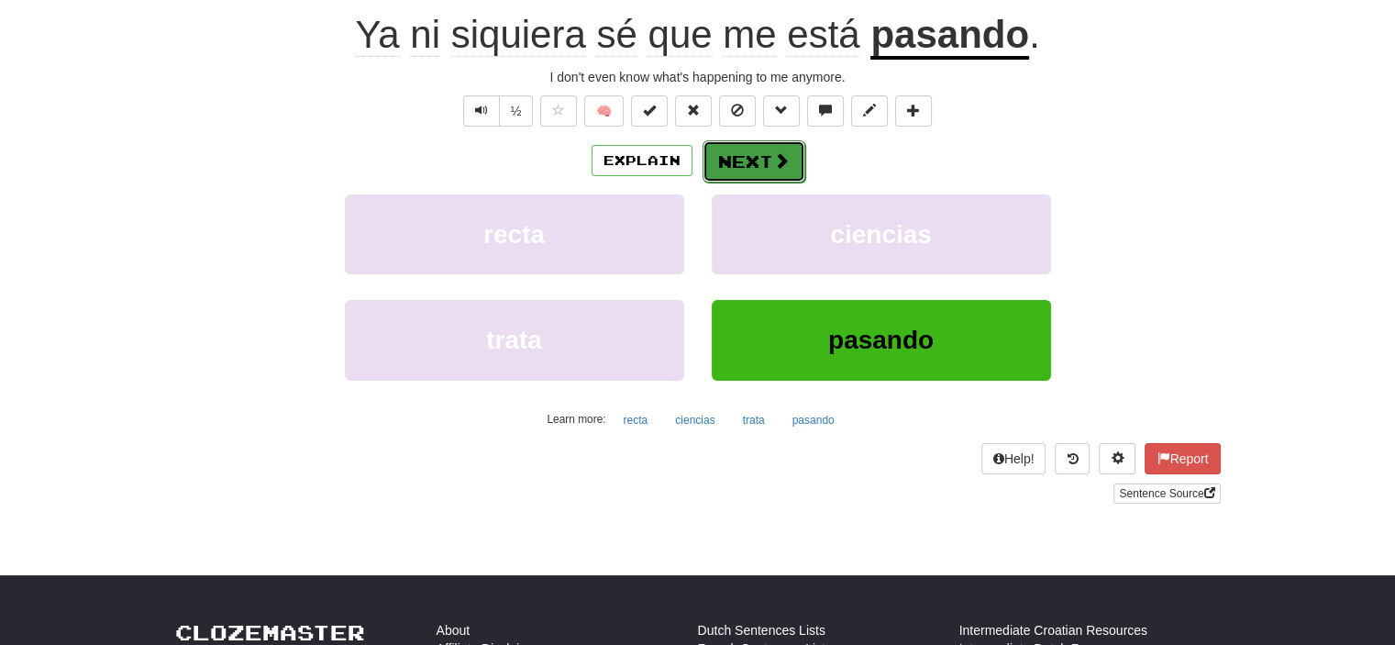
click at [752, 159] on button "Next" at bounding box center [753, 161] width 103 height 42
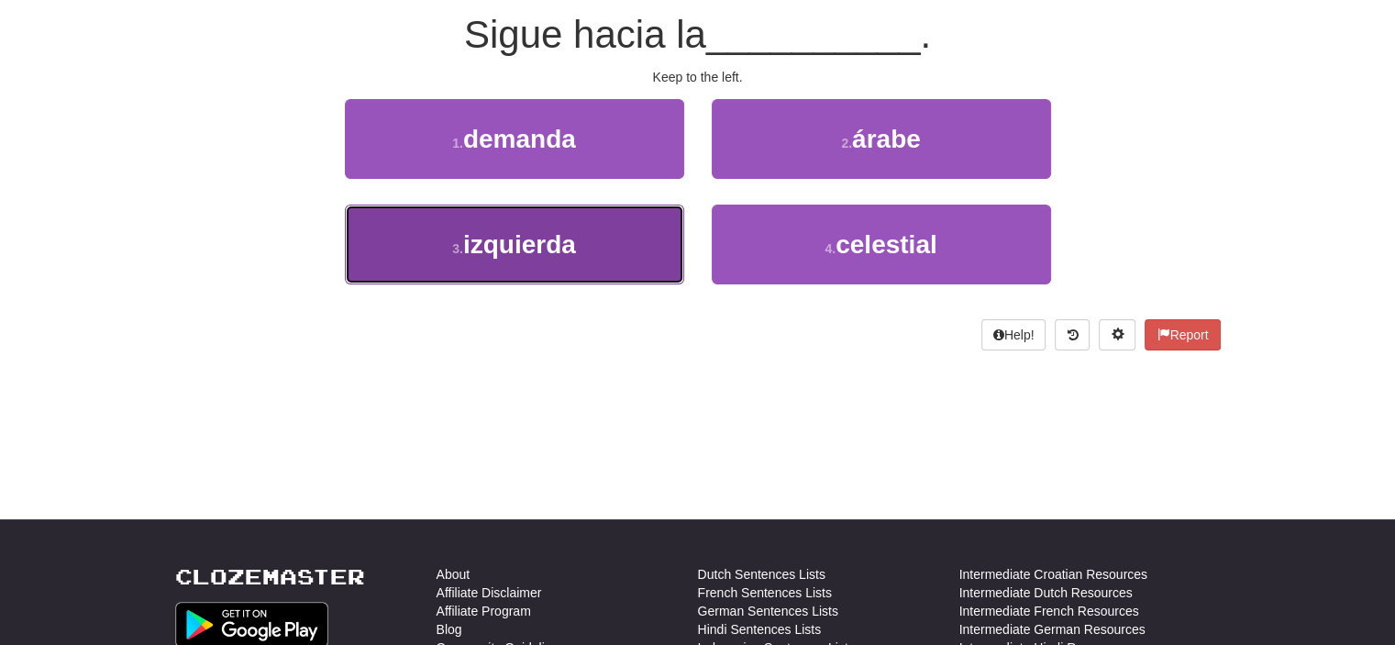
click at [635, 231] on button "3 . izquierda" at bounding box center [514, 244] width 339 height 80
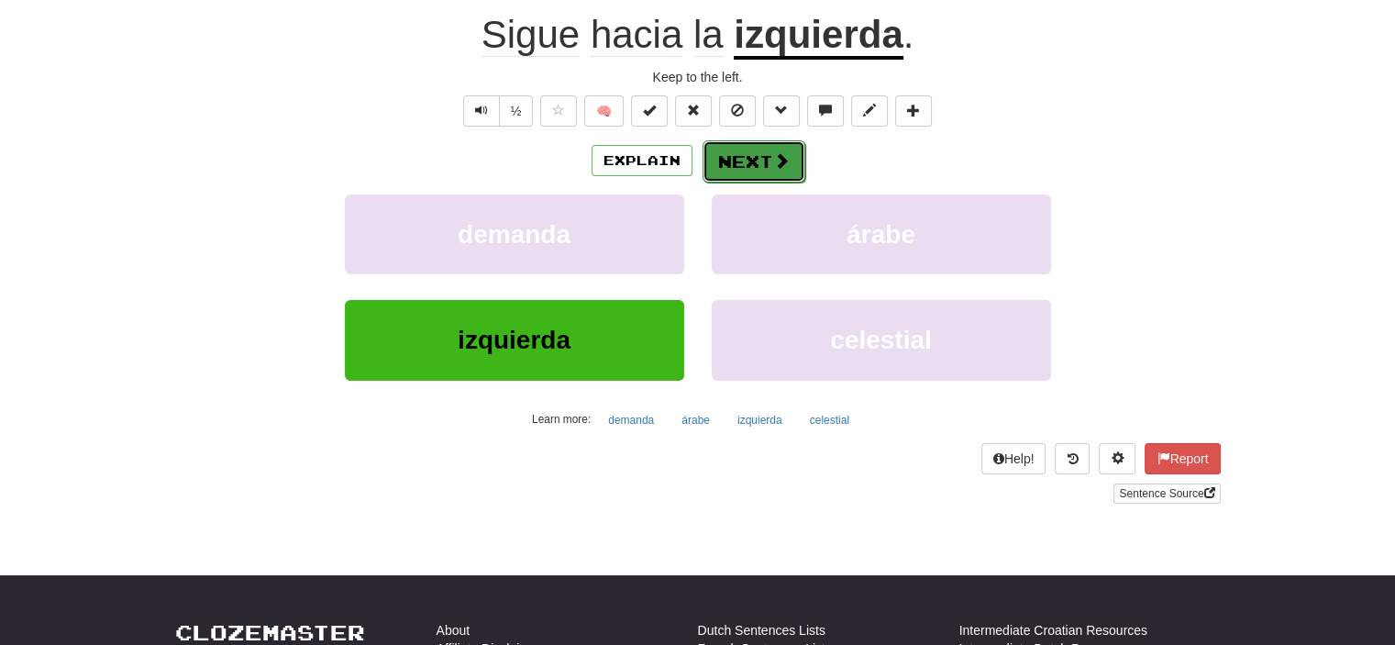
click at [763, 161] on button "Next" at bounding box center [753, 161] width 103 height 42
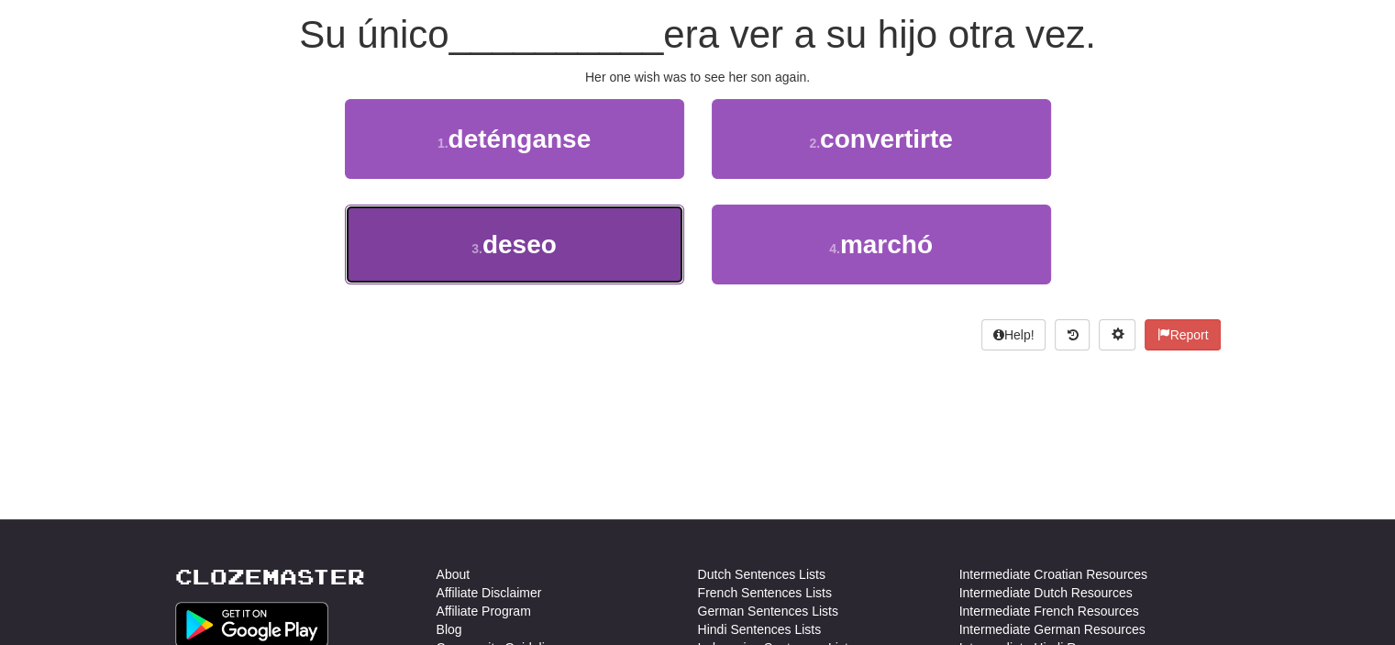
click at [590, 270] on button "3 . deseo" at bounding box center [514, 244] width 339 height 80
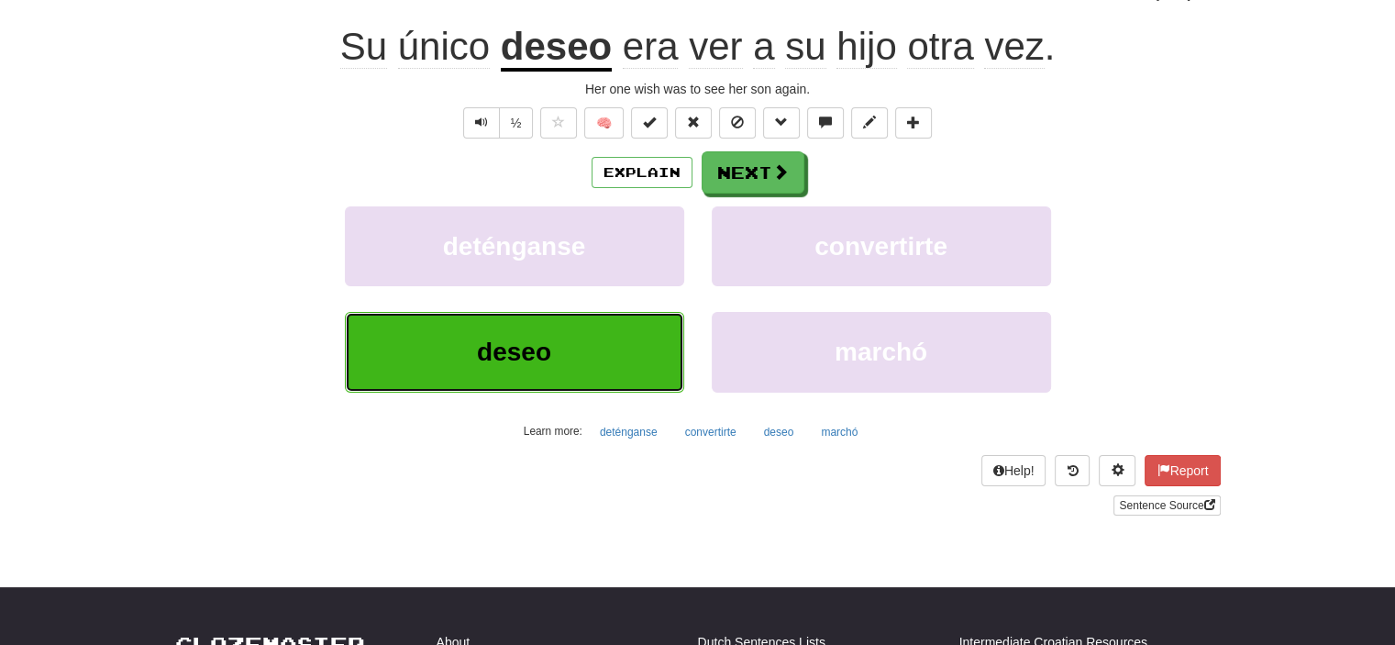
scroll to position [183, 0]
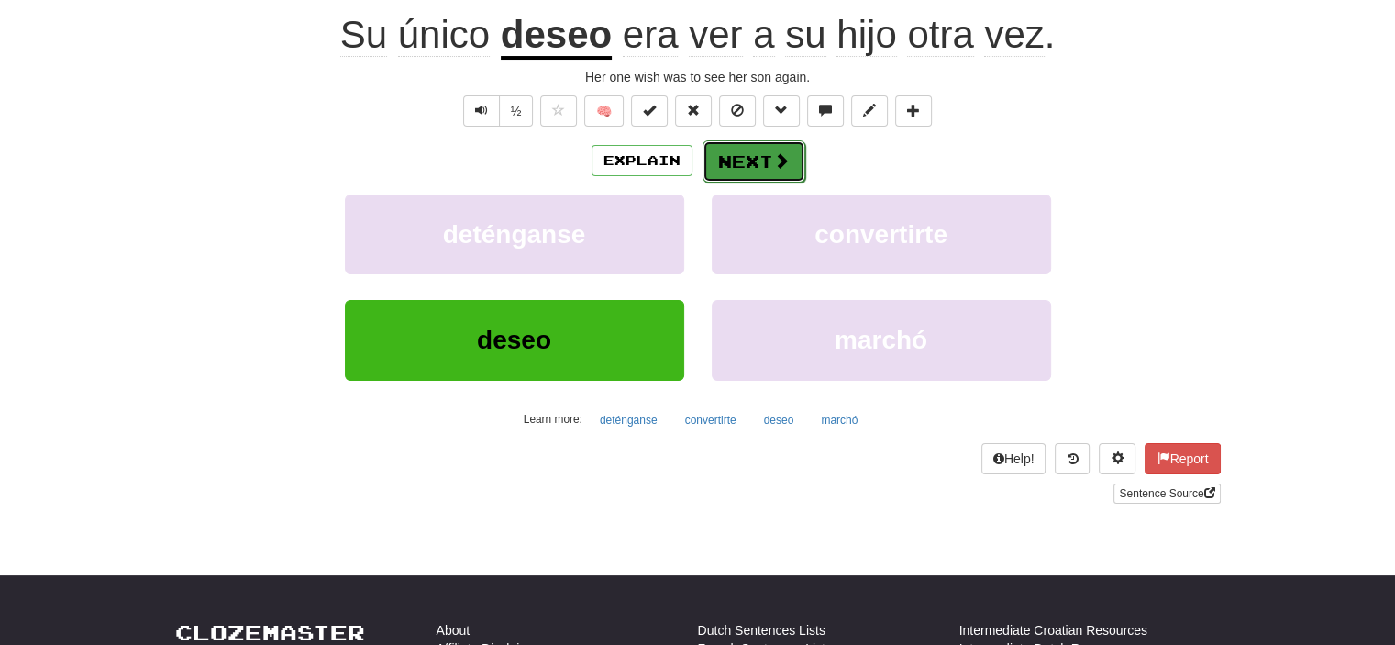
click at [752, 160] on button "Next" at bounding box center [753, 161] width 103 height 42
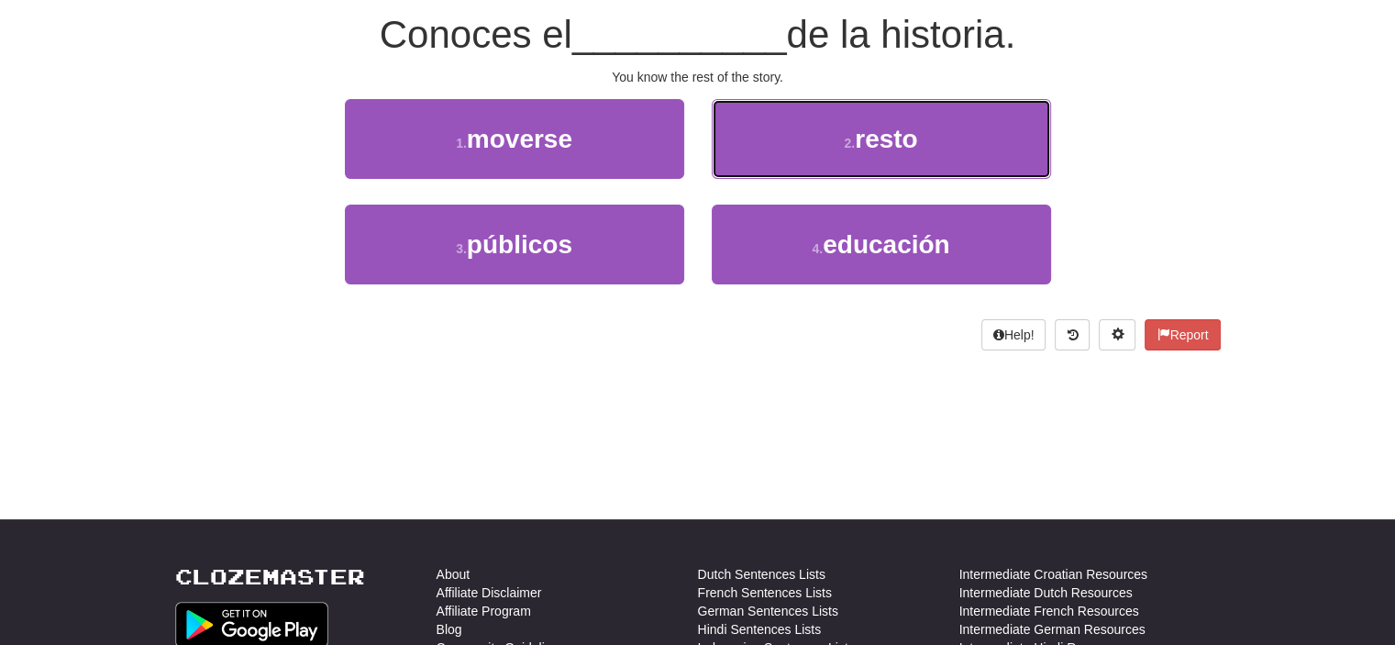
click at [752, 160] on button "2 . resto" at bounding box center [881, 139] width 339 height 80
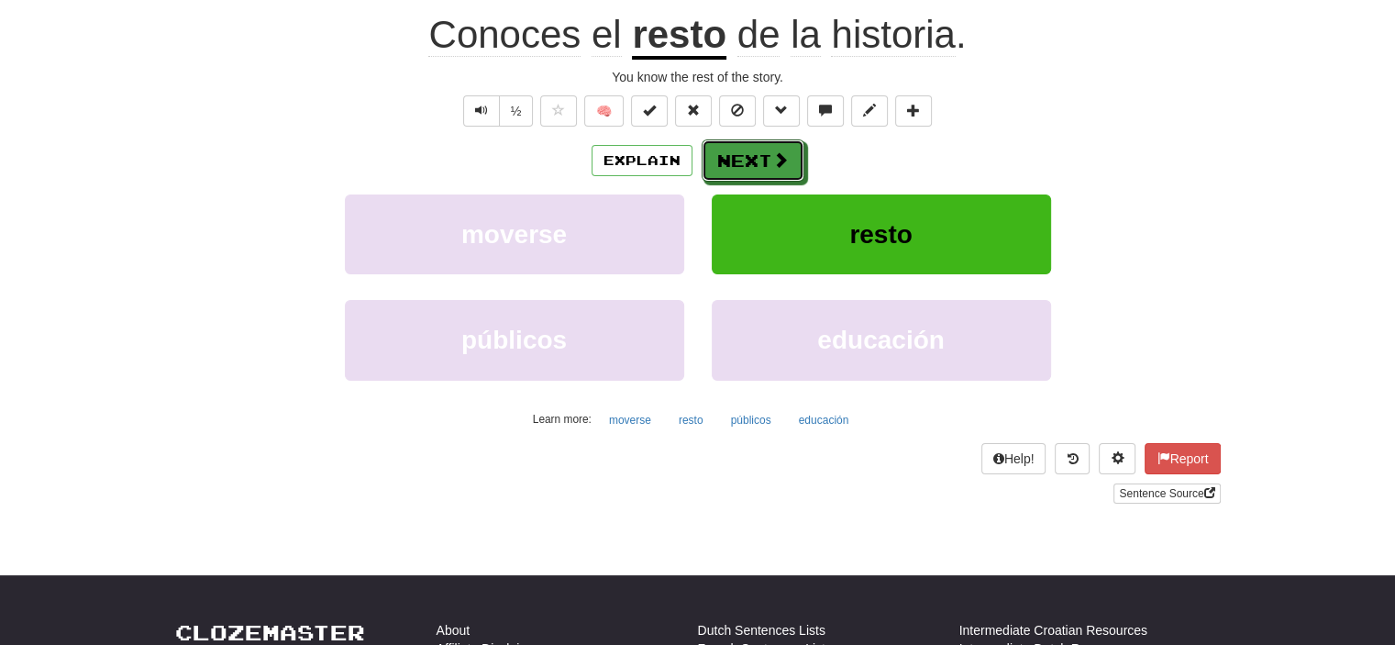
click at [752, 160] on button "Next" at bounding box center [752, 160] width 103 height 42
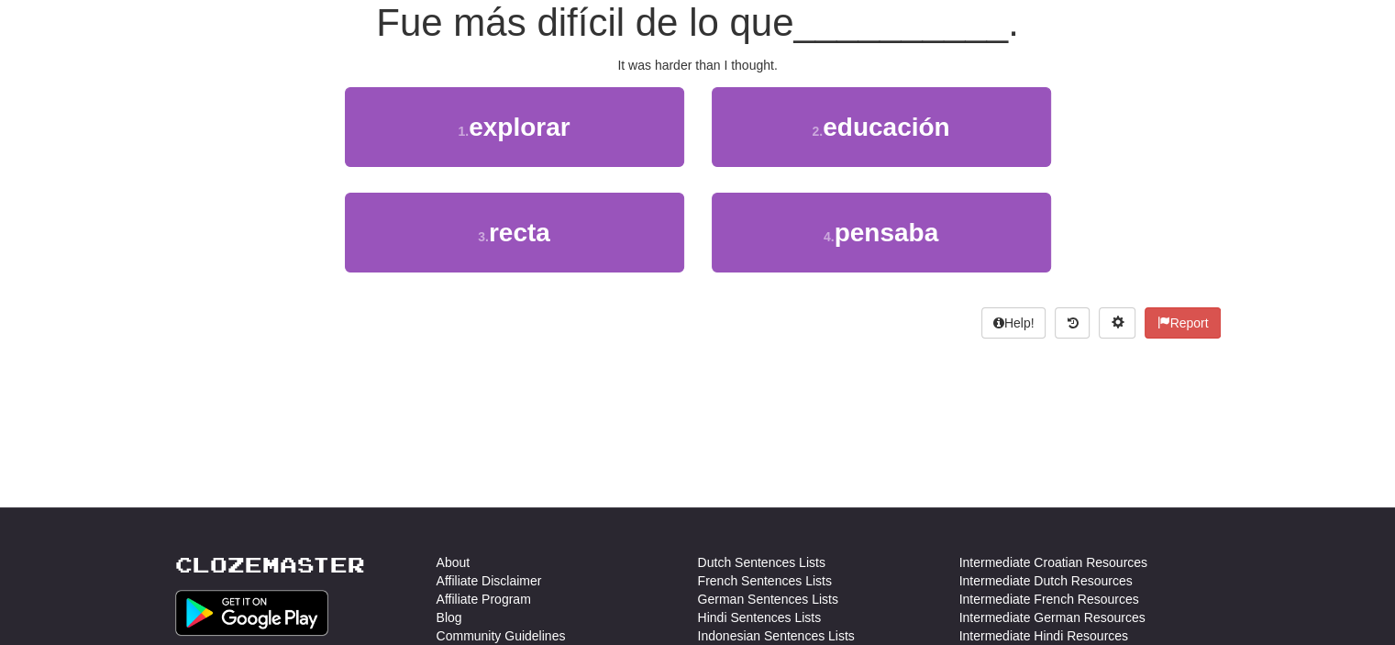
scroll to position [171, 0]
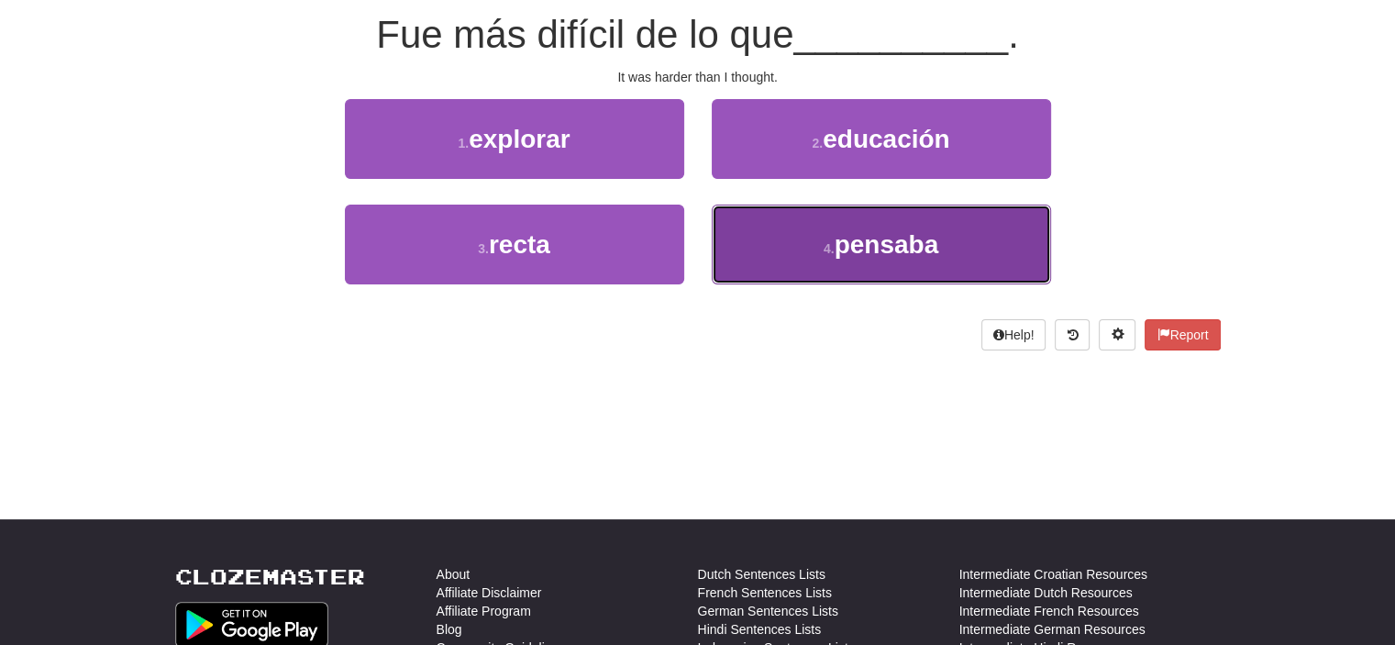
click at [829, 259] on button "4 . pensaba" at bounding box center [881, 244] width 339 height 80
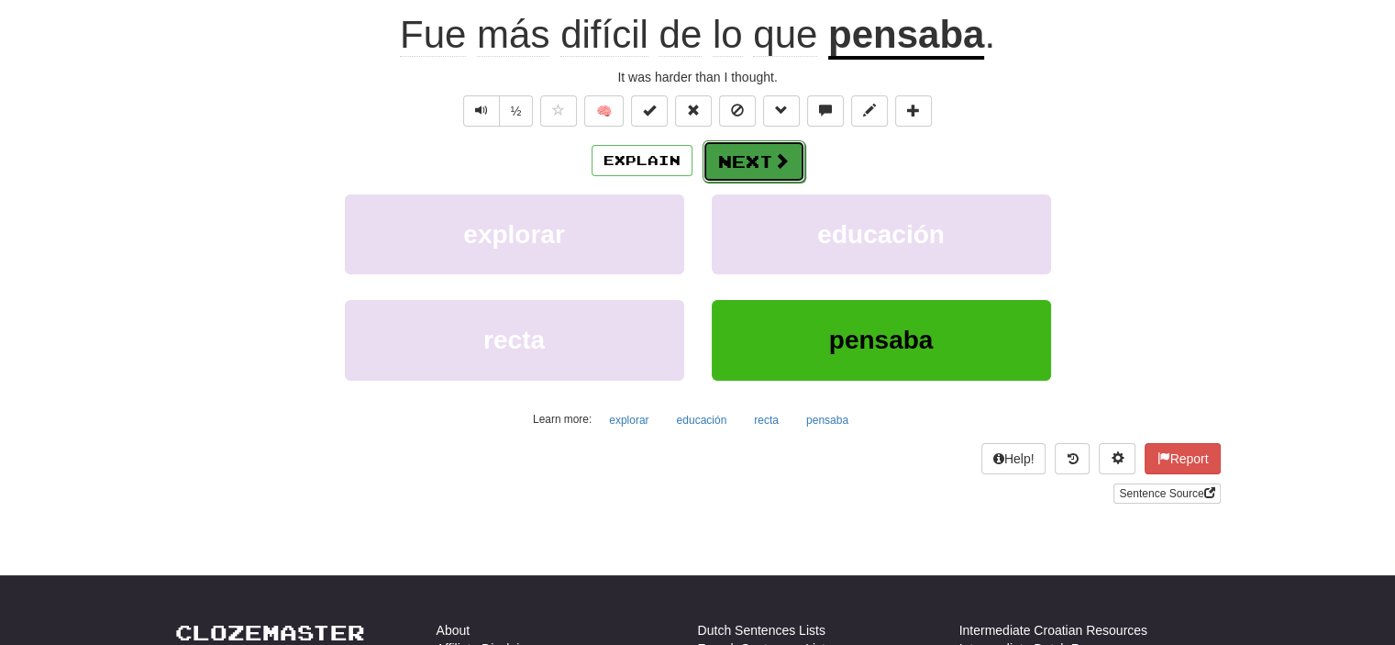
click at [768, 157] on button "Next" at bounding box center [753, 161] width 103 height 42
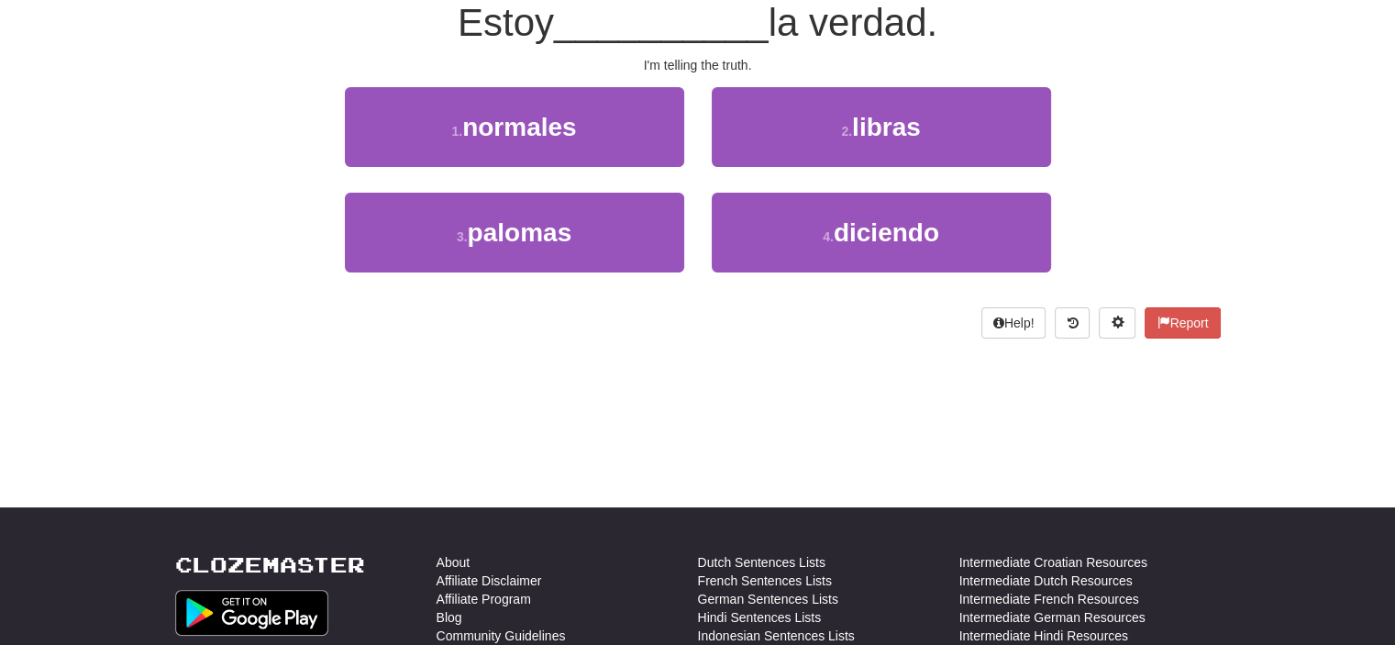
scroll to position [171, 0]
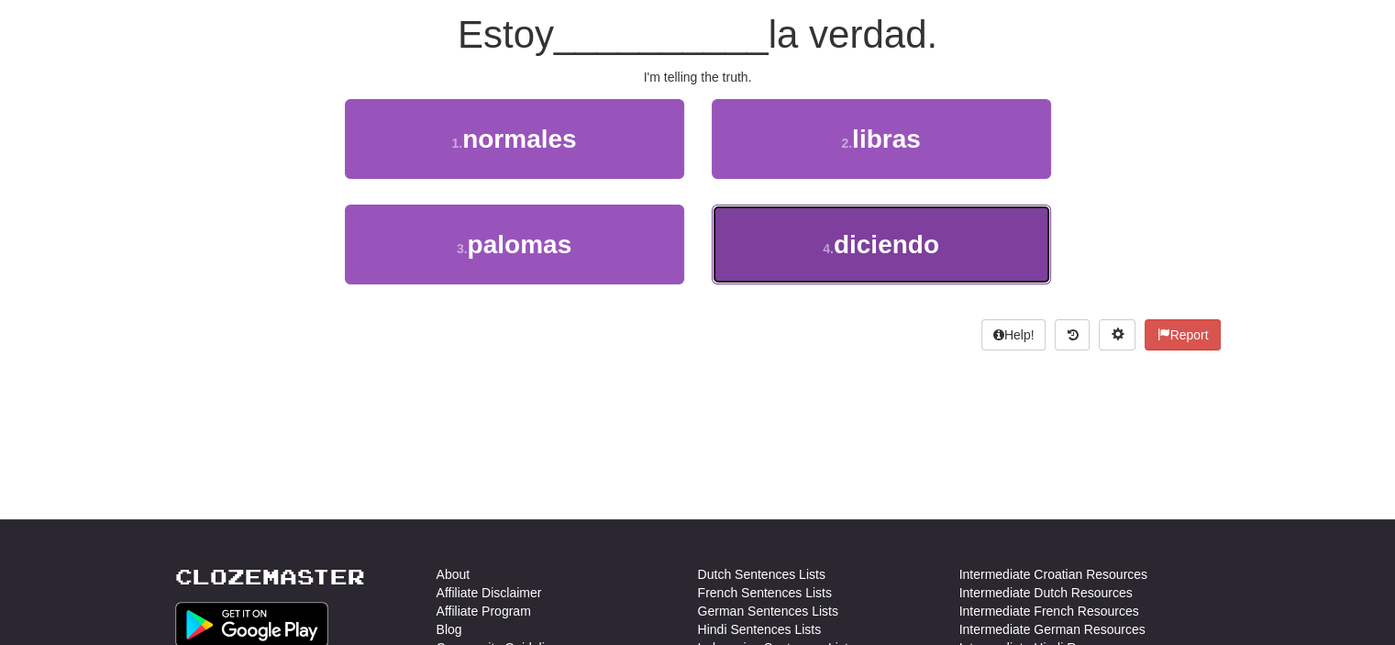
click at [784, 223] on button "4 . diciendo" at bounding box center [881, 244] width 339 height 80
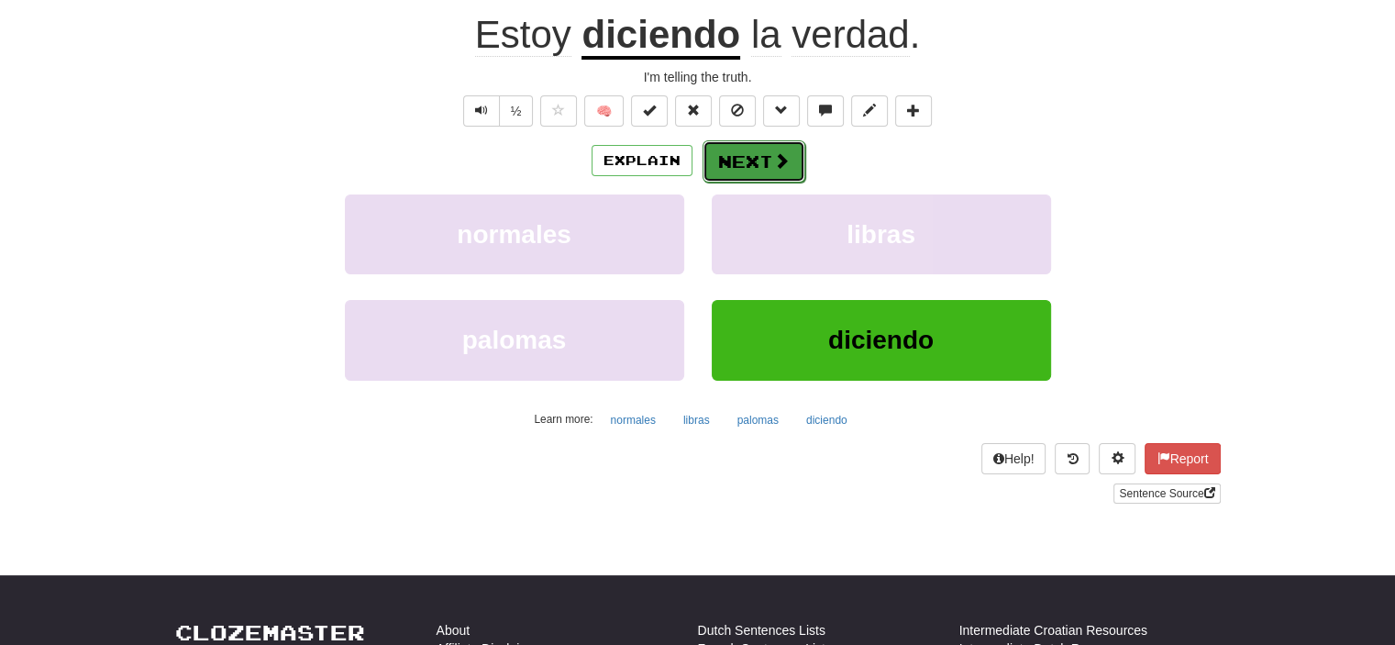
click at [732, 168] on button "Next" at bounding box center [753, 161] width 103 height 42
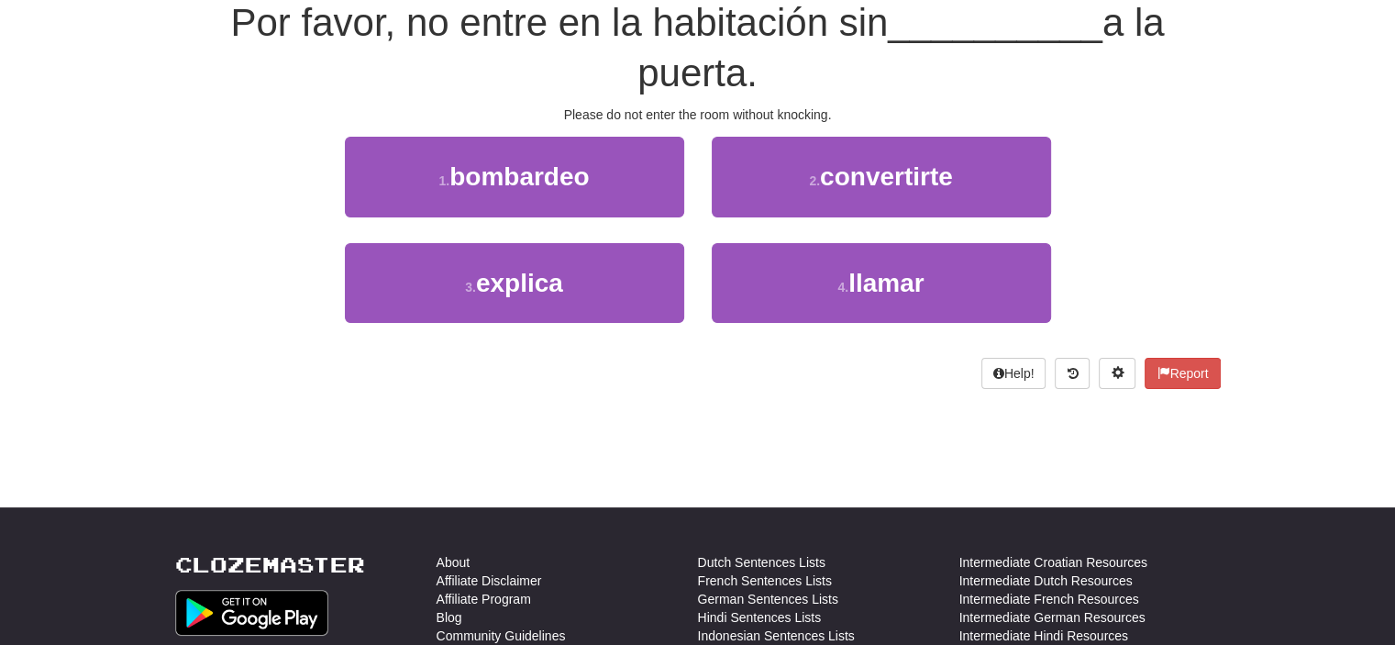
scroll to position [171, 0]
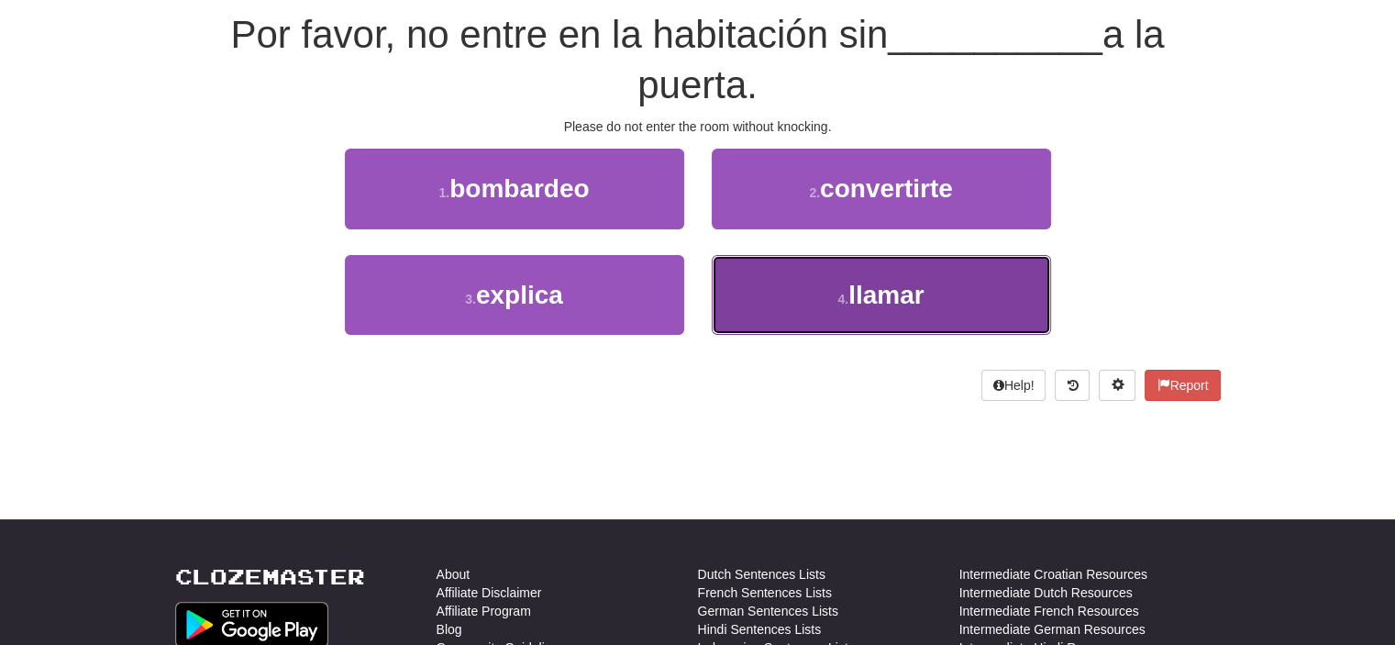
click at [844, 298] on small "4 ." at bounding box center [842, 299] width 11 height 15
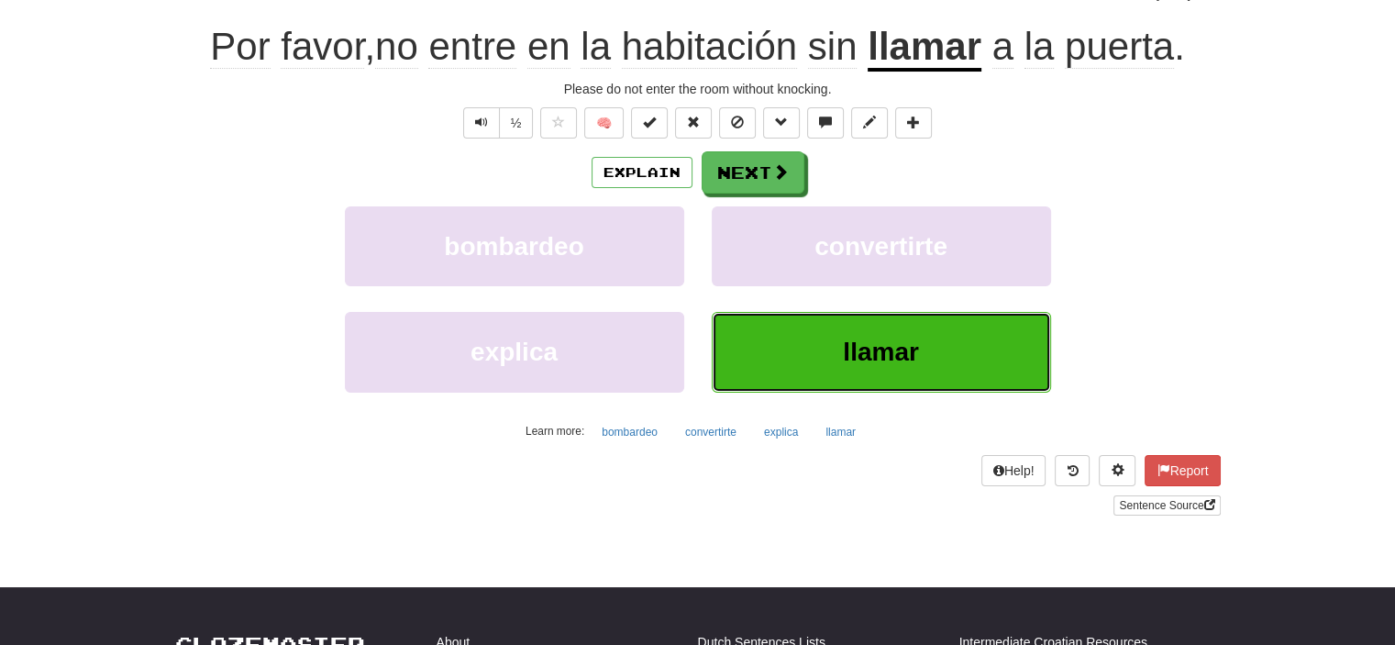
scroll to position [183, 0]
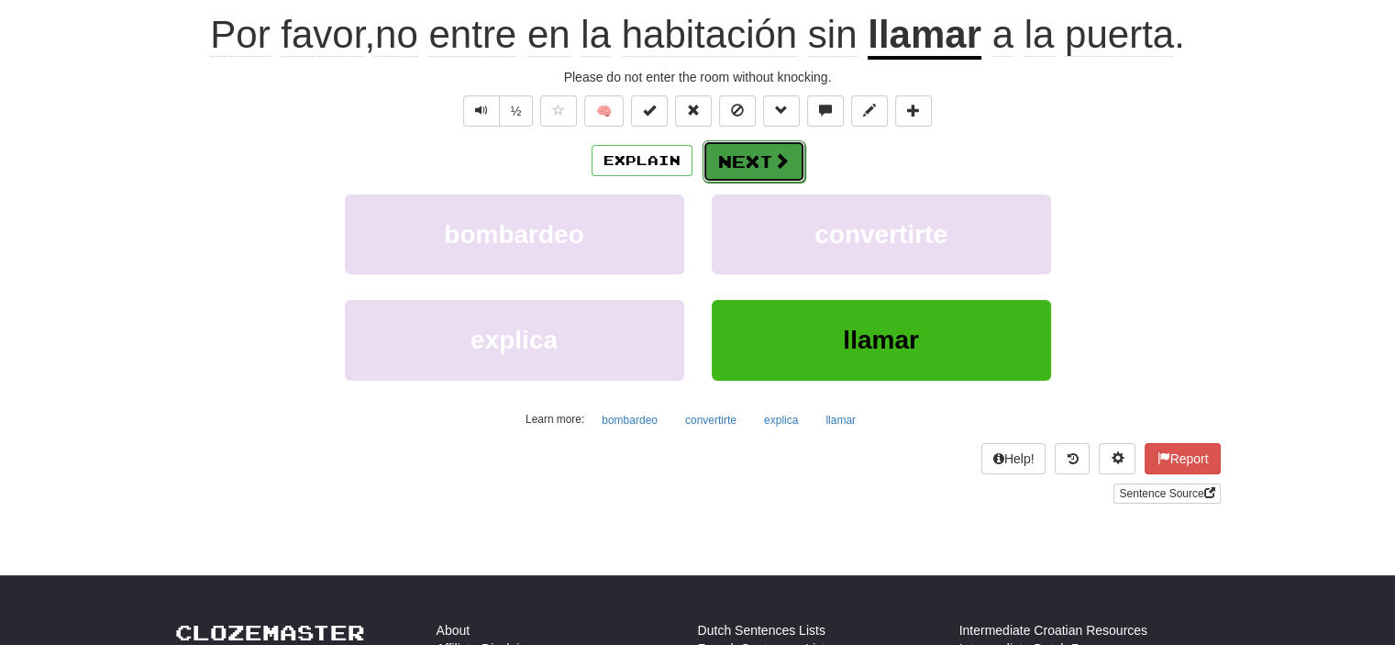
click at [745, 157] on button "Next" at bounding box center [753, 161] width 103 height 42
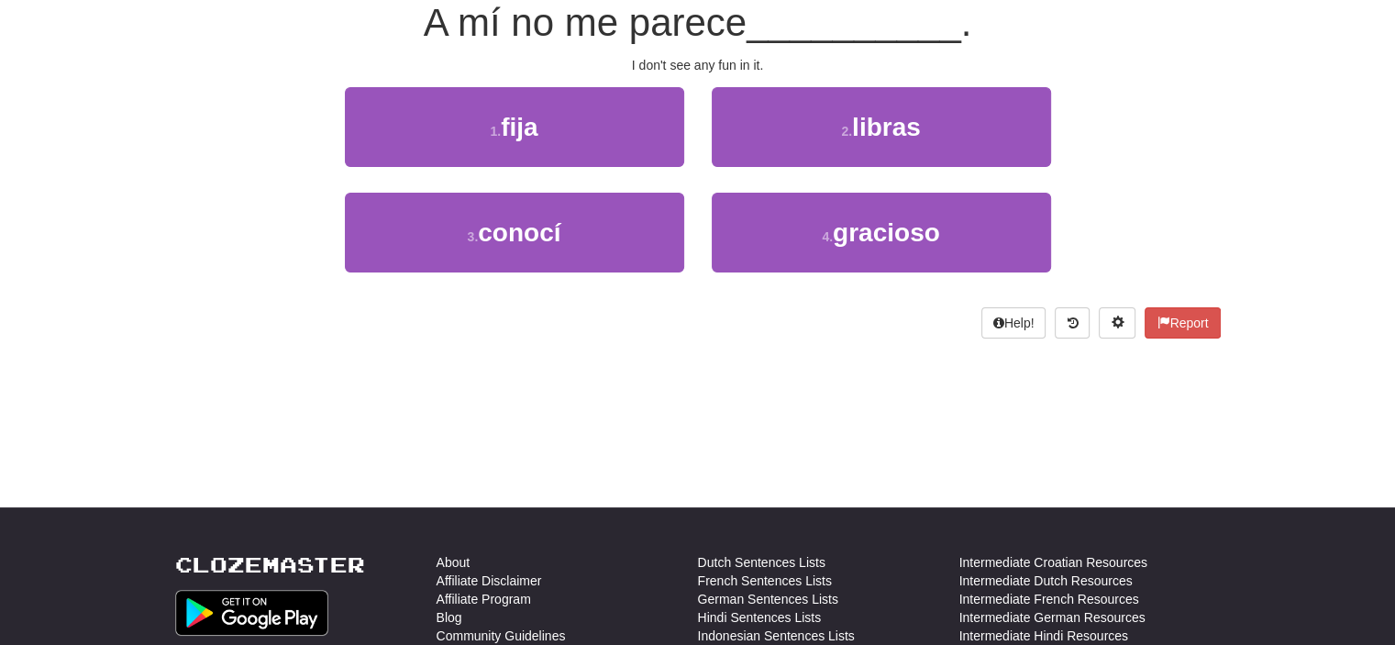
scroll to position [171, 0]
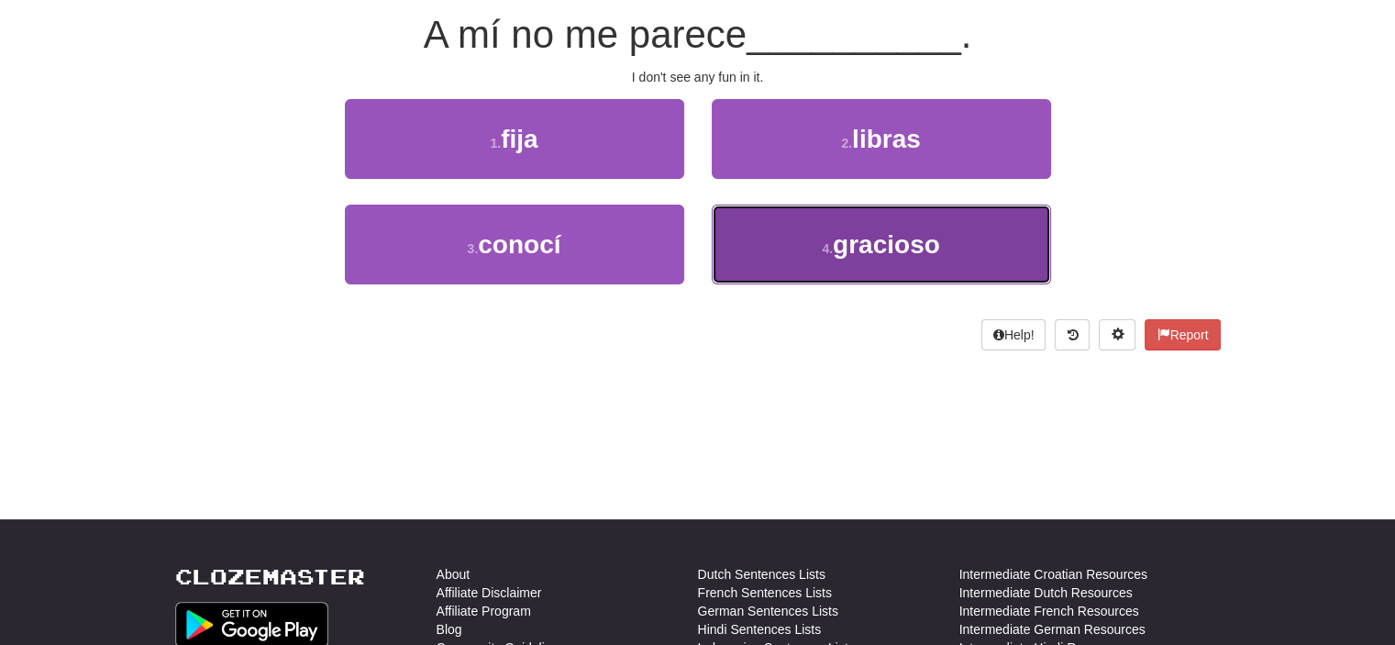
click at [874, 238] on span "gracioso" at bounding box center [886, 244] width 107 height 28
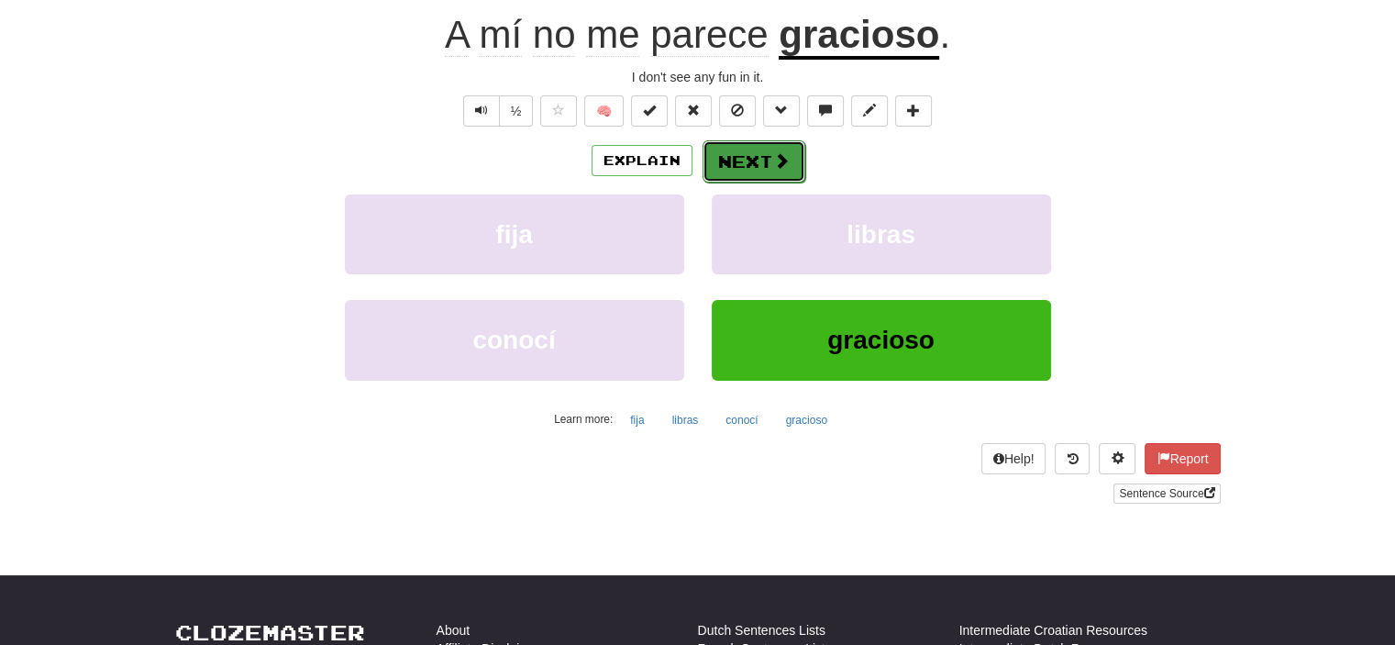
click at [750, 155] on button "Next" at bounding box center [753, 161] width 103 height 42
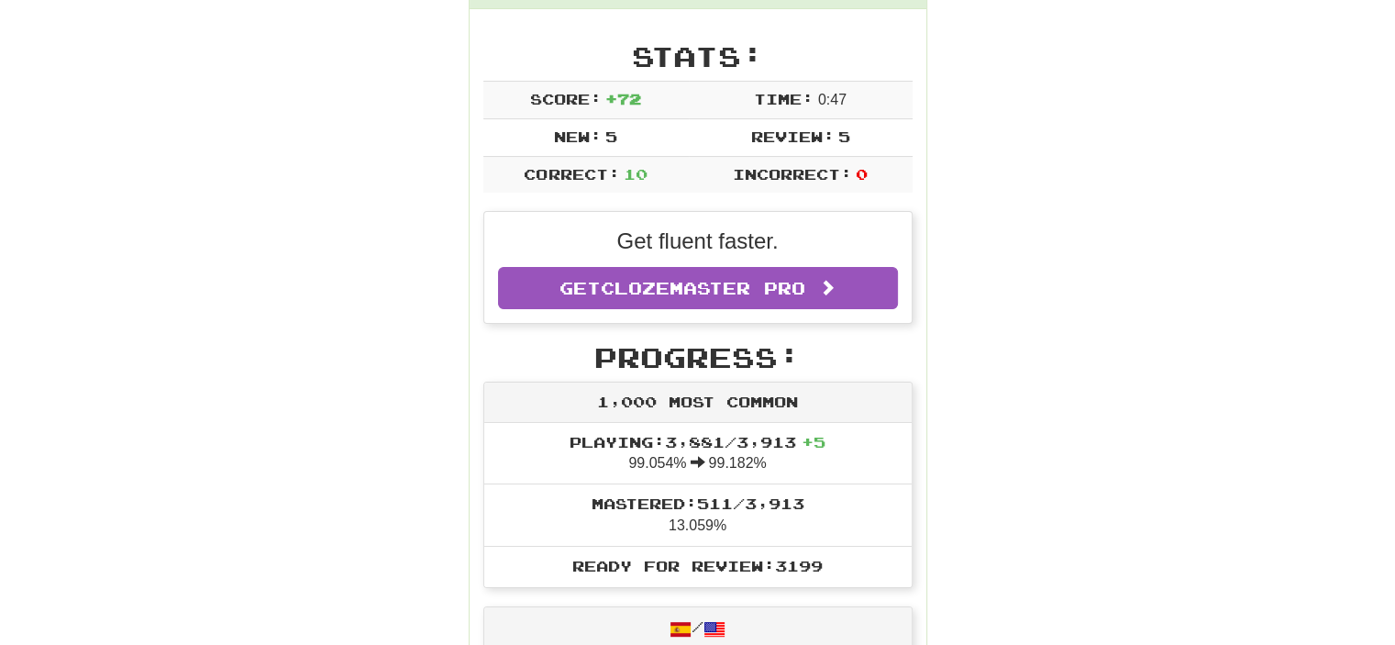
scroll to position [80, 0]
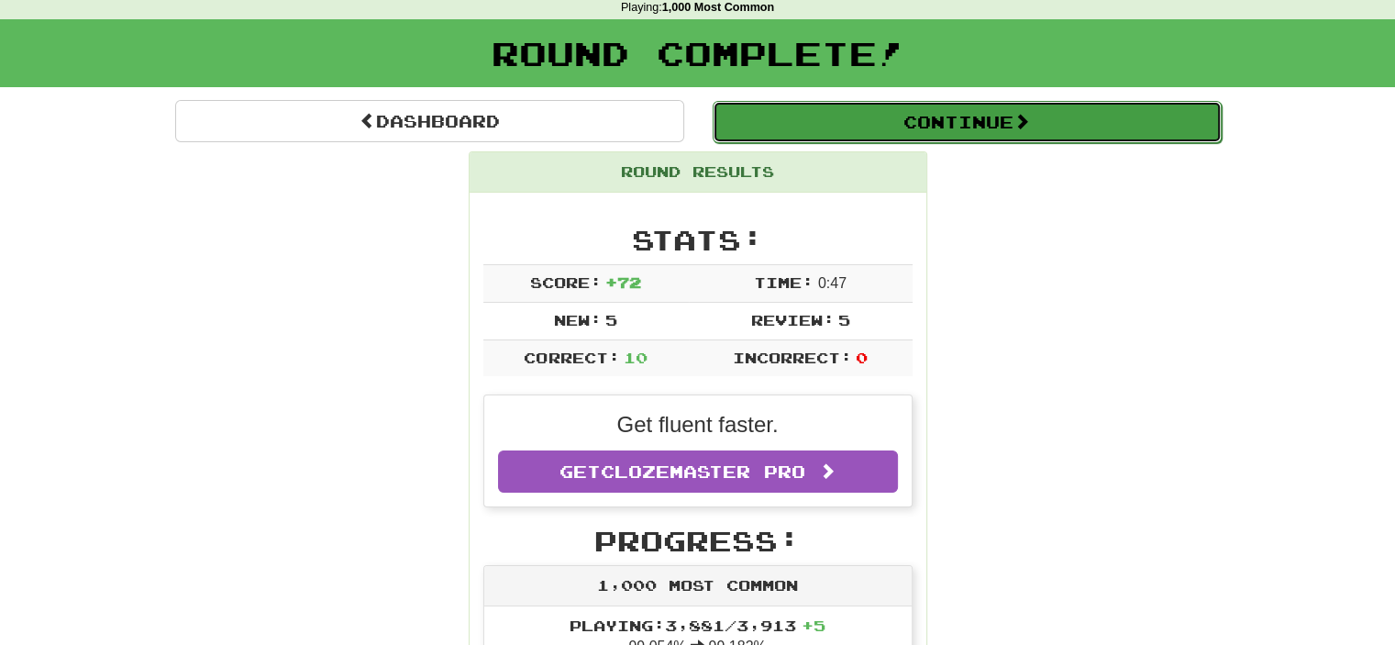
click at [979, 130] on button "Continue" at bounding box center [966, 122] width 509 height 42
